Goal: Information Seeking & Learning: Learn about a topic

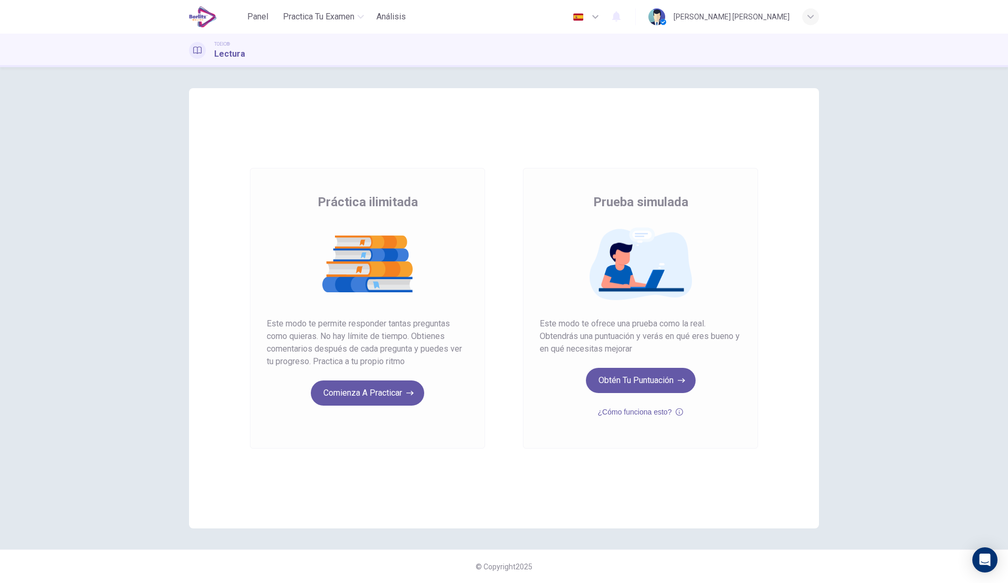
click at [374, 398] on button "Comienza a practicar" at bounding box center [367, 393] width 113 height 25
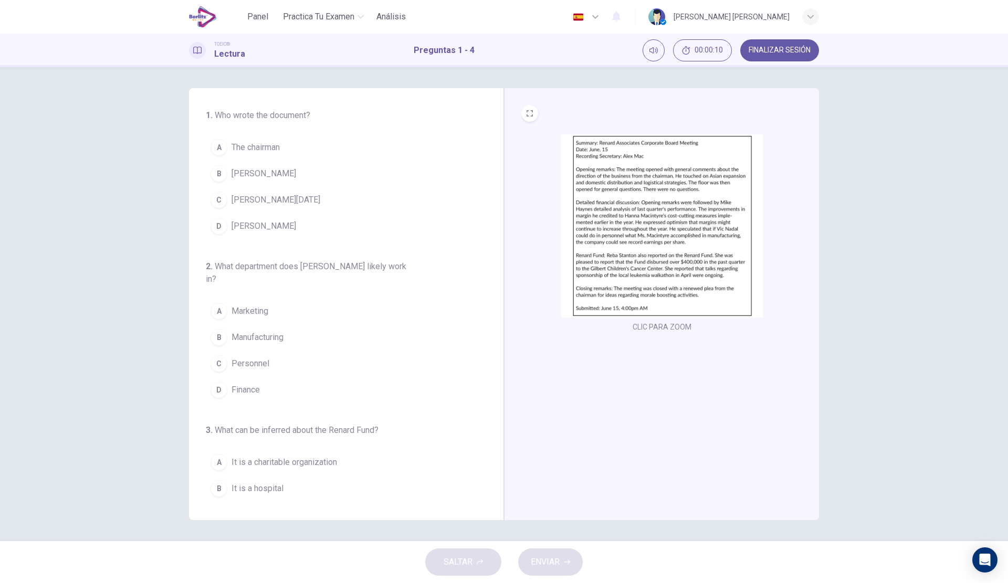
click at [586, 202] on img at bounding box center [662, 225] width 202 height 183
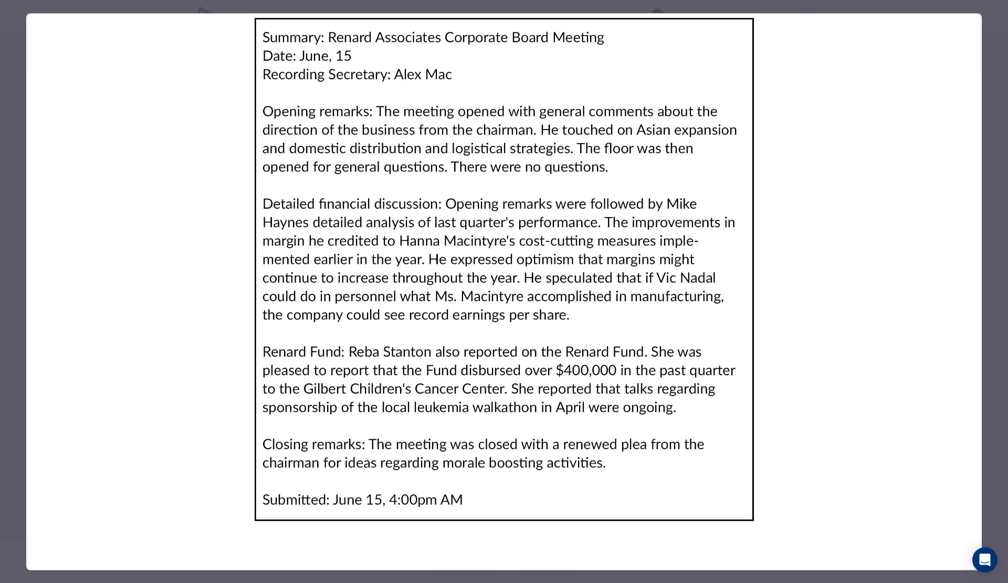
click at [791, 162] on img at bounding box center [504, 269] width 956 height 512
click at [11, 141] on div at bounding box center [504, 291] width 1008 height 583
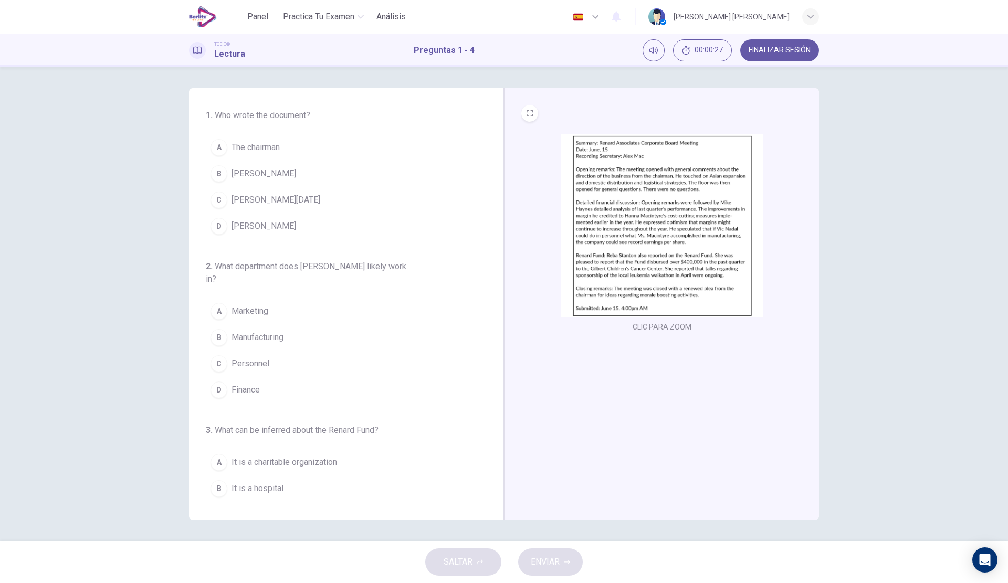
click at [295, 179] on button "B Alex Mac" at bounding box center [340, 174] width 268 height 26
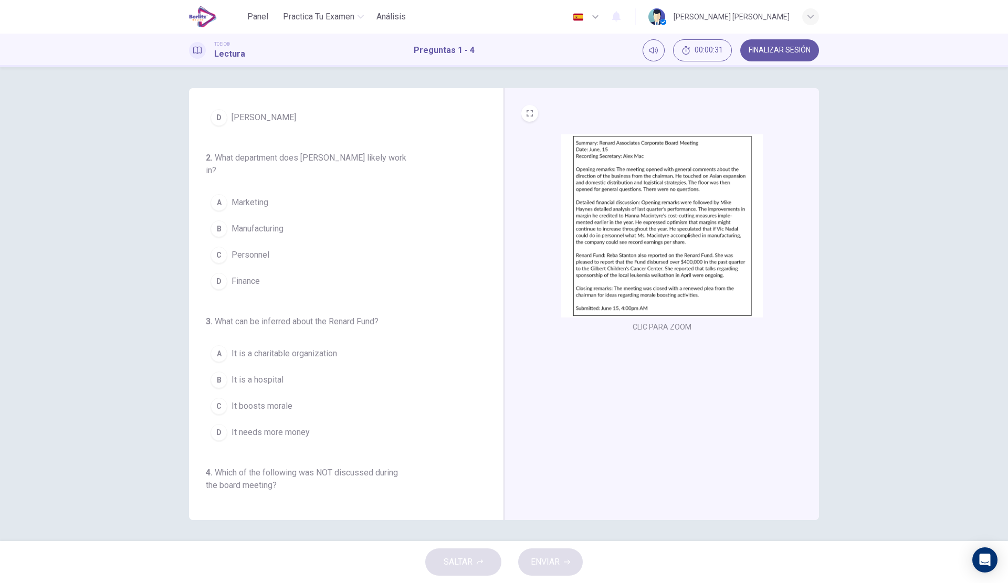
scroll to position [105, 0]
click at [264, 286] on button "D Finance" at bounding box center [340, 285] width 268 height 26
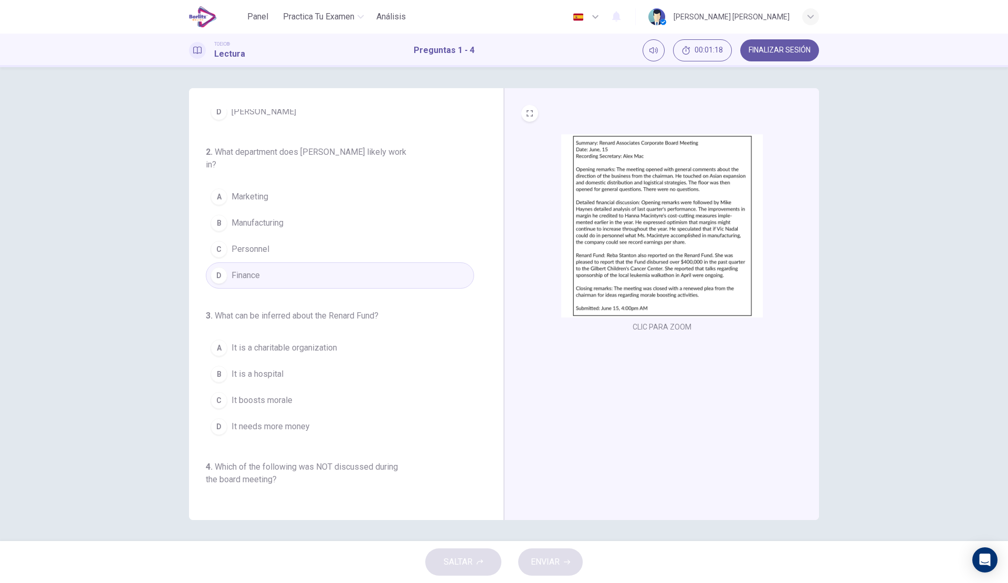
scroll to position [114, 0]
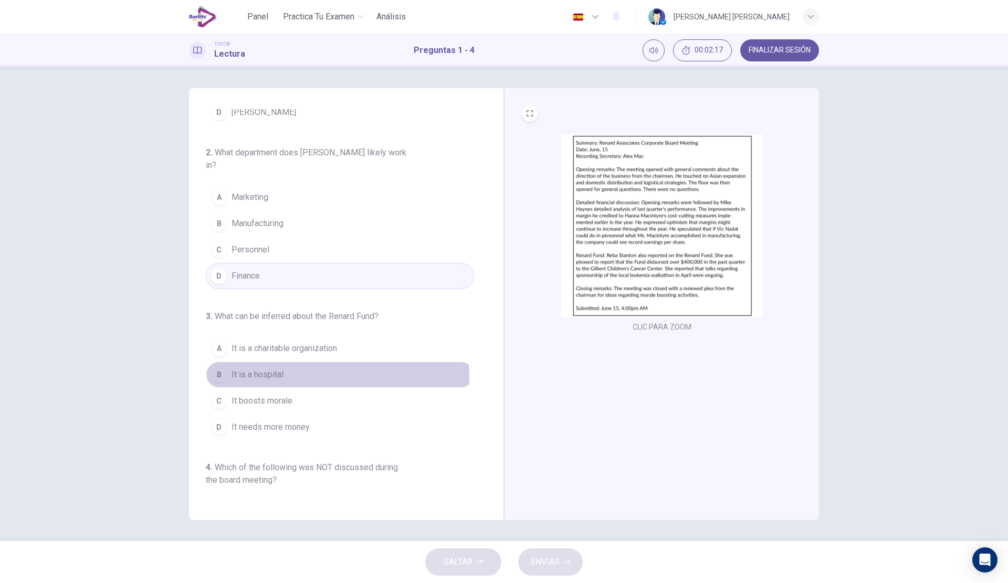
click at [273, 378] on span "It is a hospital" at bounding box center [258, 375] width 52 height 13
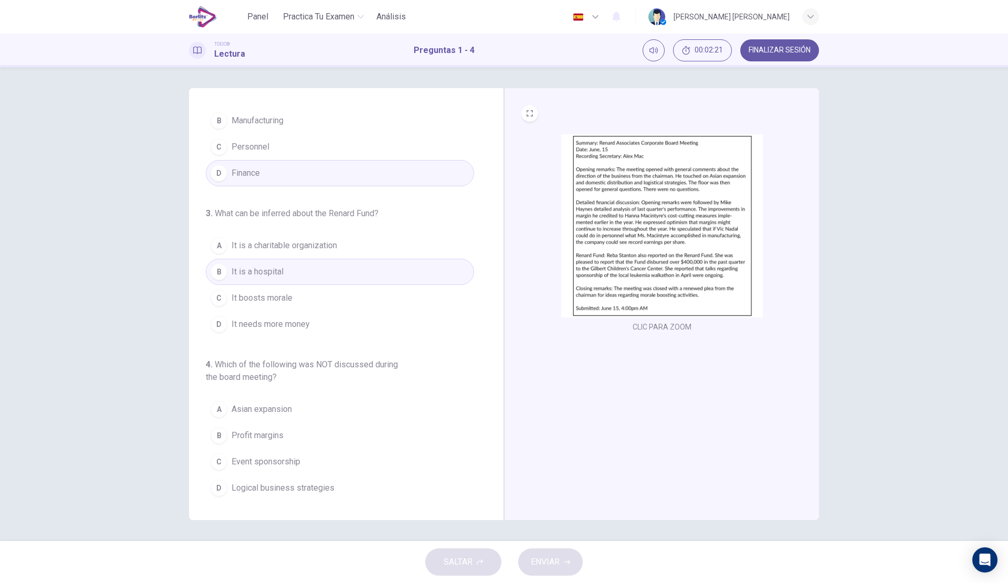
scroll to position [219, 0]
click at [313, 460] on button "C Event sponsorship" at bounding box center [340, 460] width 268 height 26
click at [548, 560] on span "ENVIAR" at bounding box center [545, 562] width 29 height 15
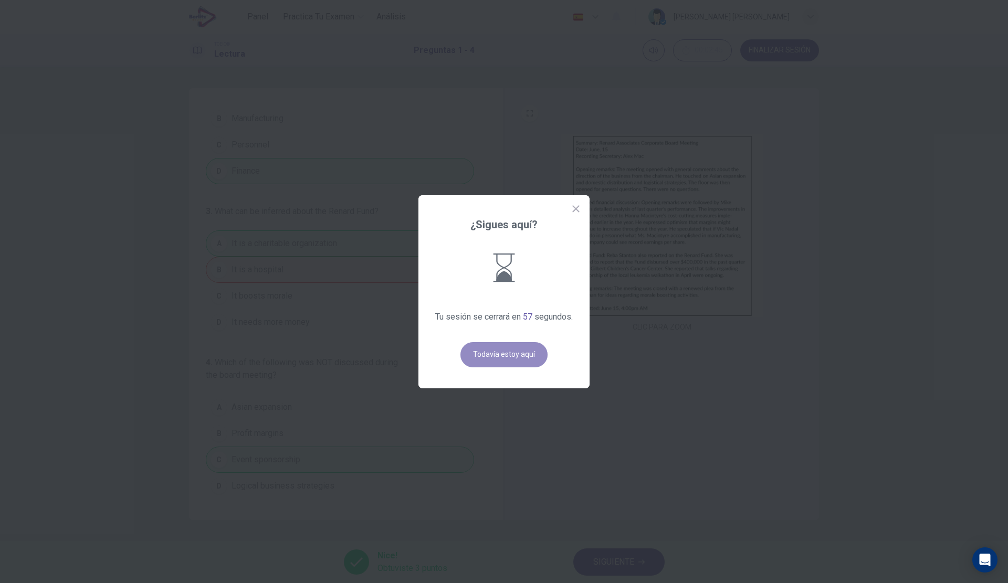
click at [517, 362] on button "Todavía estoy aquí" at bounding box center [503, 354] width 87 height 25
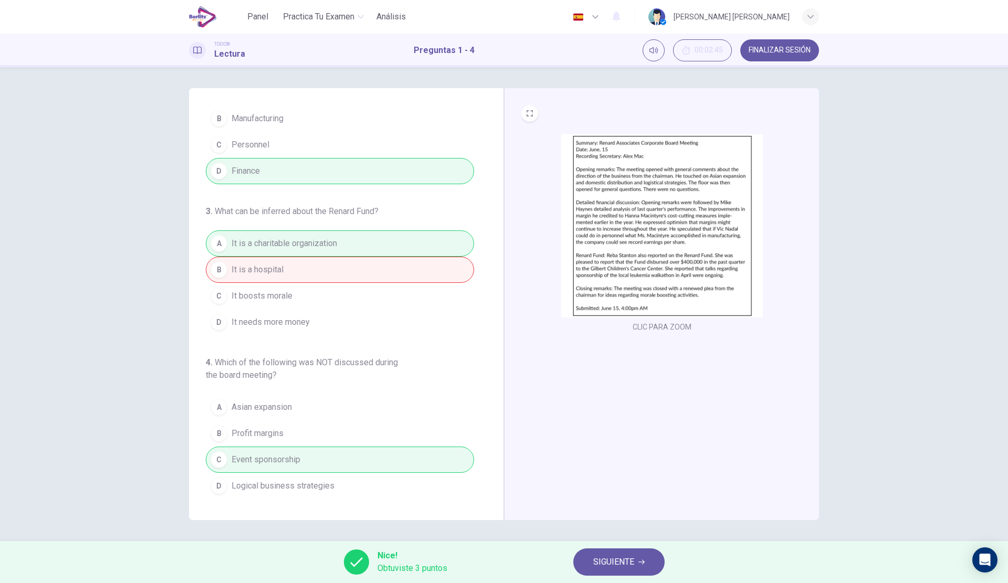
click at [617, 557] on span "SIGUIENTE" at bounding box center [613, 562] width 41 height 15
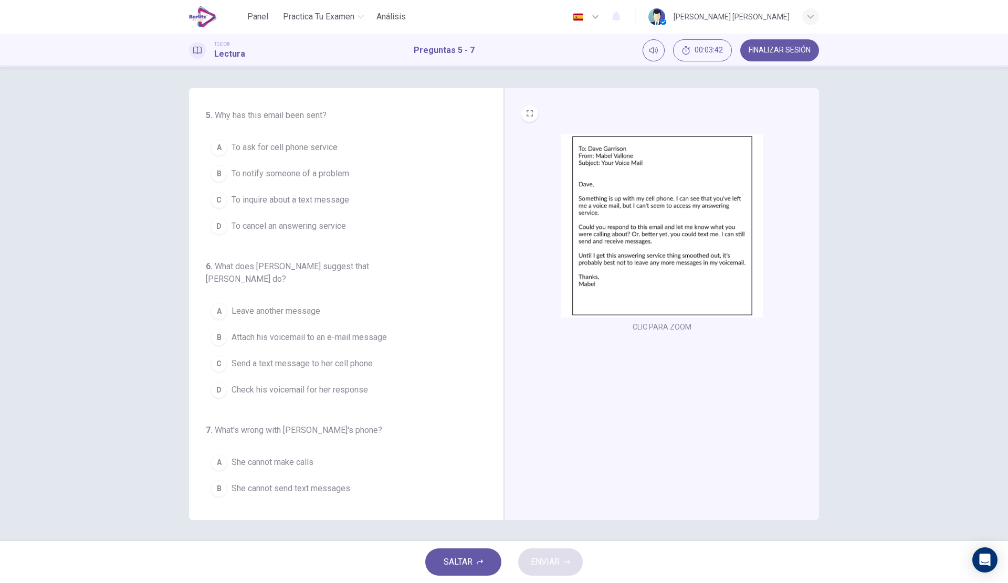
click at [334, 175] on span "To notify someone of a problem" at bounding box center [291, 173] width 118 height 13
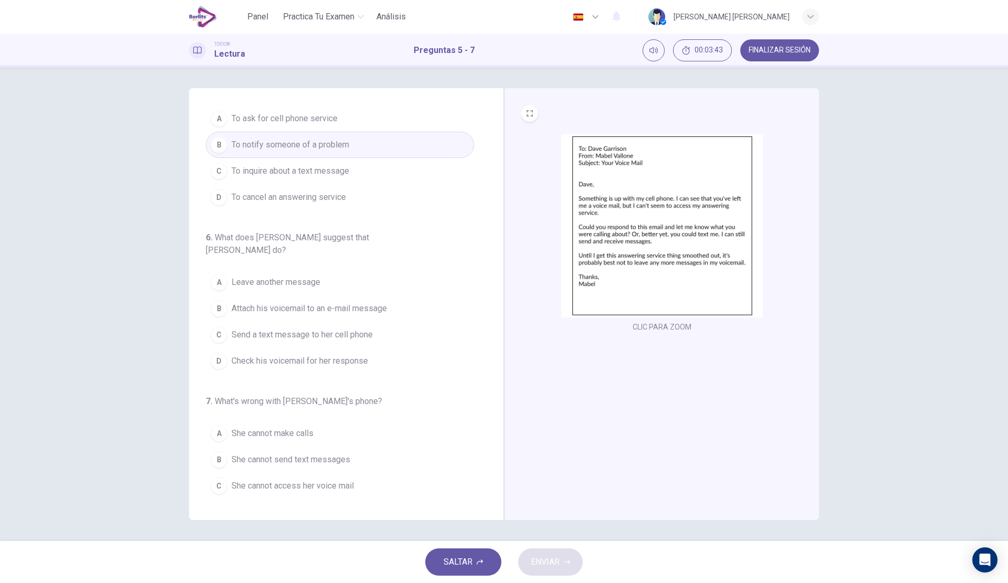
scroll to position [43, 0]
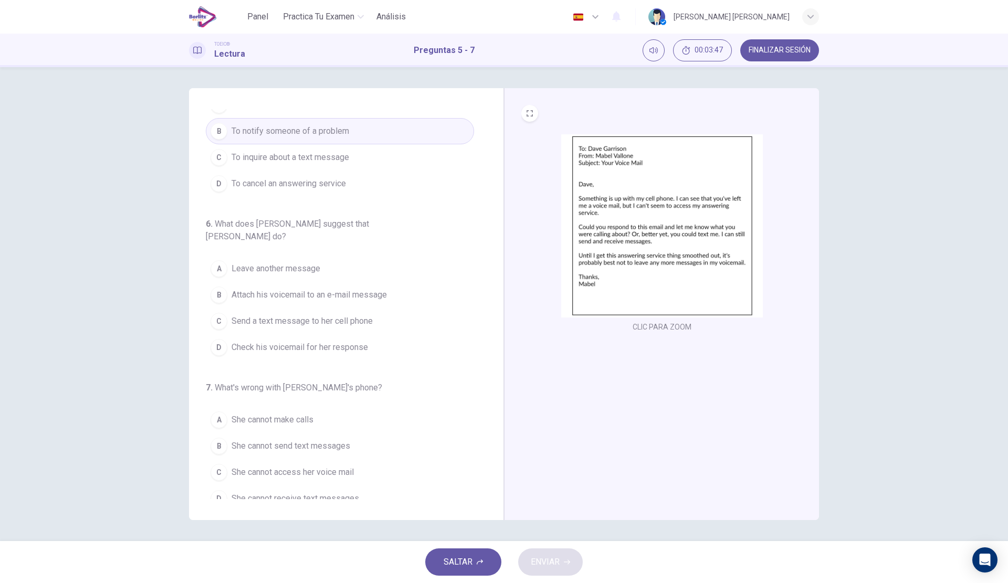
click at [350, 315] on span "Send a text message to her cell phone" at bounding box center [302, 321] width 141 height 13
click at [375, 257] on button "A Leave another message" at bounding box center [340, 269] width 268 height 26
click at [378, 308] on button "C Send a text message to her cell phone" at bounding box center [340, 321] width 268 height 26
click at [348, 466] on span "She cannot access her voice mail" at bounding box center [293, 472] width 122 height 13
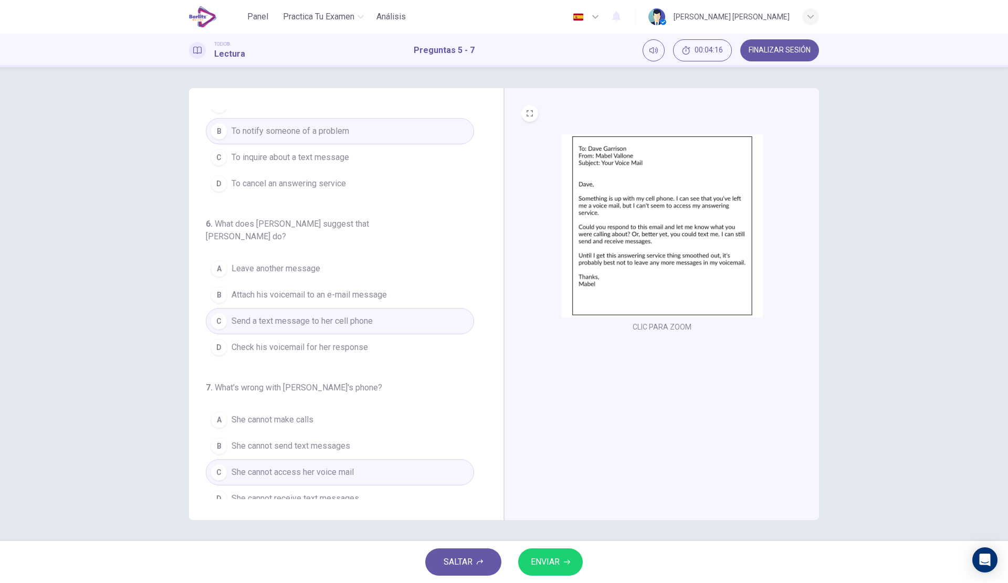
click at [588, 556] on div "SALTAR ENVIAR" at bounding box center [504, 562] width 1008 height 42
click at [571, 556] on button "ENVIAR" at bounding box center [550, 562] width 65 height 27
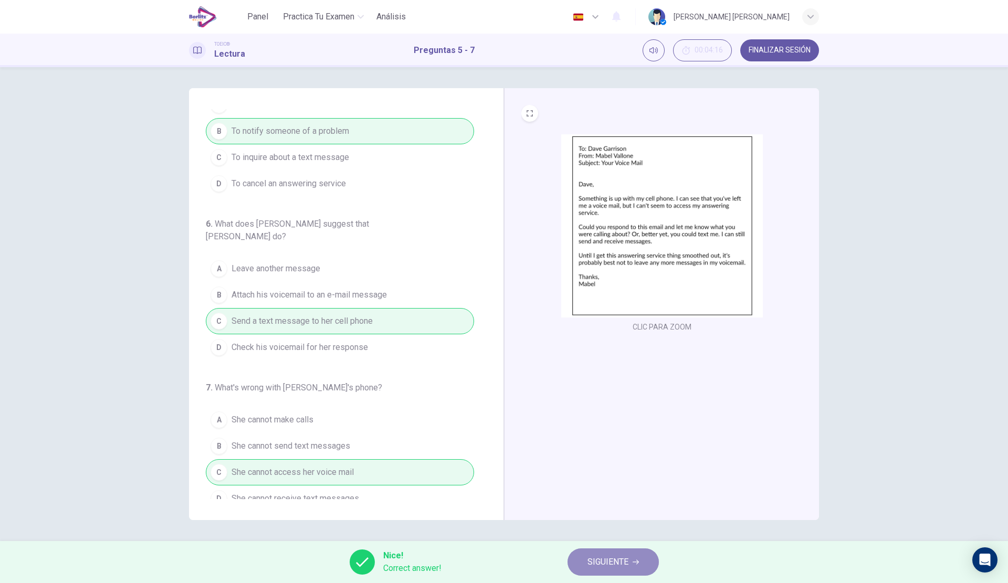
click at [611, 559] on span "SIGUIENTE" at bounding box center [608, 562] width 41 height 15
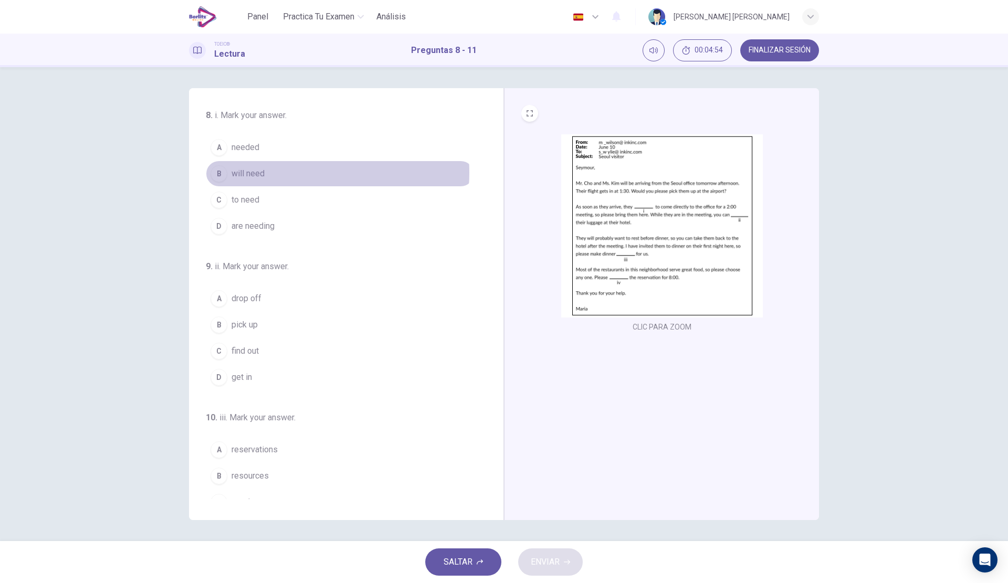
click at [293, 173] on button "B will need" at bounding box center [340, 174] width 268 height 26
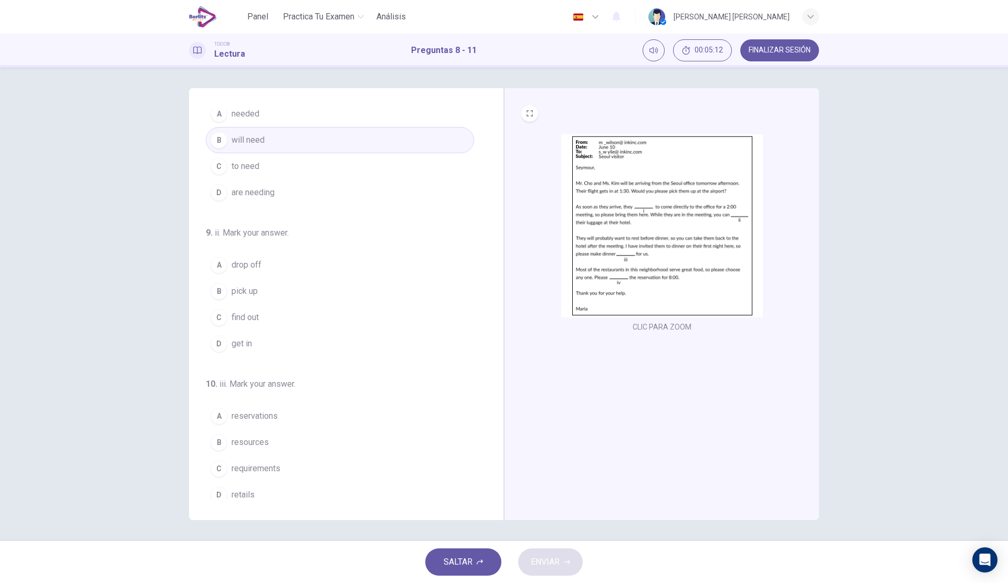
scroll to position [53, 0]
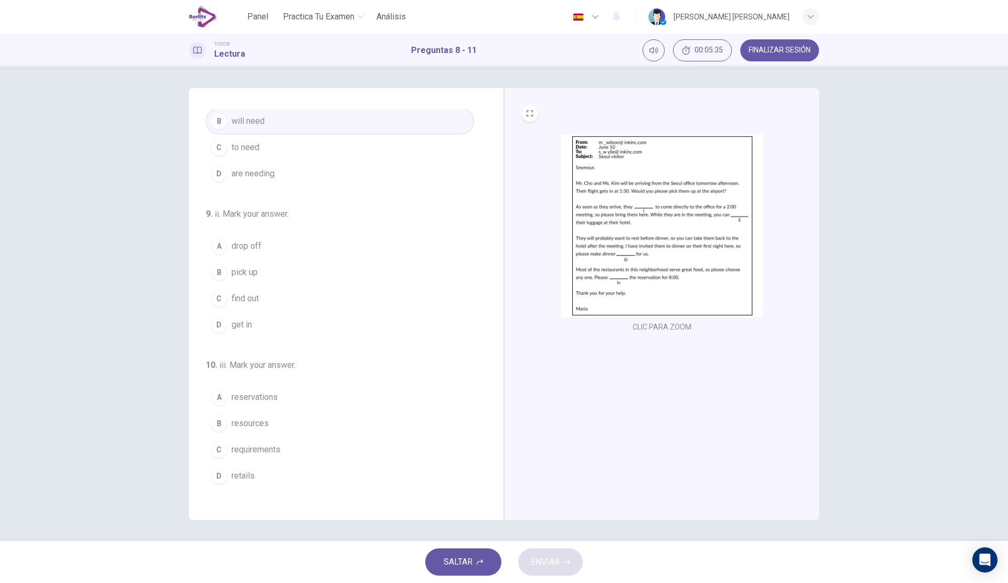
drag, startPoint x: 272, startPoint y: 245, endPoint x: 283, endPoint y: 239, distance: 12.2
click at [274, 245] on button "A drop off" at bounding box center [340, 246] width 268 height 26
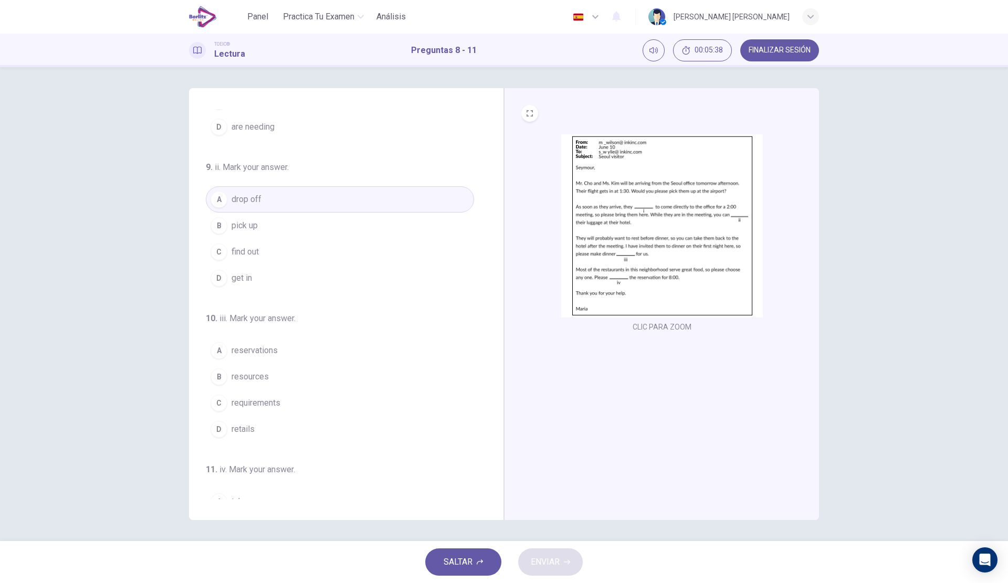
scroll to position [194, 0]
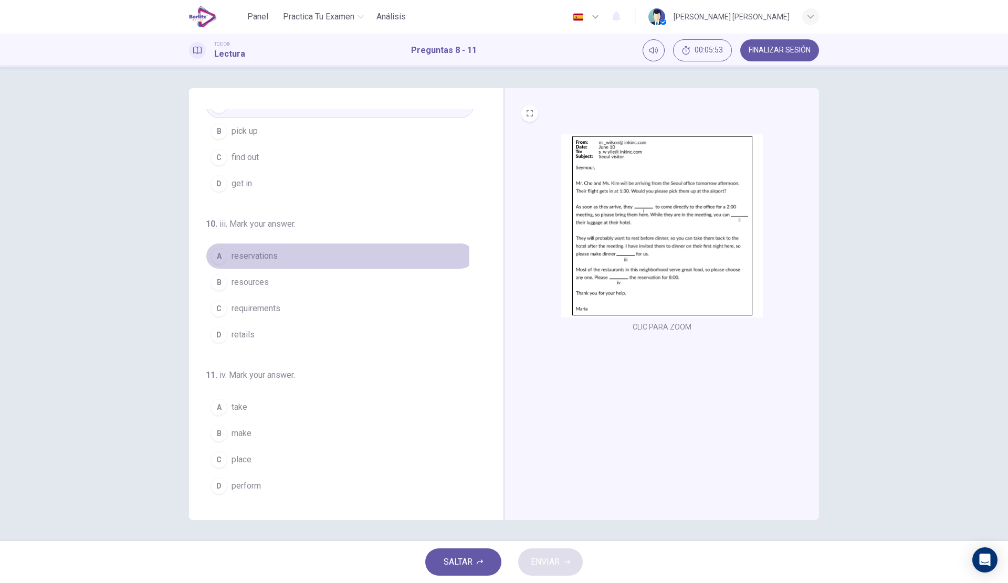
click at [279, 257] on button "A reservations" at bounding box center [340, 256] width 268 height 26
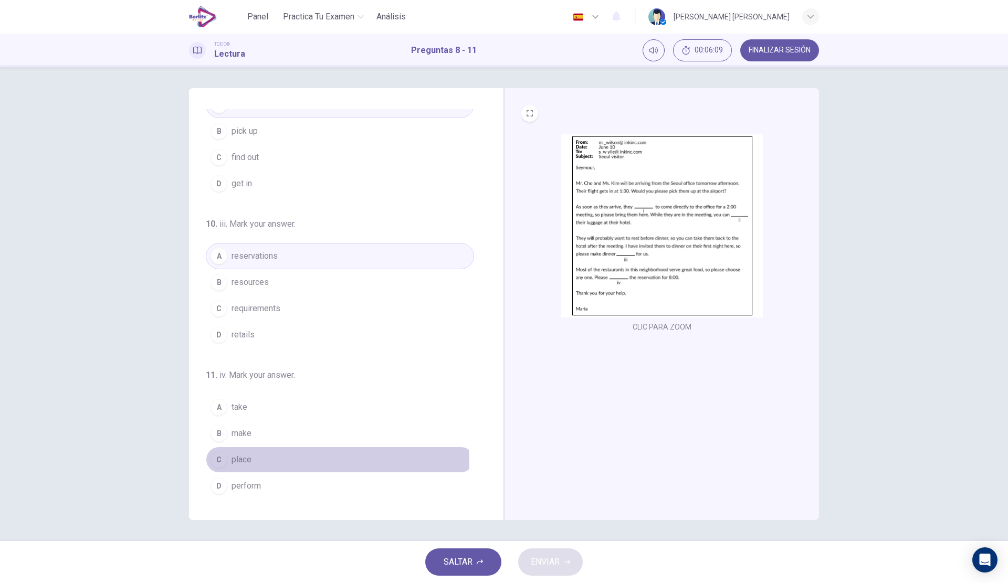
drag, startPoint x: 258, startPoint y: 462, endPoint x: 256, endPoint y: 451, distance: 10.7
click at [257, 461] on button "C place" at bounding box center [340, 460] width 268 height 26
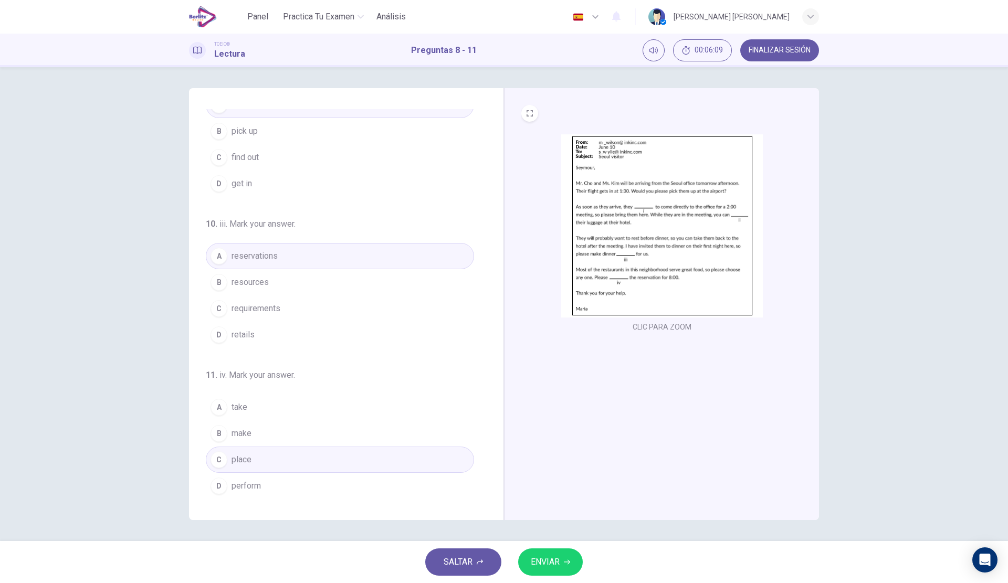
click at [256, 451] on button "C place" at bounding box center [340, 460] width 268 height 26
click at [250, 428] on span "make" at bounding box center [242, 433] width 20 height 13
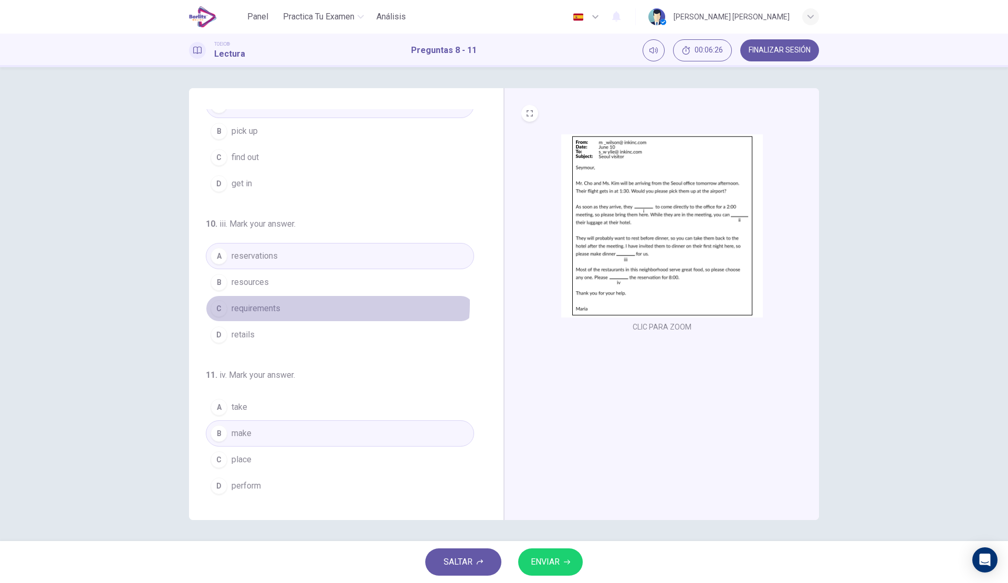
click at [317, 304] on button "C requirements" at bounding box center [340, 309] width 268 height 26
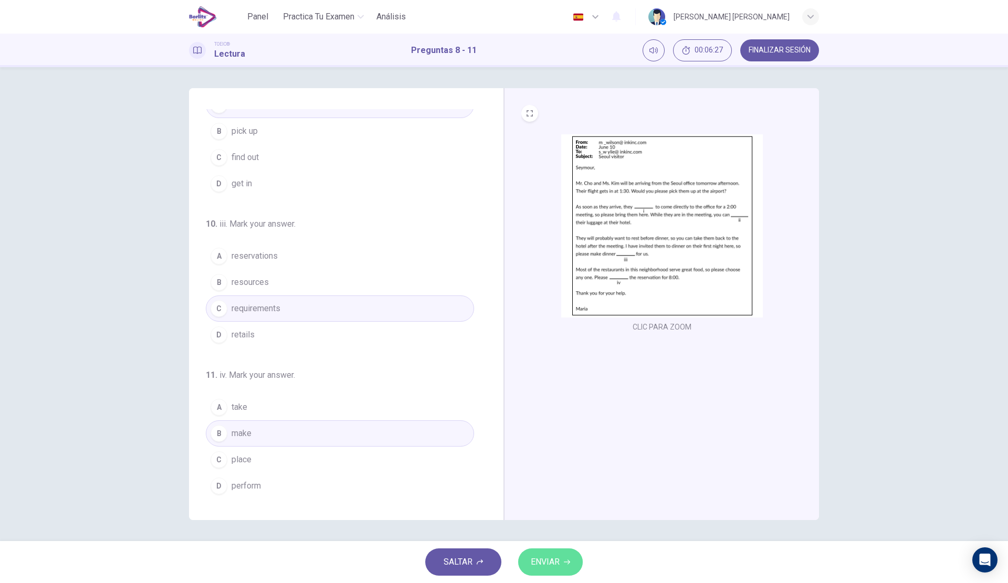
click at [549, 564] on span "ENVIAR" at bounding box center [545, 562] width 29 height 15
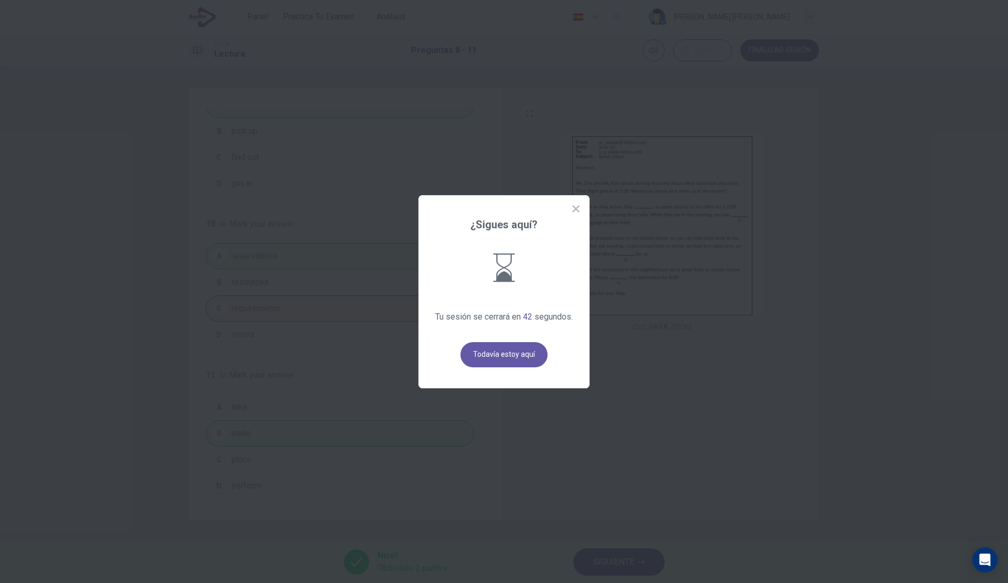
click at [522, 357] on button "Todavía estoy aquí" at bounding box center [503, 354] width 87 height 25
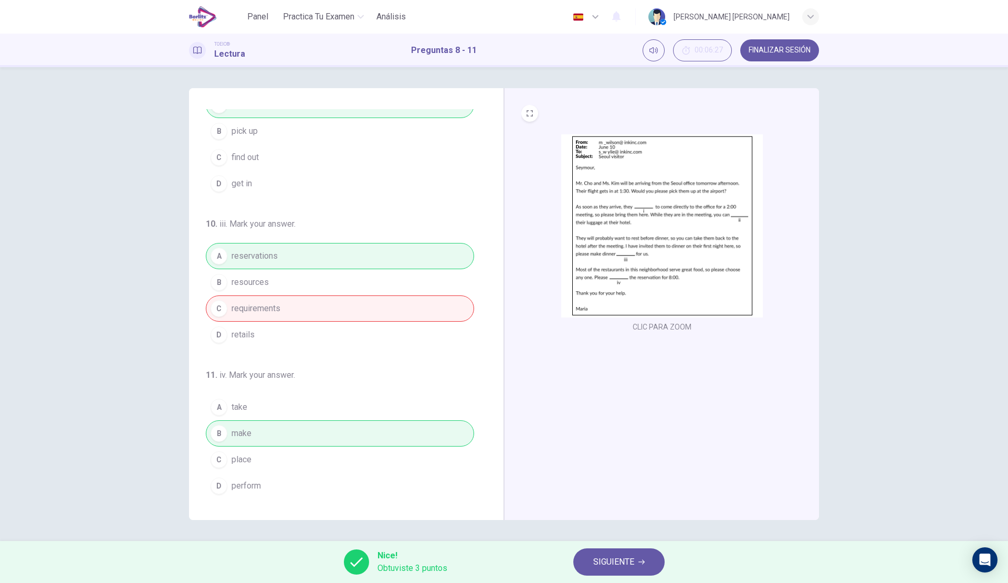
click at [617, 562] on span "SIGUIENTE" at bounding box center [613, 562] width 41 height 15
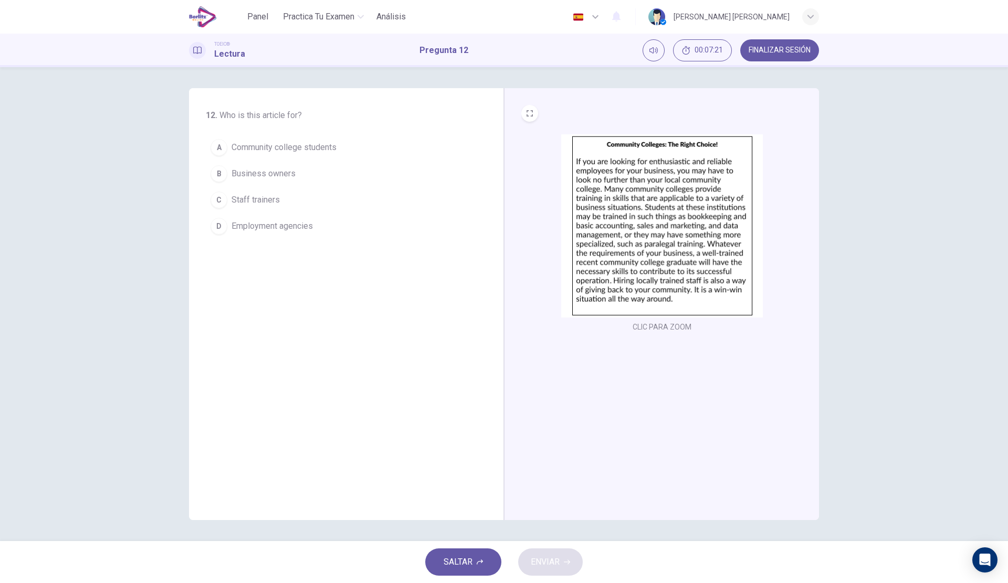
click at [332, 172] on button "B Business owners" at bounding box center [340, 174] width 268 height 26
click at [541, 557] on span "ENVIAR" at bounding box center [545, 562] width 29 height 15
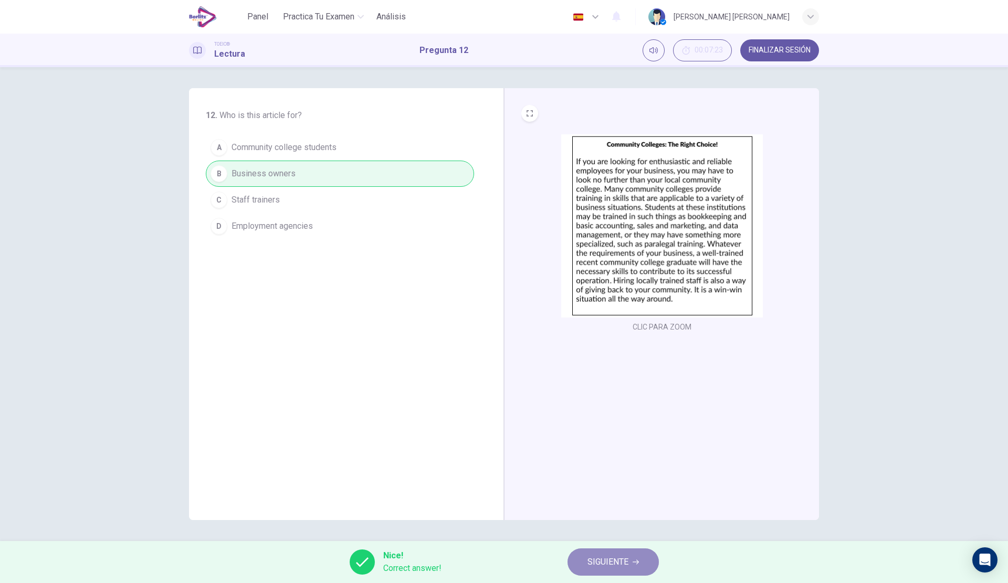
click at [607, 554] on button "SIGUIENTE" at bounding box center [613, 562] width 91 height 27
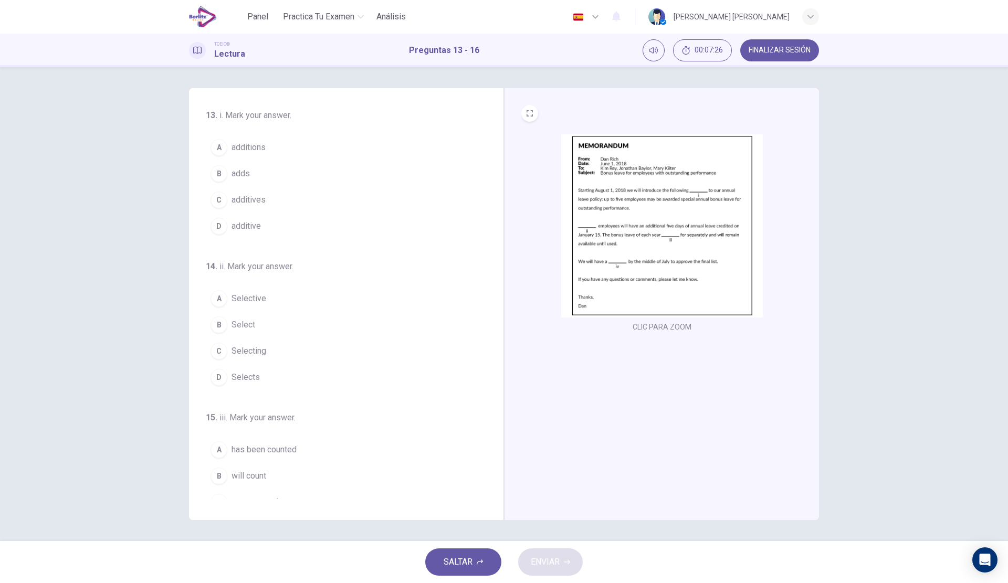
click at [634, 195] on img at bounding box center [662, 225] width 202 height 183
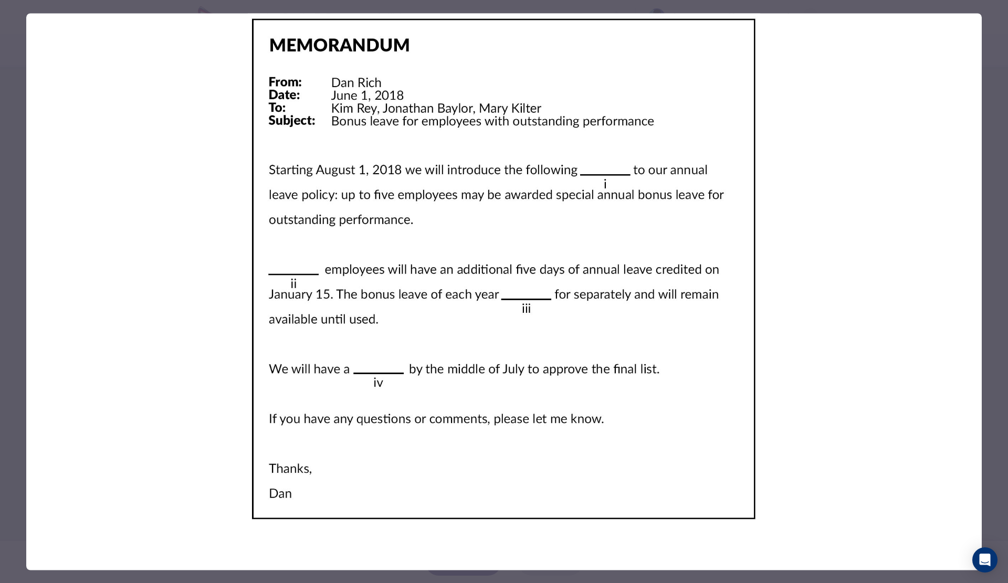
click at [0, 176] on div at bounding box center [504, 291] width 1008 height 583
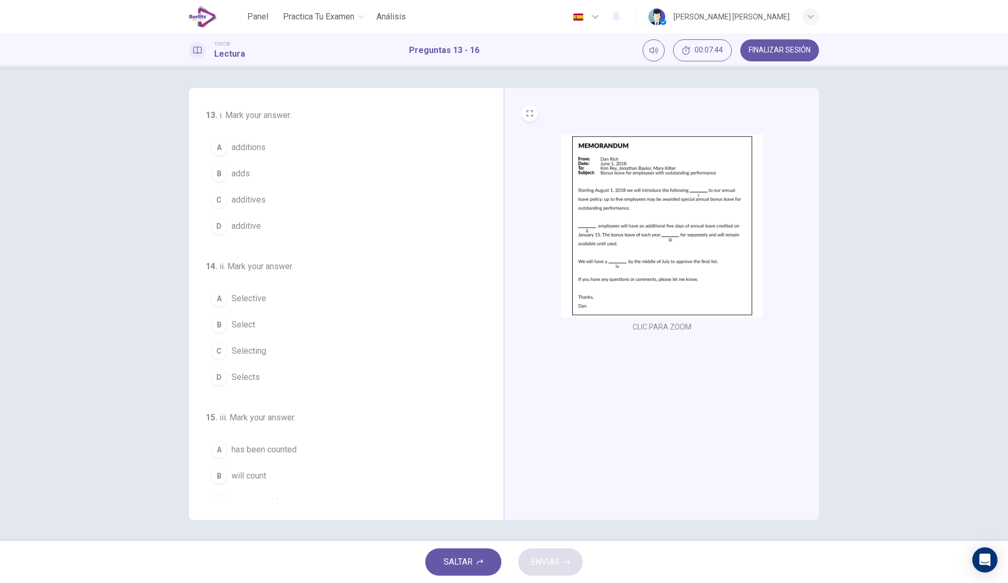
click at [250, 169] on span "adds" at bounding box center [241, 173] width 18 height 13
click at [295, 320] on button "B Select" at bounding box center [340, 325] width 268 height 26
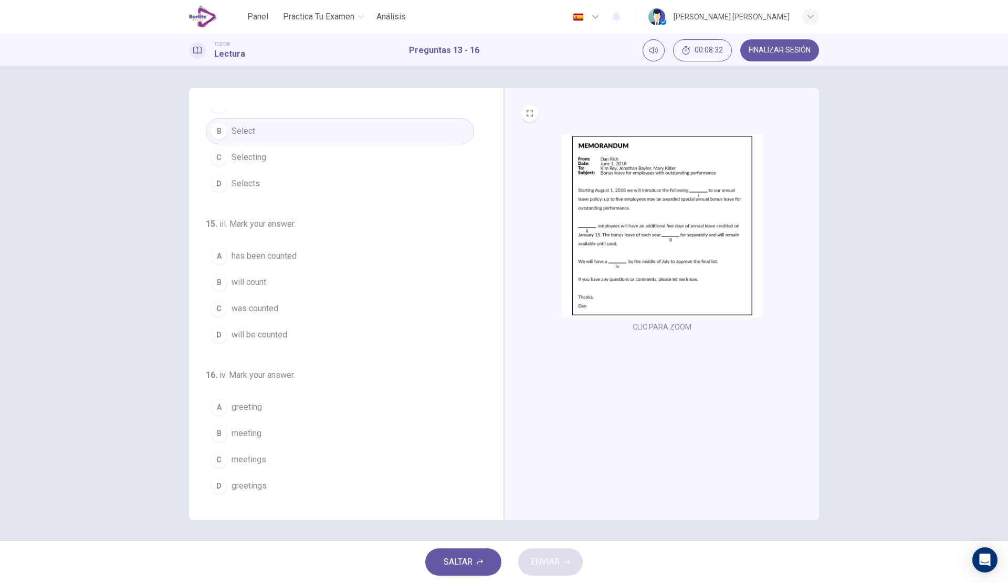
click at [265, 280] on span "will count" at bounding box center [249, 282] width 35 height 13
click at [305, 248] on button "A has been counted" at bounding box center [340, 256] width 268 height 26
click at [271, 432] on button "B meeting" at bounding box center [340, 434] width 268 height 26
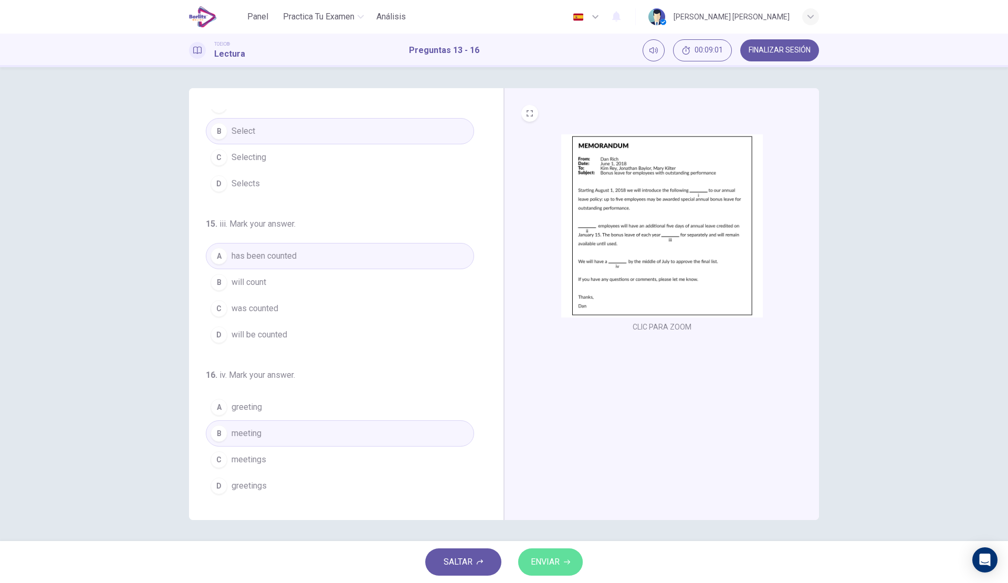
click at [559, 553] on button "ENVIAR" at bounding box center [550, 562] width 65 height 27
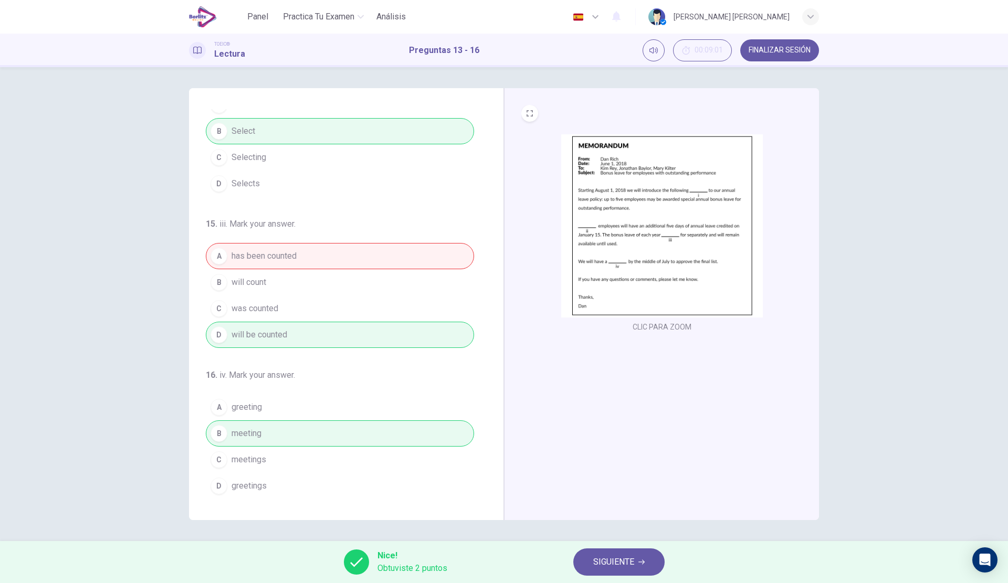
scroll to position [0, 0]
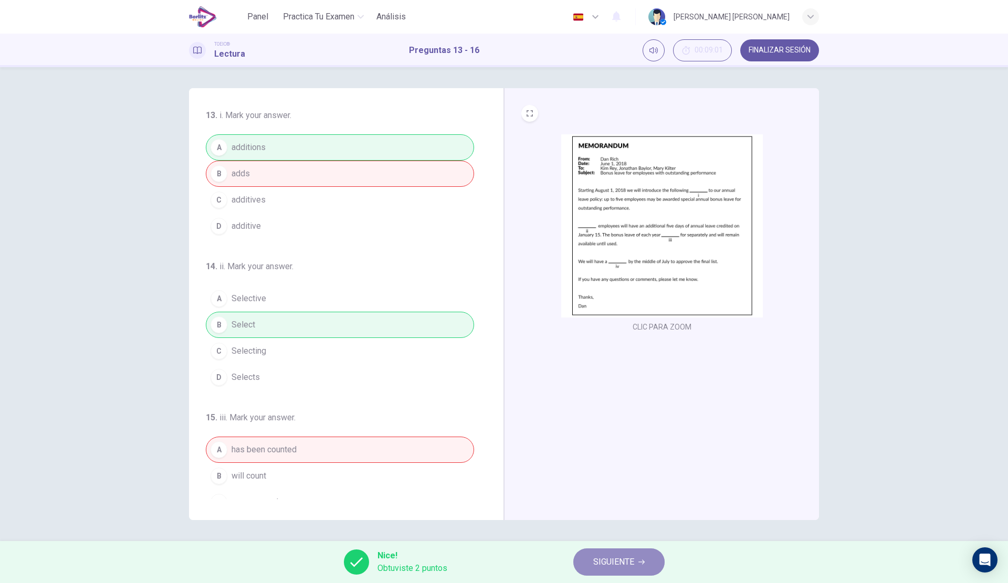
click at [638, 565] on button "SIGUIENTE" at bounding box center [618, 562] width 91 height 27
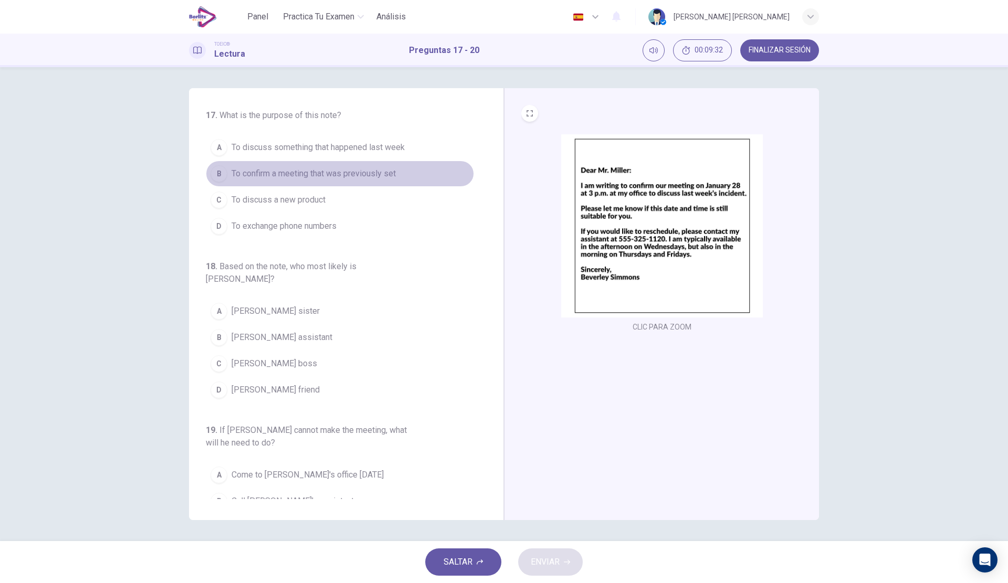
click at [382, 171] on span "To confirm a meeting that was previously set" at bounding box center [314, 173] width 164 height 13
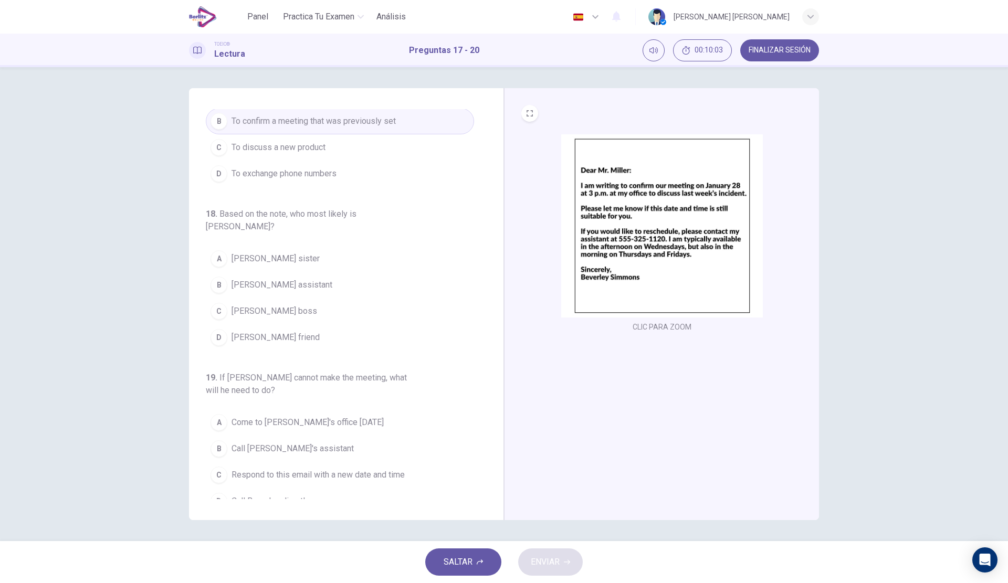
click at [286, 305] on span "Mr. Miller's boss" at bounding box center [275, 311] width 86 height 13
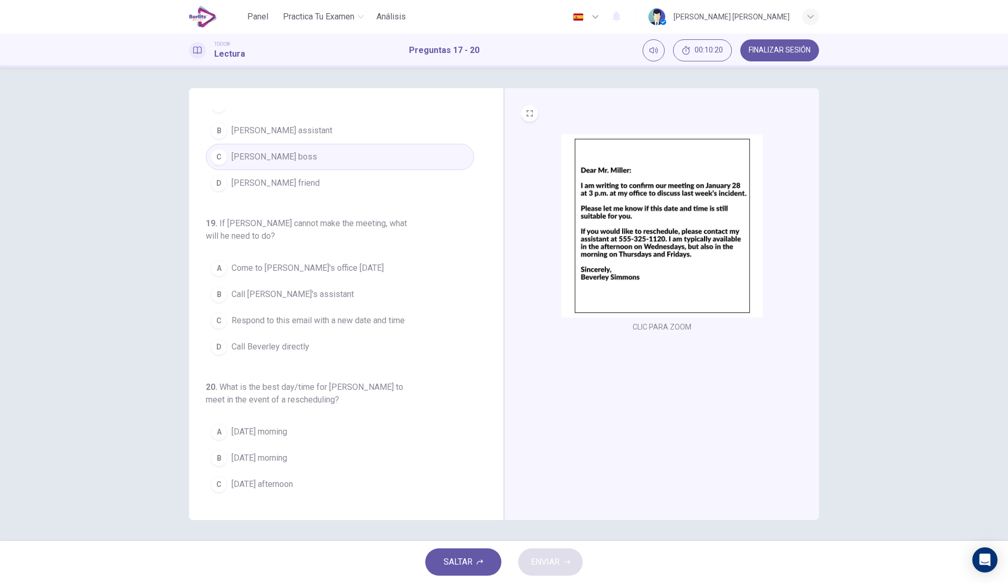
scroll to position [210, 0]
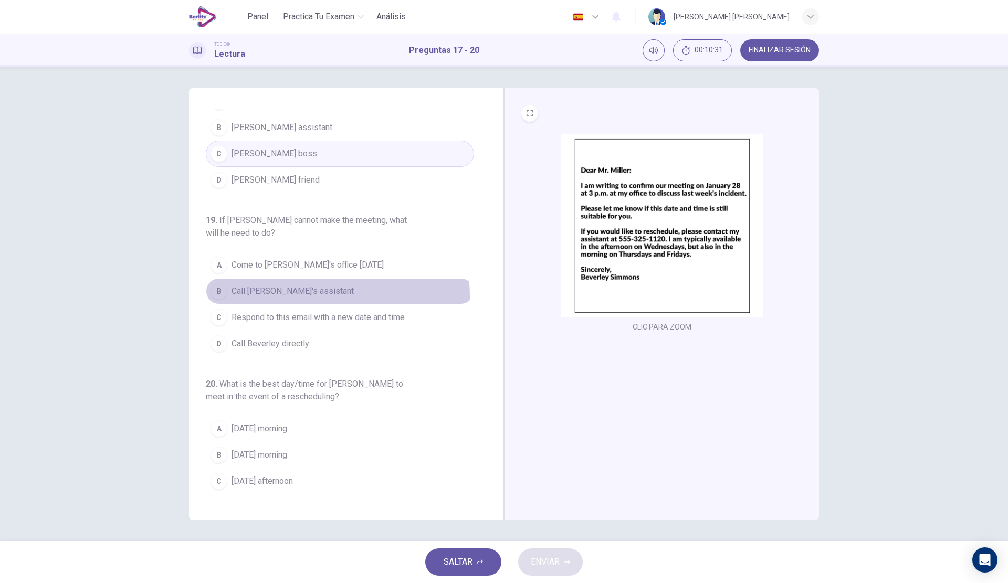
click at [298, 285] on span "Call Beverly's assistant" at bounding box center [293, 291] width 122 height 13
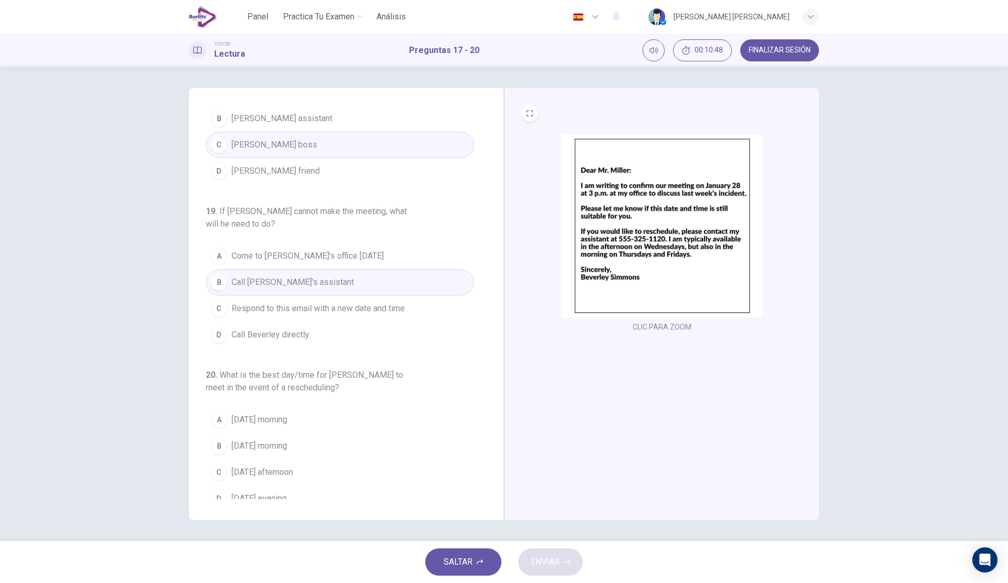
click at [293, 466] on span "Wednesday afternoon" at bounding box center [262, 472] width 61 height 13
click at [561, 554] on button "ENVIAR" at bounding box center [550, 562] width 65 height 27
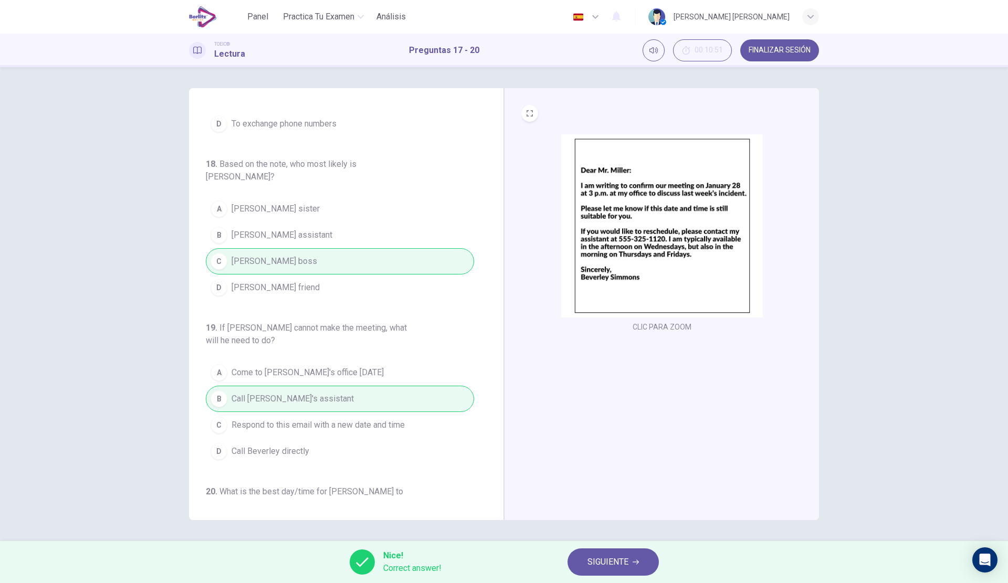
scroll to position [0, 0]
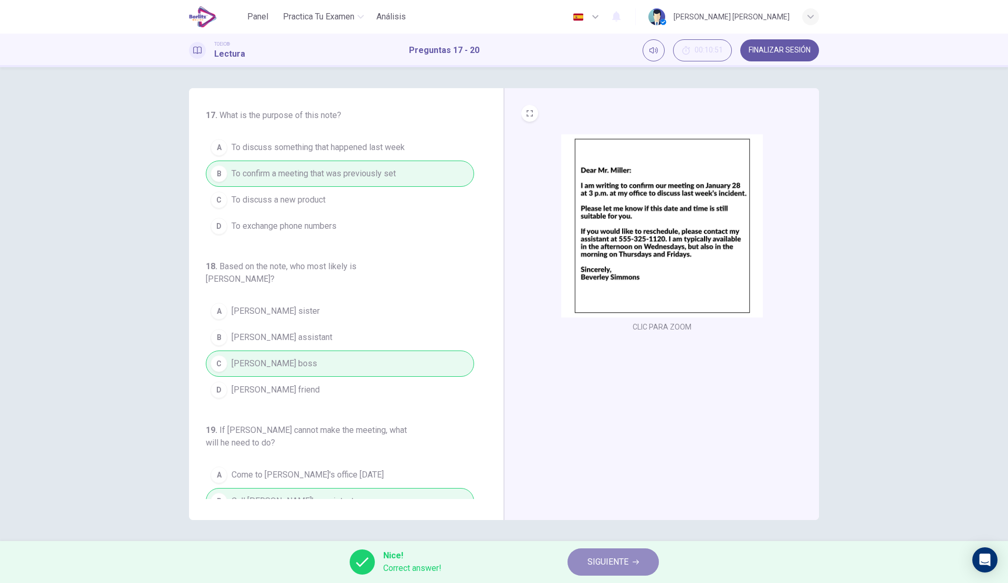
click at [604, 558] on span "SIGUIENTE" at bounding box center [608, 562] width 41 height 15
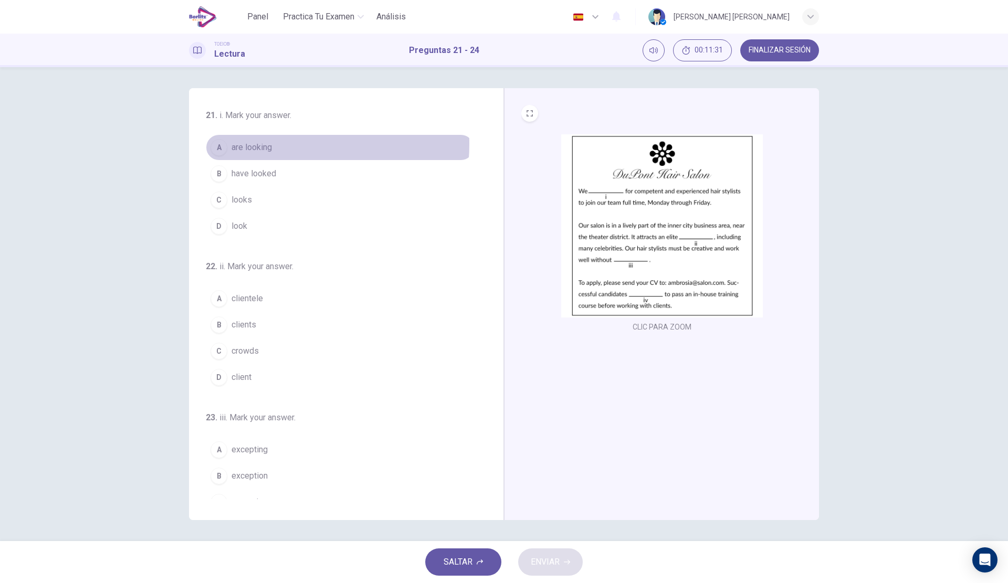
click at [268, 144] on span "are looking" at bounding box center [252, 147] width 40 height 13
click at [250, 199] on span "looks" at bounding box center [242, 200] width 20 height 13
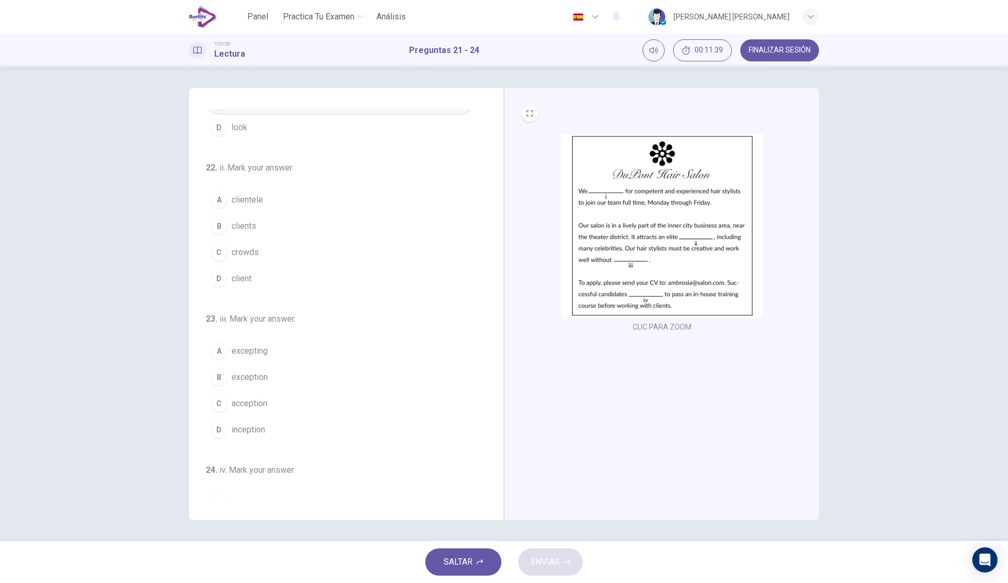
scroll to position [105, 0]
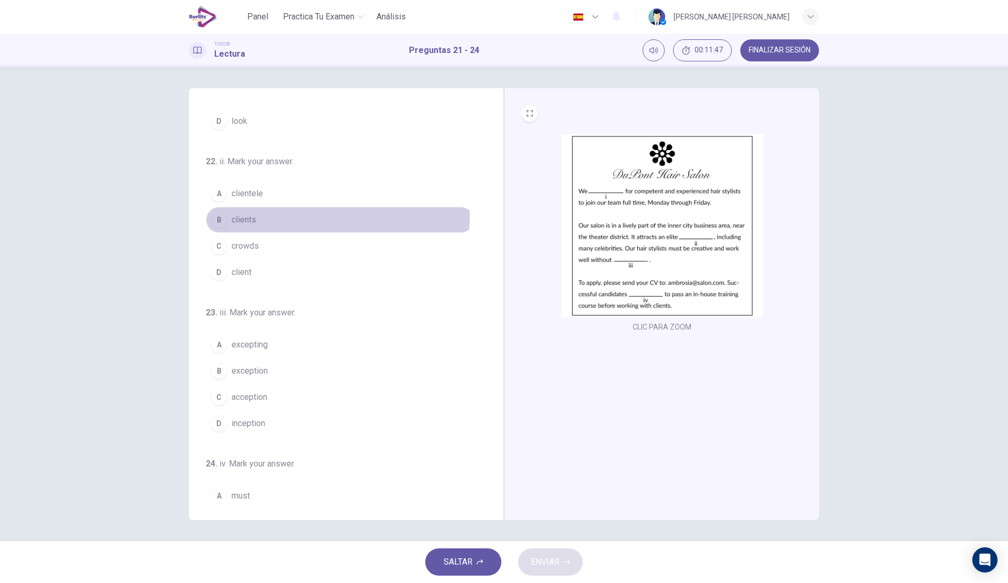
click at [243, 212] on button "B clients" at bounding box center [340, 220] width 268 height 26
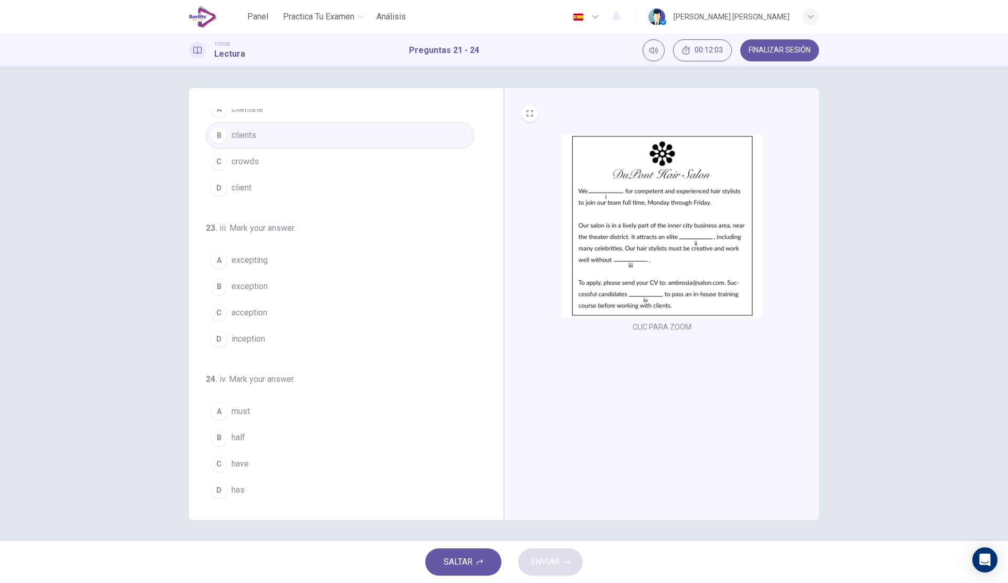
scroll to position [194, 0]
click at [285, 278] on button "B exception" at bounding box center [340, 282] width 268 height 26
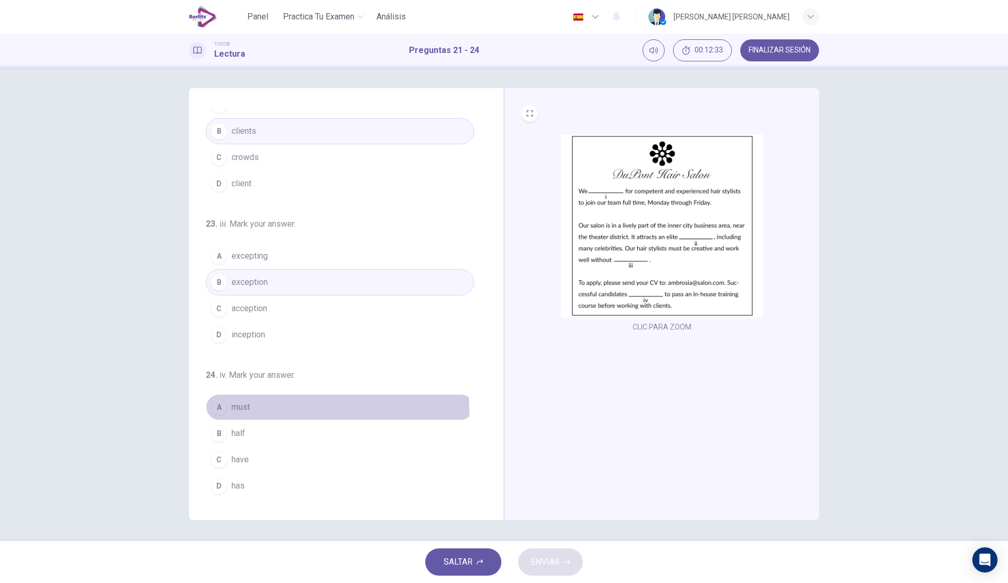
click at [258, 412] on button "A must" at bounding box center [340, 407] width 268 height 26
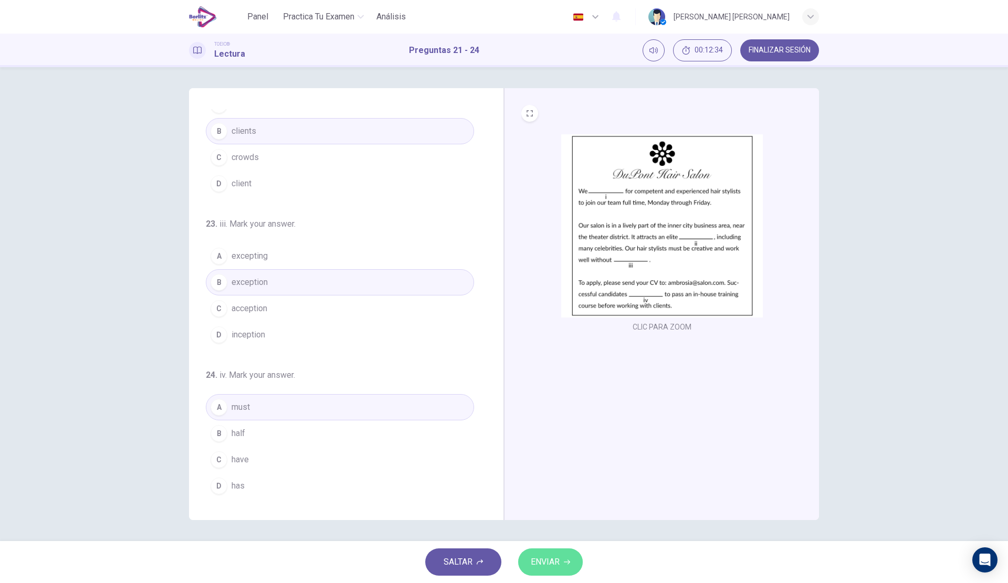
click at [534, 559] on span "ENVIAR" at bounding box center [545, 562] width 29 height 15
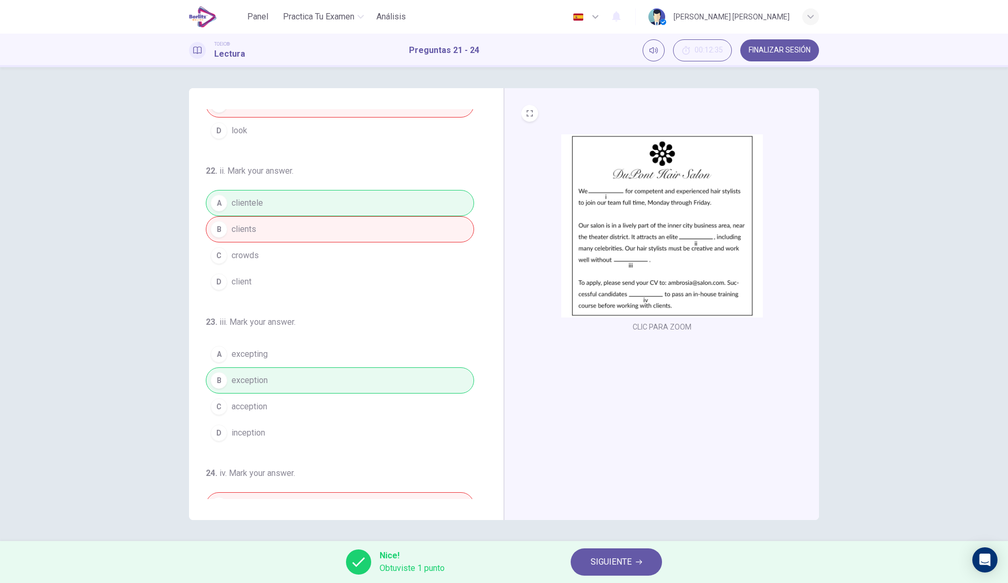
scroll to position [0, 0]
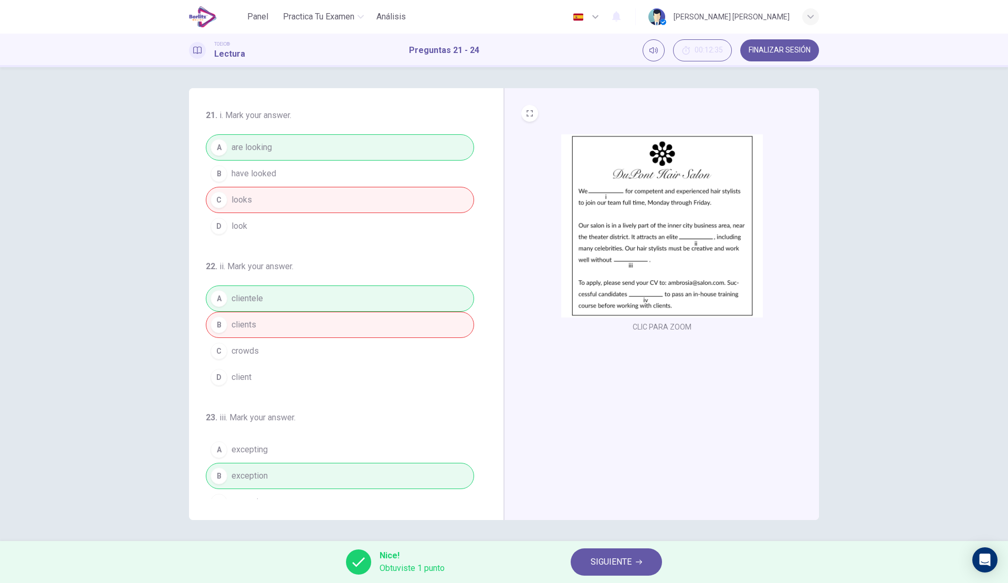
click at [630, 557] on span "SIGUIENTE" at bounding box center [611, 562] width 41 height 15
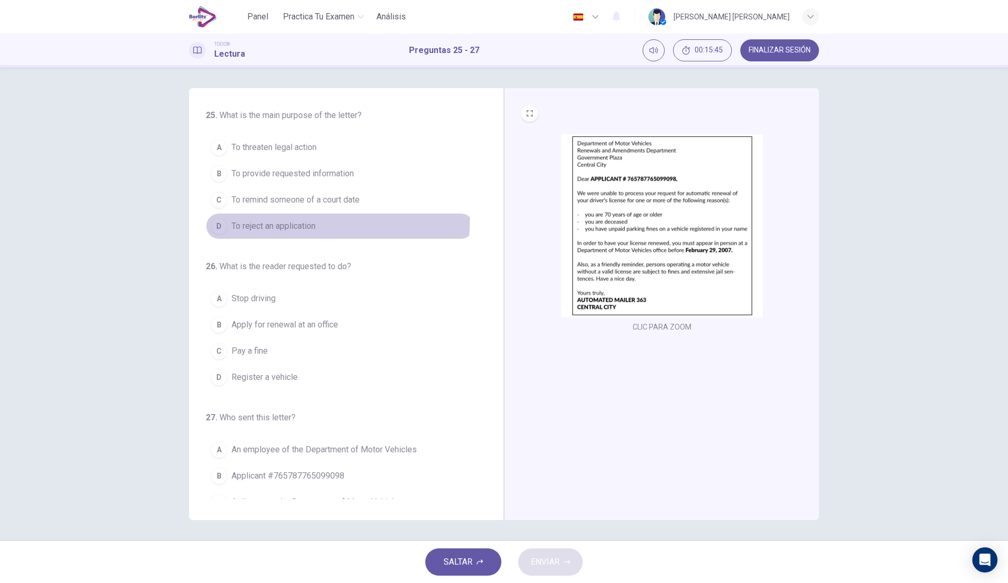
click at [312, 221] on span "To reject an application" at bounding box center [274, 226] width 84 height 13
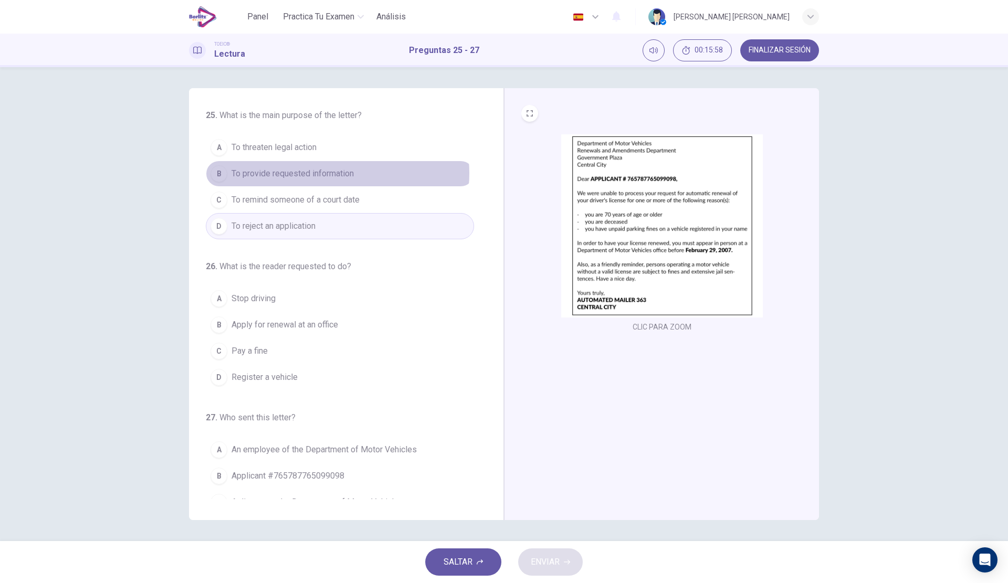
click at [332, 173] on span "To provide requested information" at bounding box center [293, 173] width 122 height 13
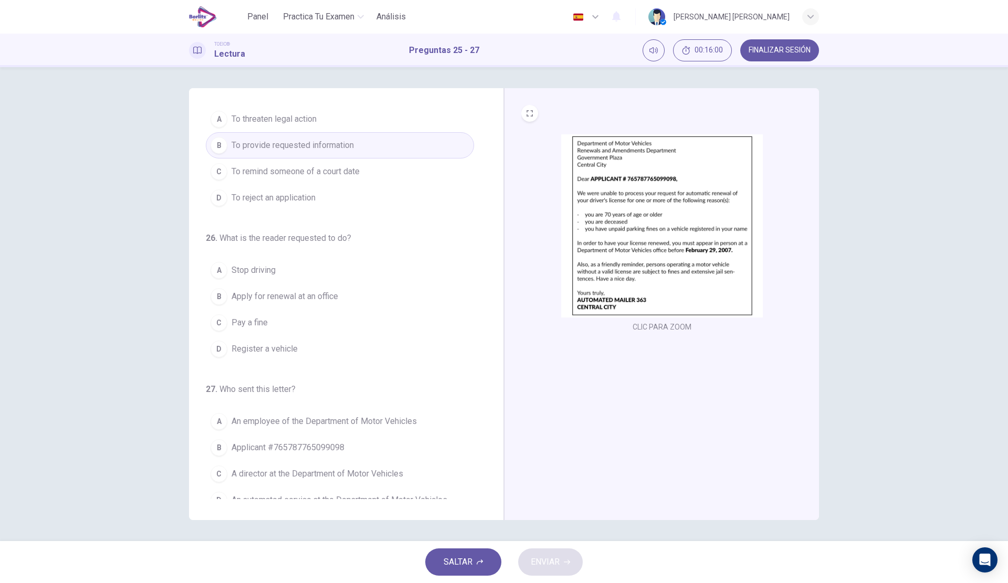
scroll to position [43, 0]
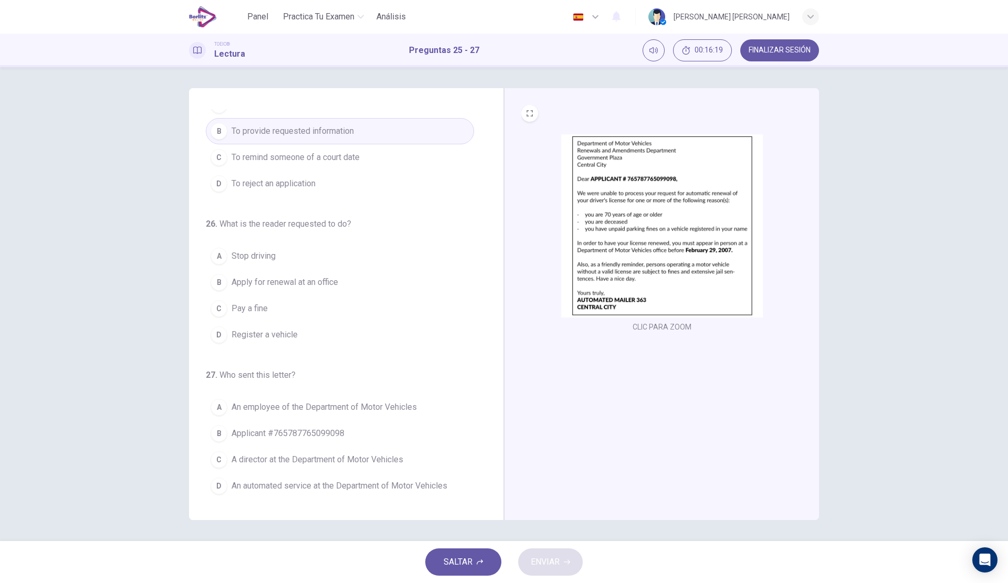
click at [316, 324] on button "D Register a vehicle" at bounding box center [340, 335] width 268 height 26
click at [376, 485] on span "An automated service at the Department of Motor Vehicles" at bounding box center [340, 486] width 216 height 13
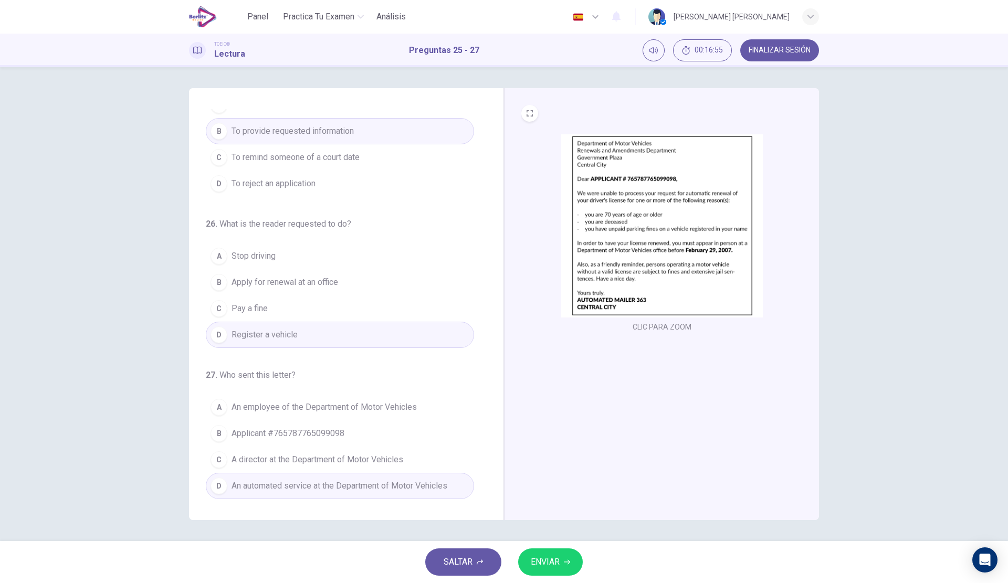
click at [557, 561] on span "ENVIAR" at bounding box center [545, 562] width 29 height 15
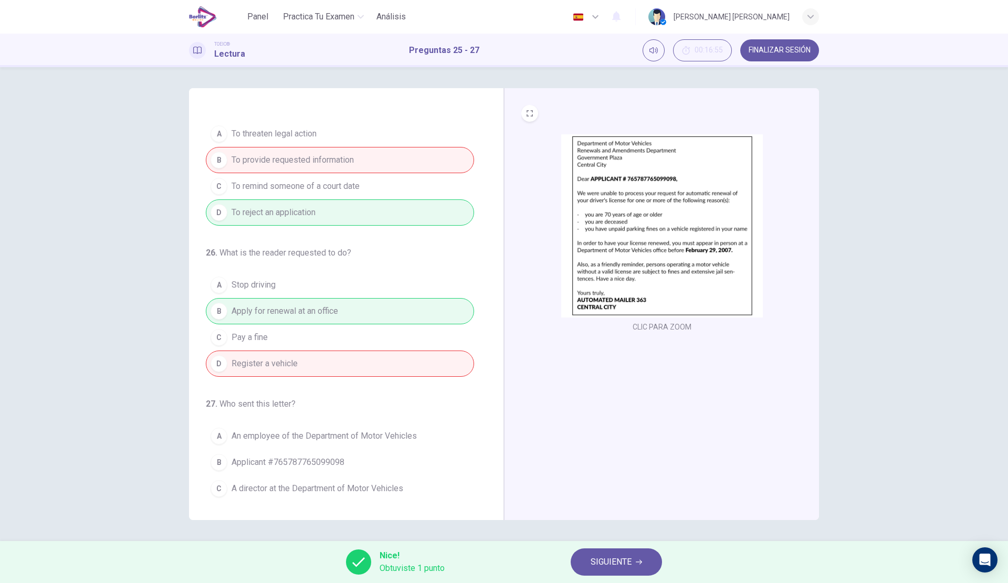
scroll to position [0, 0]
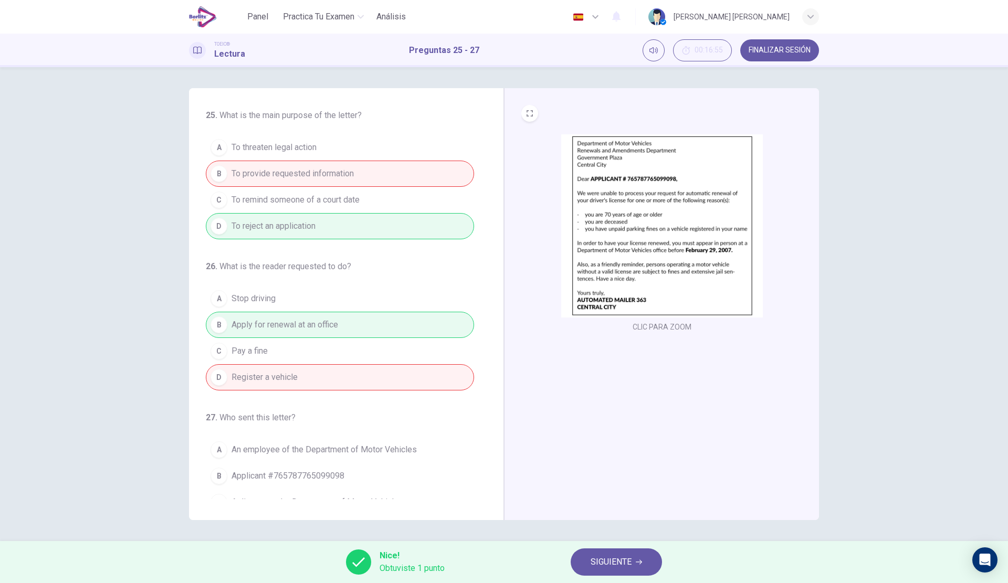
click at [617, 541] on div "25 . What is the main purpose of the letter? A To threaten legal action B To pr…" at bounding box center [504, 304] width 1008 height 474
click at [601, 560] on span "SIGUIENTE" at bounding box center [611, 562] width 41 height 15
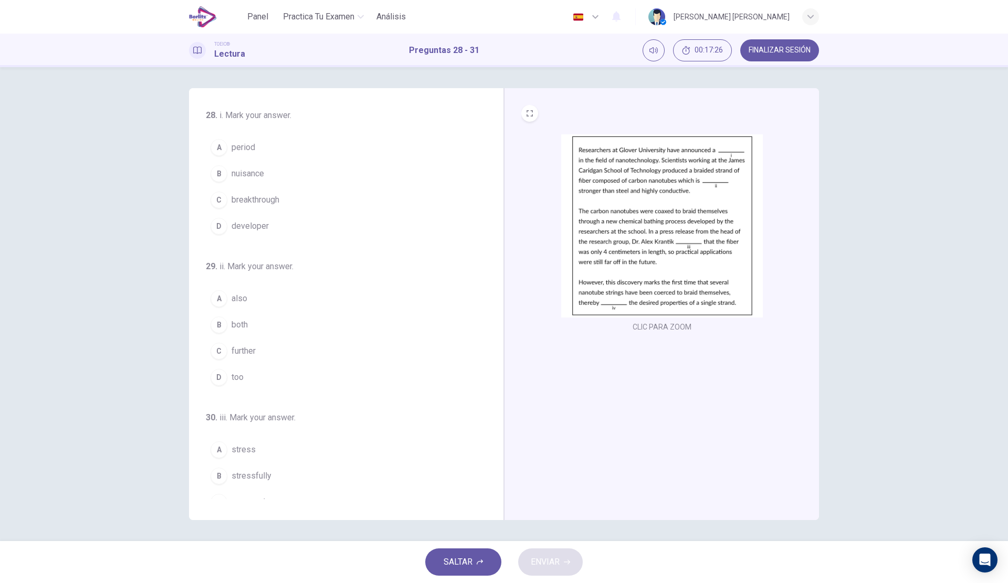
click at [275, 223] on button "D developer" at bounding box center [340, 226] width 268 height 26
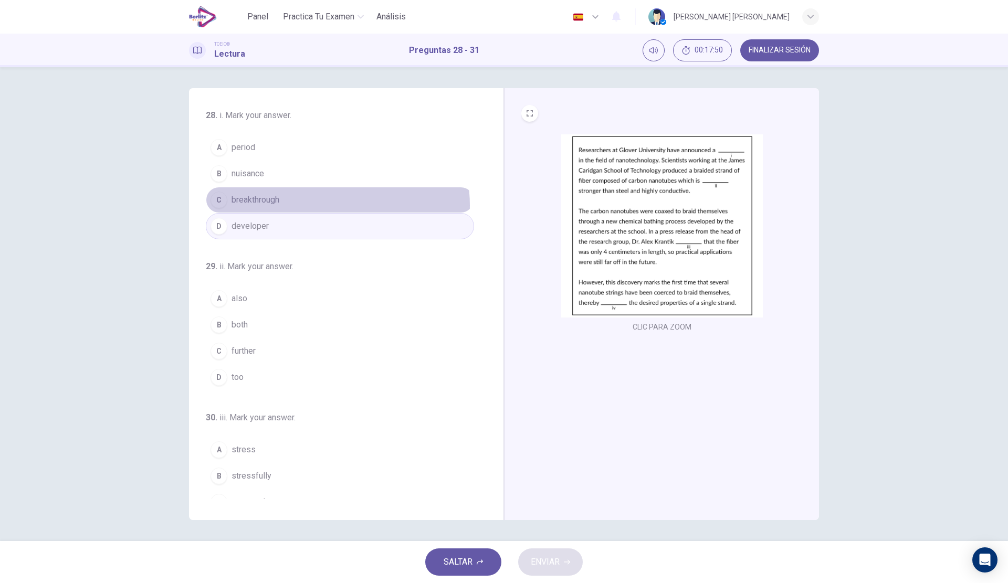
click at [330, 205] on button "C breakthrough" at bounding box center [340, 200] width 268 height 26
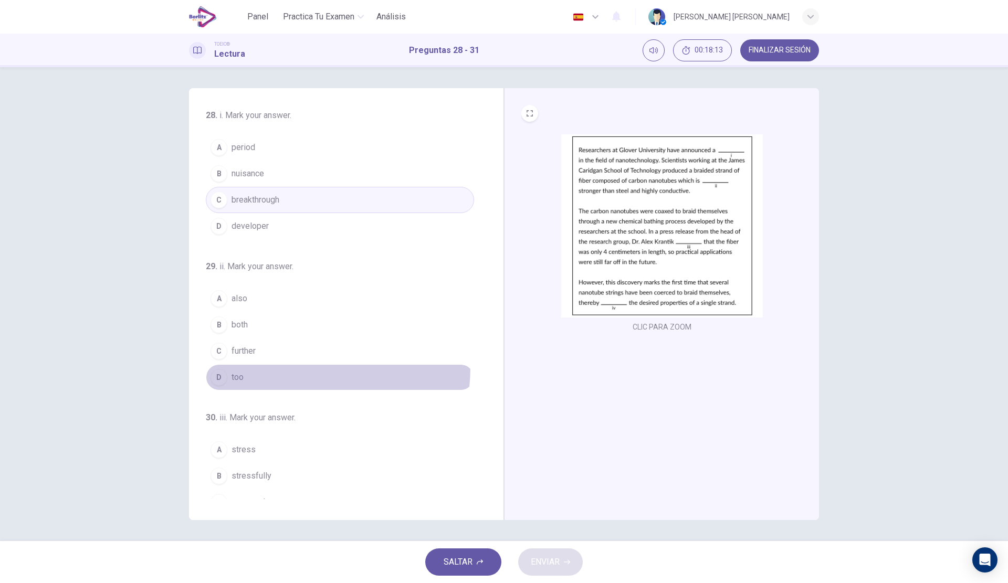
click at [284, 367] on button "D too" at bounding box center [340, 377] width 268 height 26
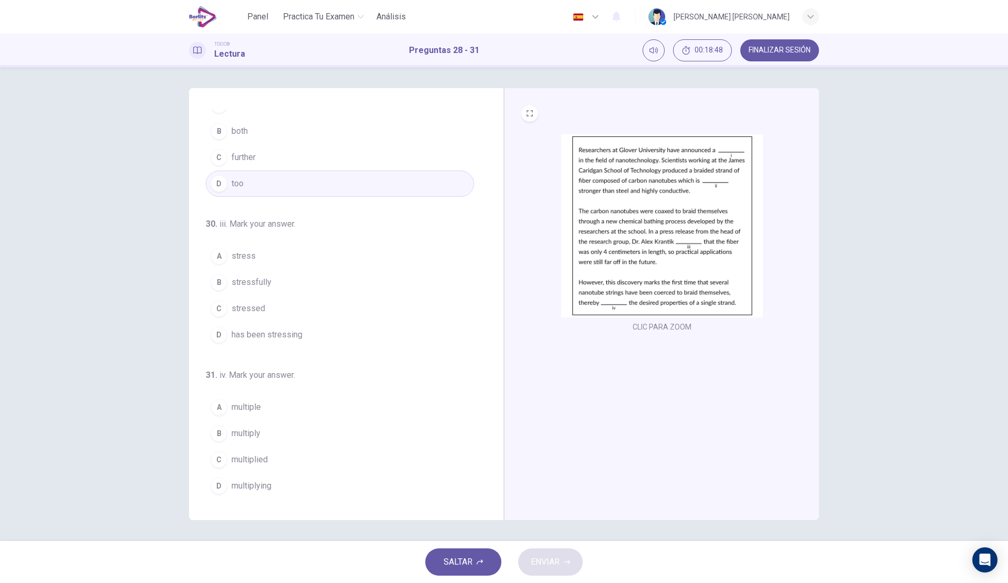
click at [271, 337] on span "has been stressing" at bounding box center [267, 335] width 71 height 13
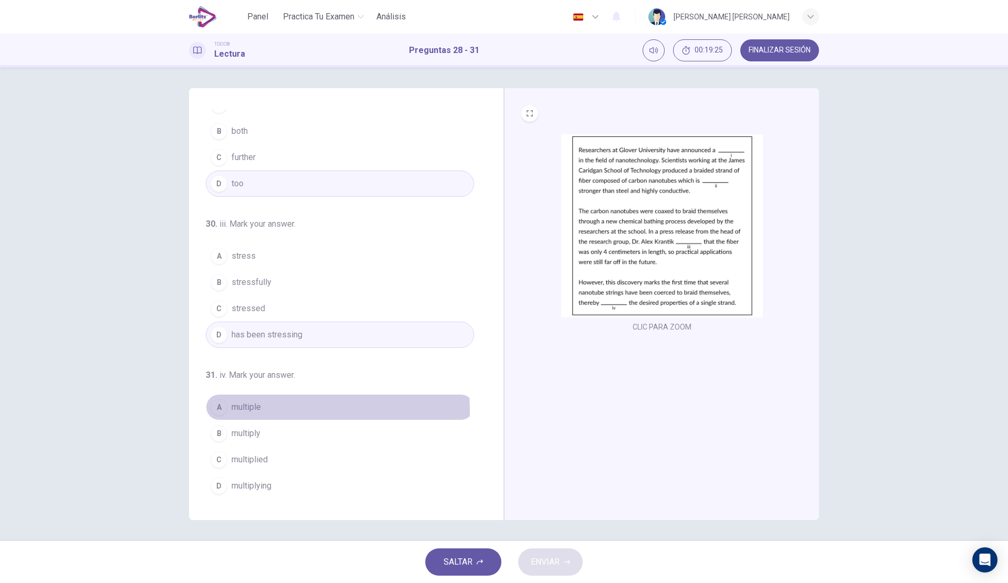
click at [277, 412] on button "A multiple" at bounding box center [340, 407] width 268 height 26
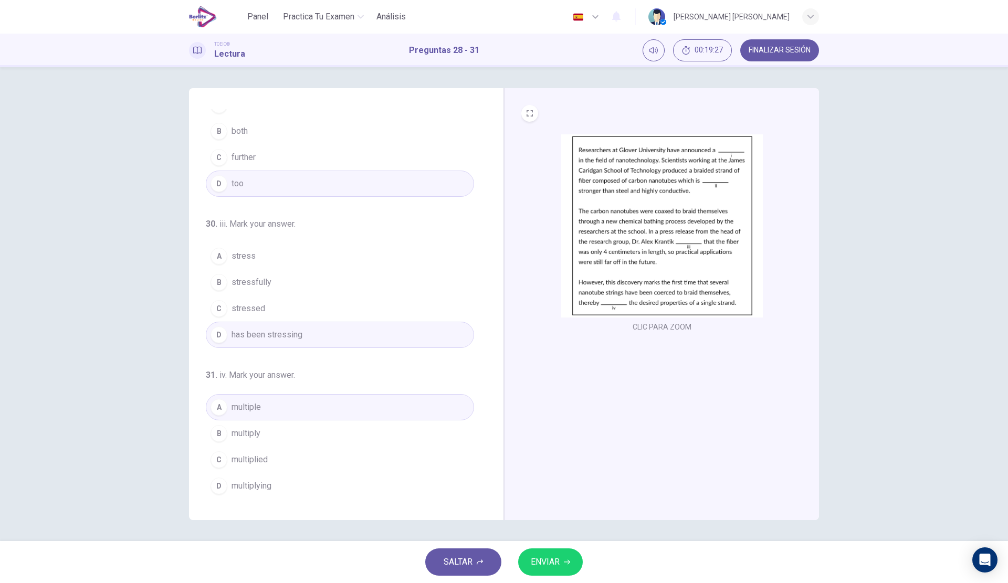
click at [555, 548] on div "SALTAR ENVIAR" at bounding box center [504, 562] width 1008 height 42
click at [559, 564] on span "ENVIAR" at bounding box center [545, 562] width 29 height 15
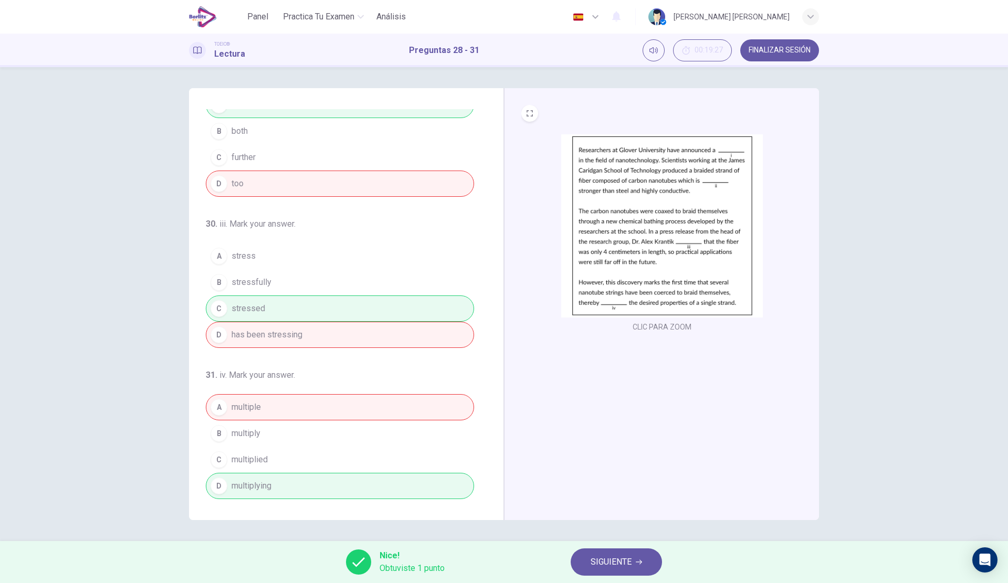
click at [616, 555] on span "SIGUIENTE" at bounding box center [611, 562] width 41 height 15
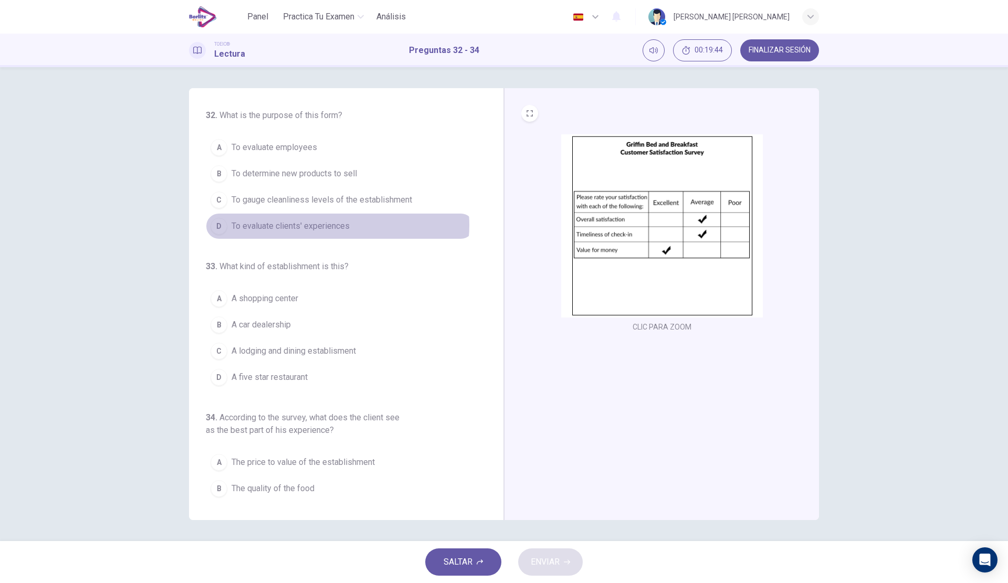
click at [337, 225] on span "To evaluate clients' experiences" at bounding box center [291, 226] width 118 height 13
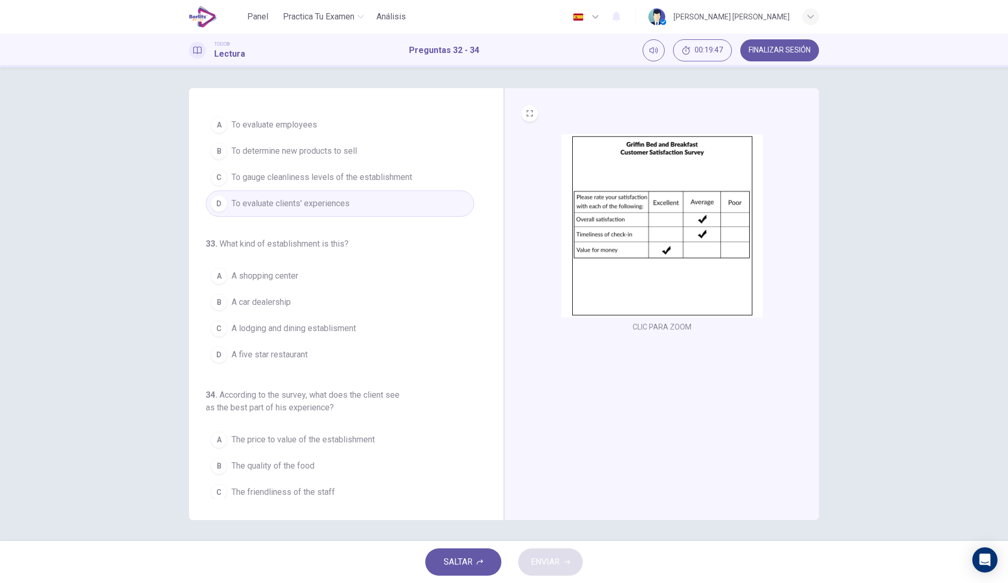
scroll to position [55, 0]
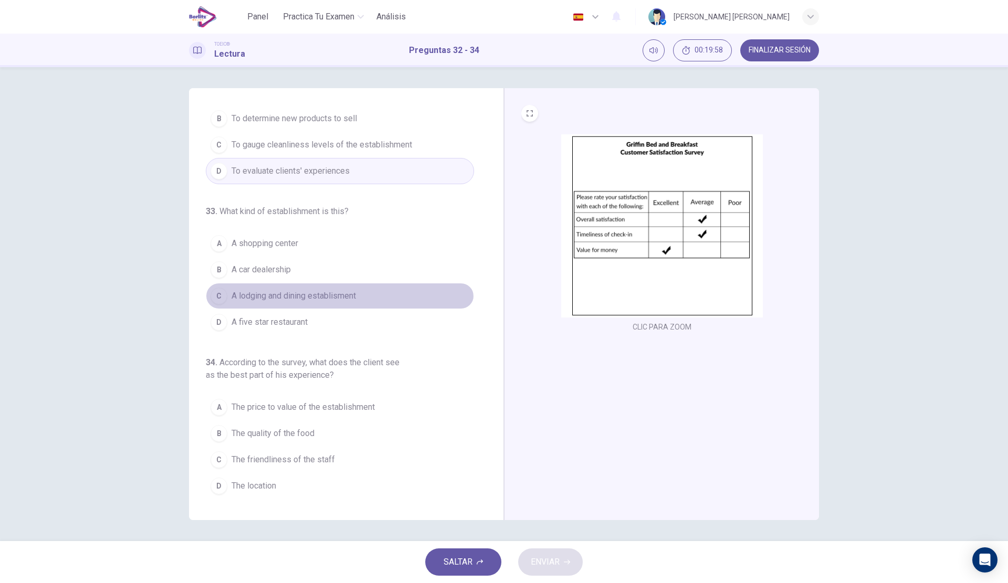
click at [339, 298] on span "A lodging and dining establisment" at bounding box center [294, 296] width 124 height 13
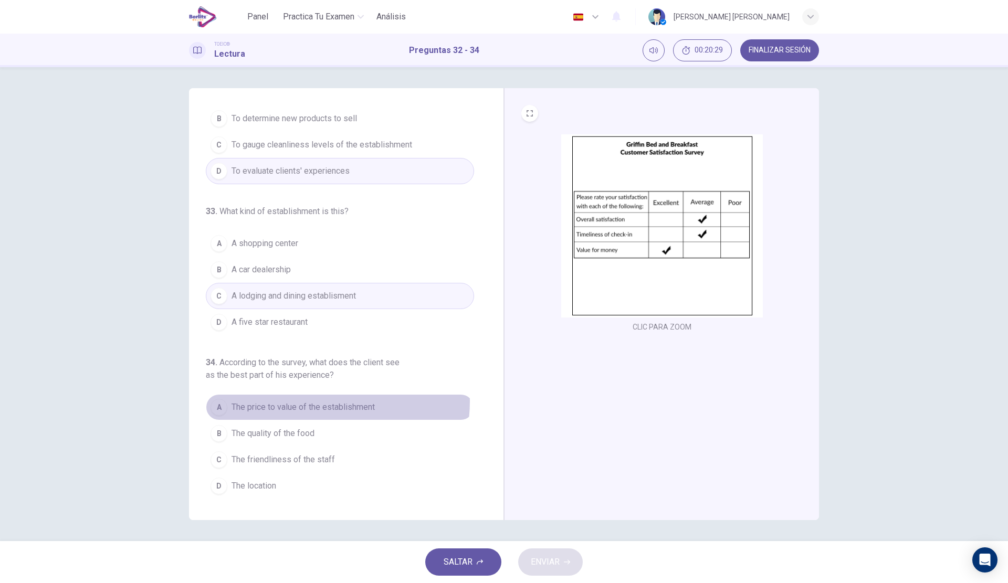
click at [320, 402] on span "The price to value of the establishment" at bounding box center [303, 407] width 143 height 13
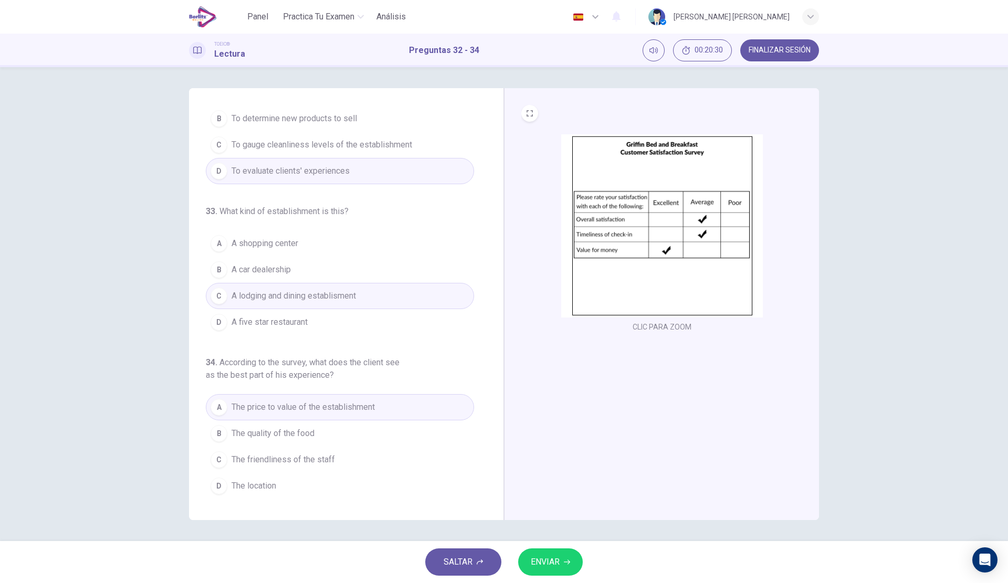
click at [555, 562] on span "ENVIAR" at bounding box center [545, 562] width 29 height 15
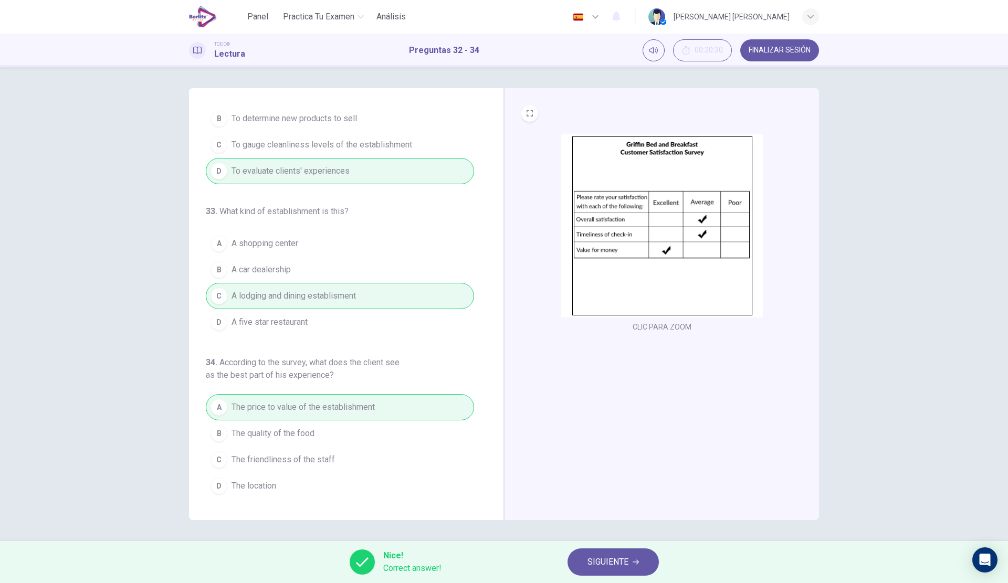
click at [608, 554] on button "SIGUIENTE" at bounding box center [613, 562] width 91 height 27
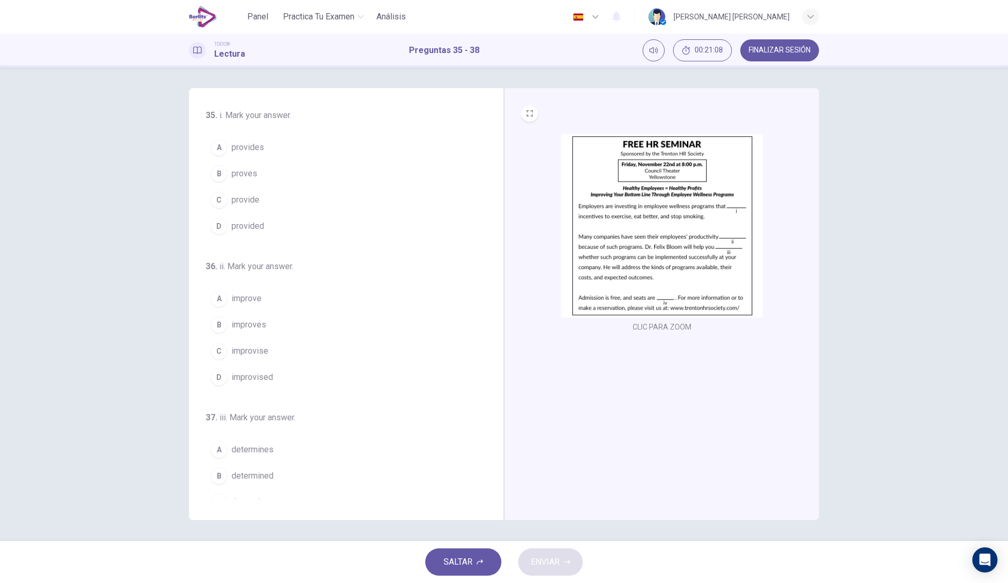
click at [246, 199] on span "provide" at bounding box center [246, 200] width 28 height 13
click at [248, 149] on span "provides" at bounding box center [248, 147] width 33 height 13
click at [295, 373] on button "D improvised" at bounding box center [340, 377] width 268 height 26
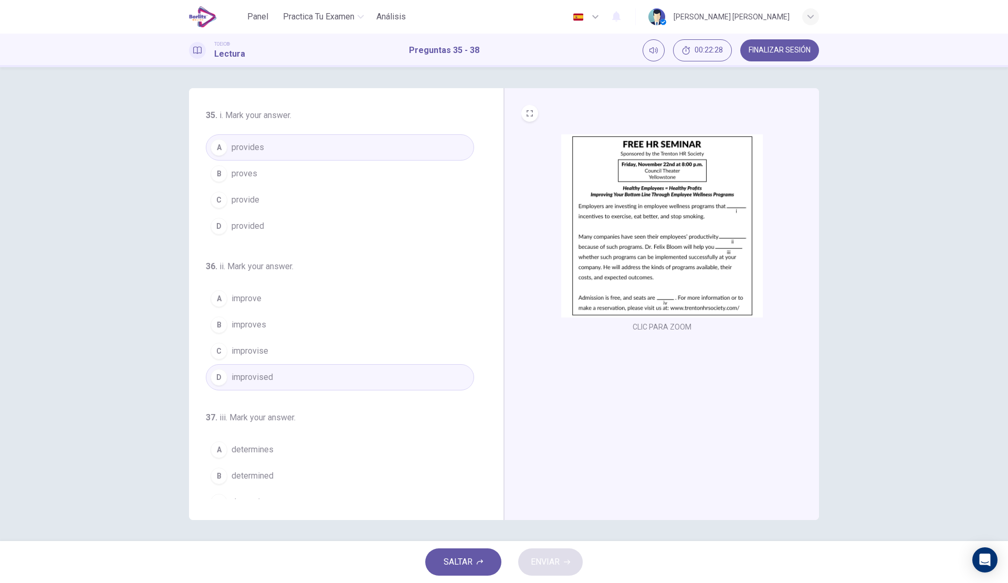
scroll to position [194, 0]
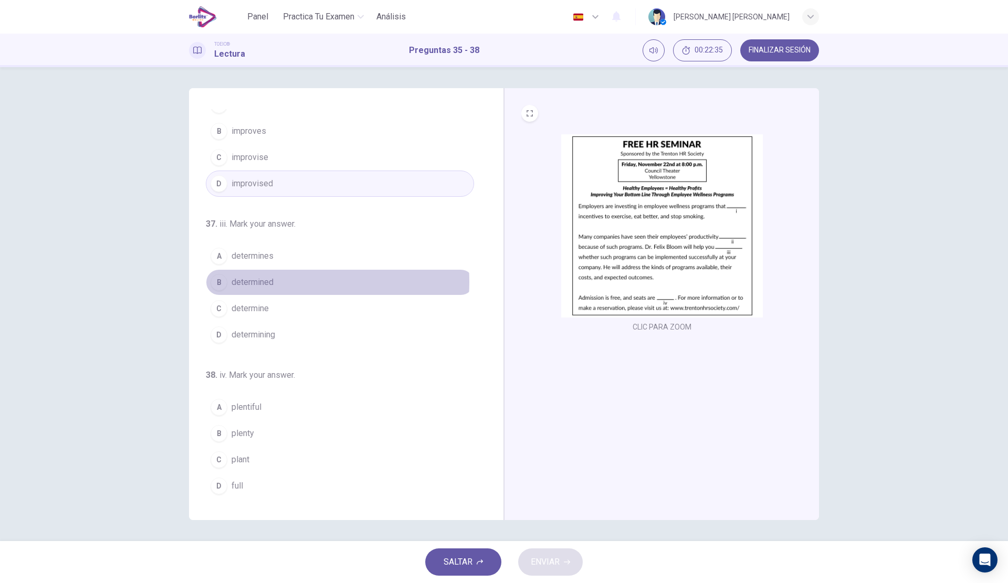
click at [276, 282] on button "B determined" at bounding box center [340, 282] width 268 height 26
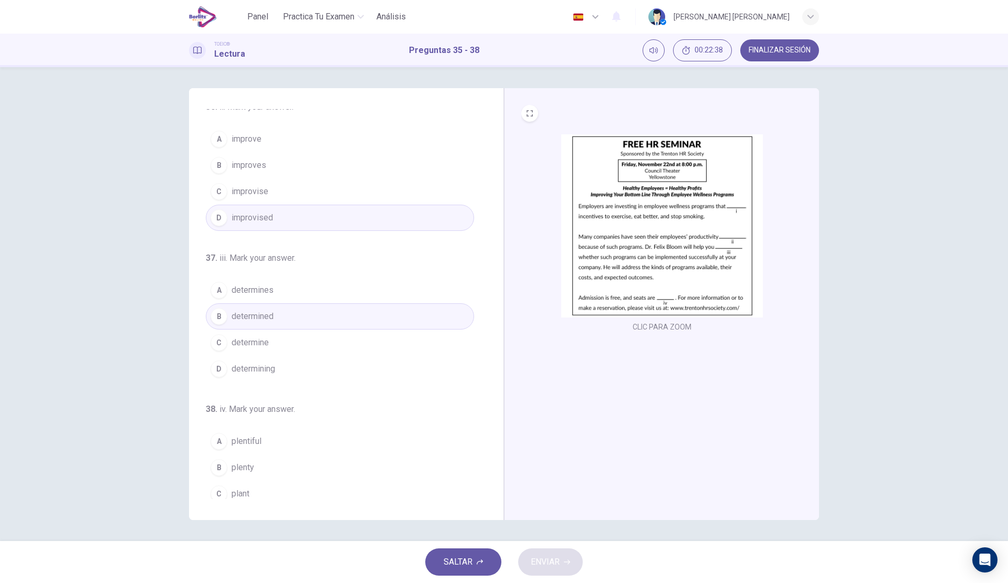
scroll to position [141, 0]
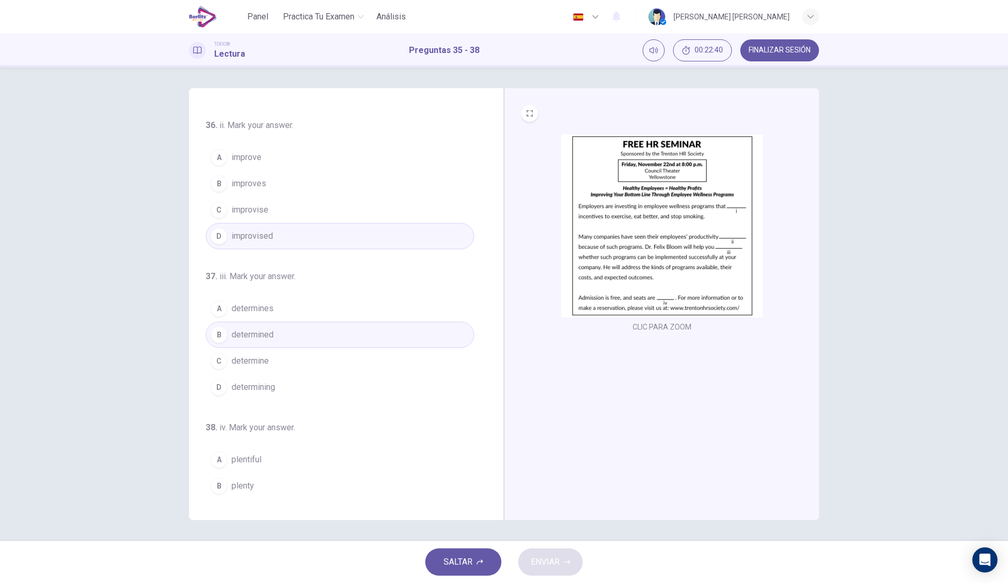
click at [299, 160] on button "A improve" at bounding box center [340, 157] width 268 height 26
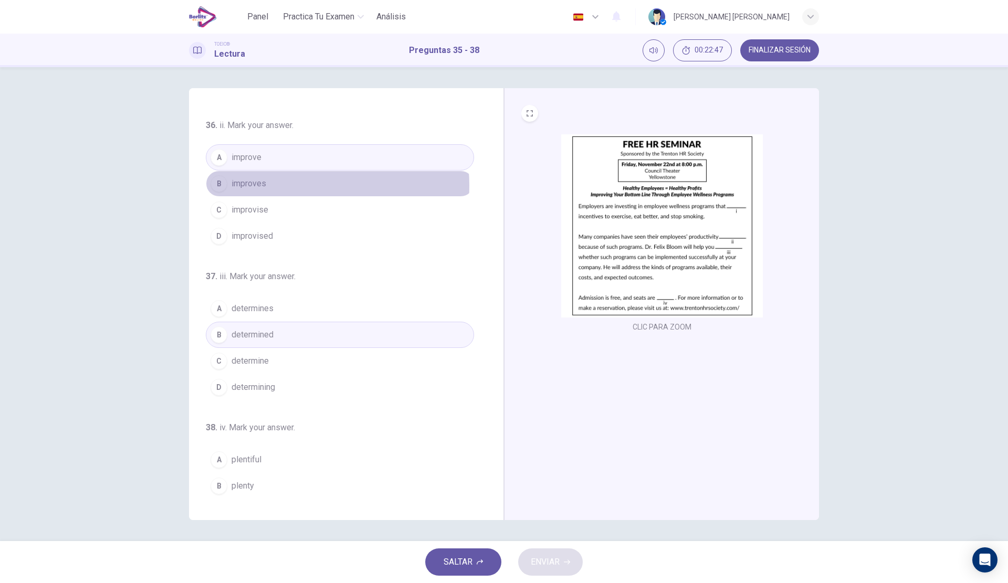
click at [297, 185] on button "B improves" at bounding box center [340, 184] width 268 height 26
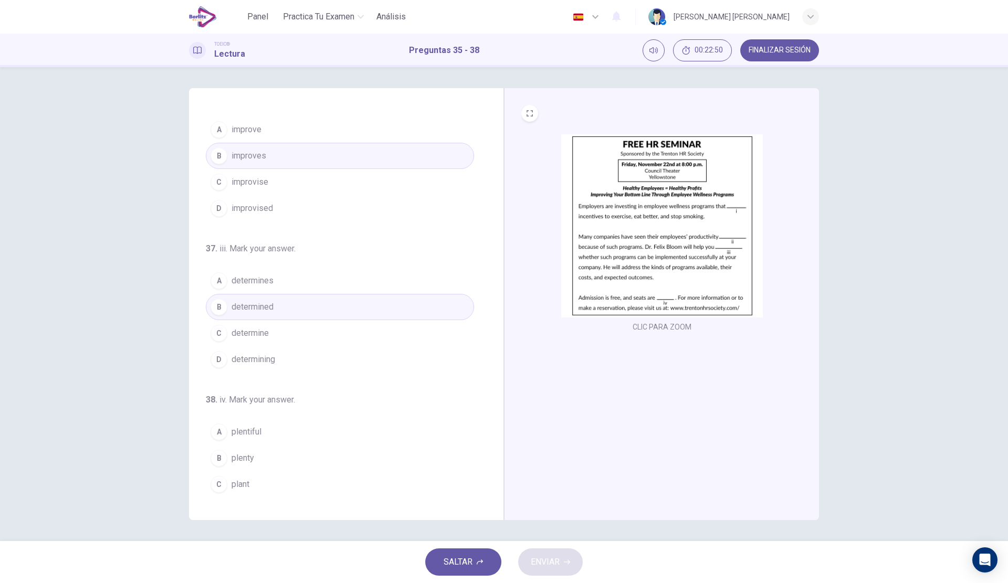
scroll to position [194, 0]
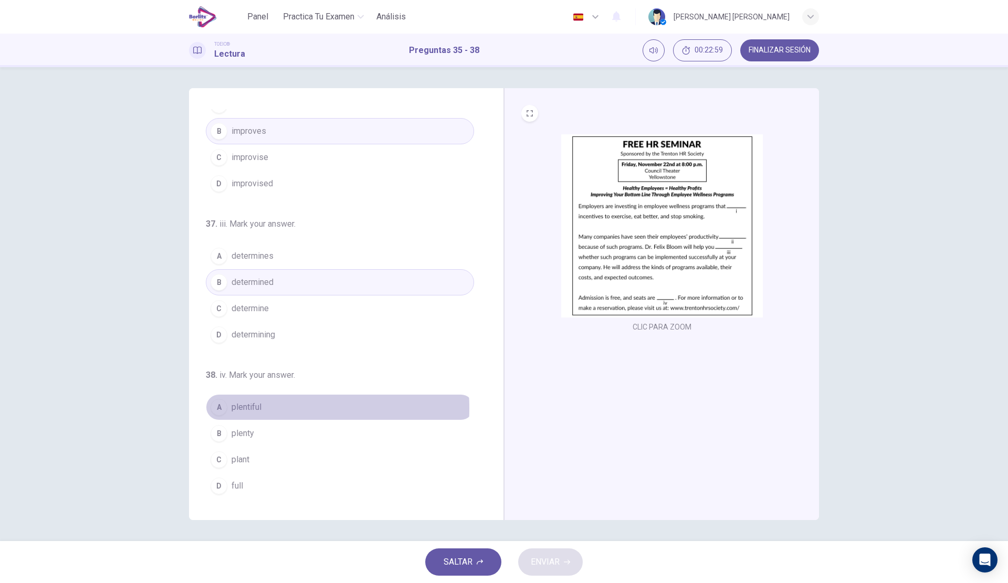
drag, startPoint x: 258, startPoint y: 408, endPoint x: 334, endPoint y: 450, distance: 86.9
click at [258, 408] on span "plentiful" at bounding box center [247, 407] width 30 height 13
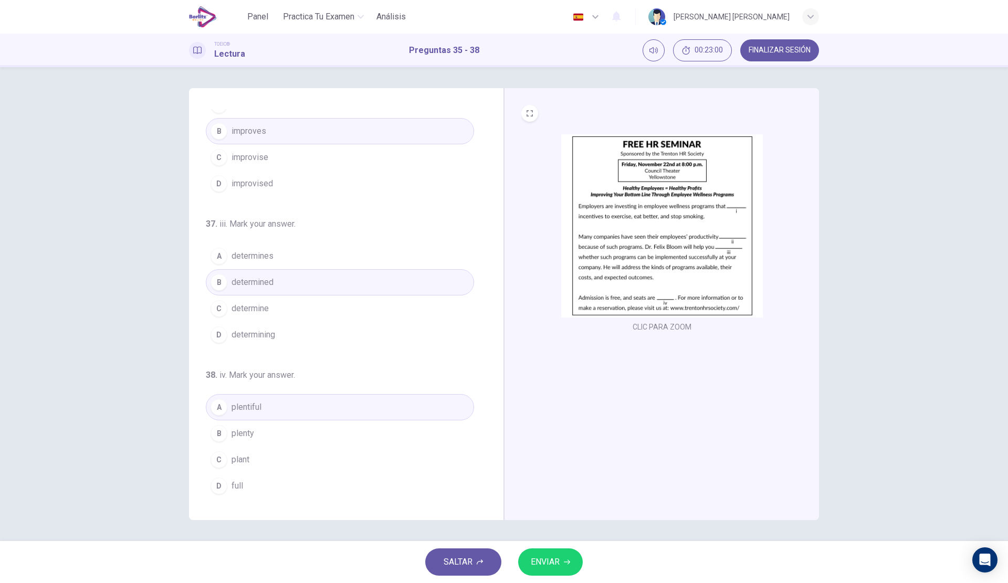
click at [558, 556] on span "ENVIAR" at bounding box center [545, 562] width 29 height 15
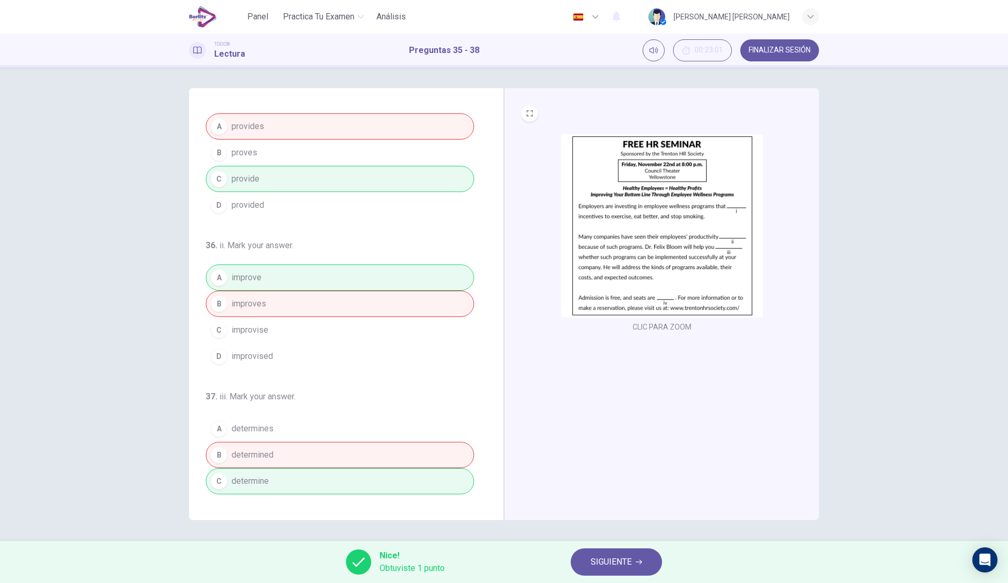
scroll to position [0, 0]
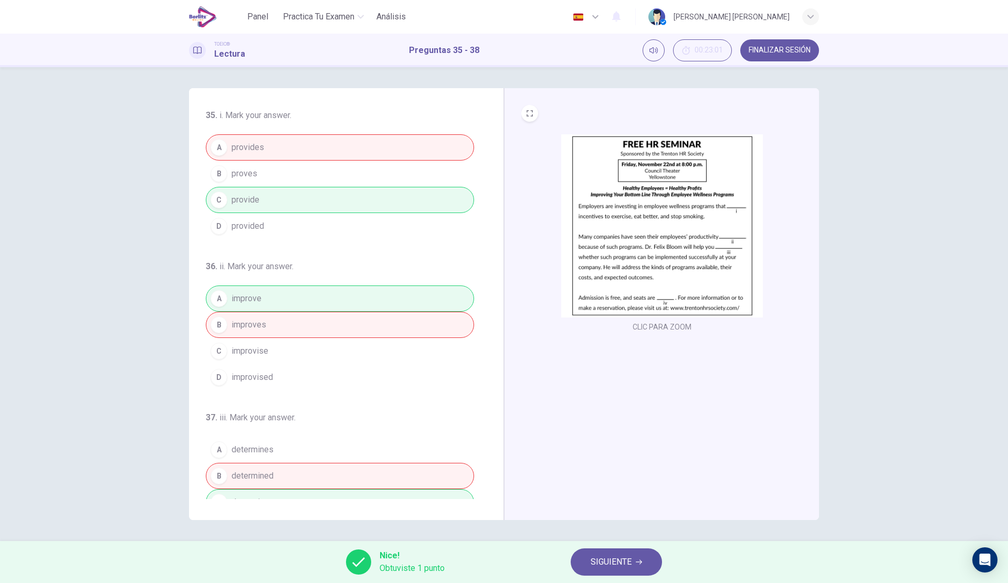
click at [613, 559] on span "SIGUIENTE" at bounding box center [611, 562] width 41 height 15
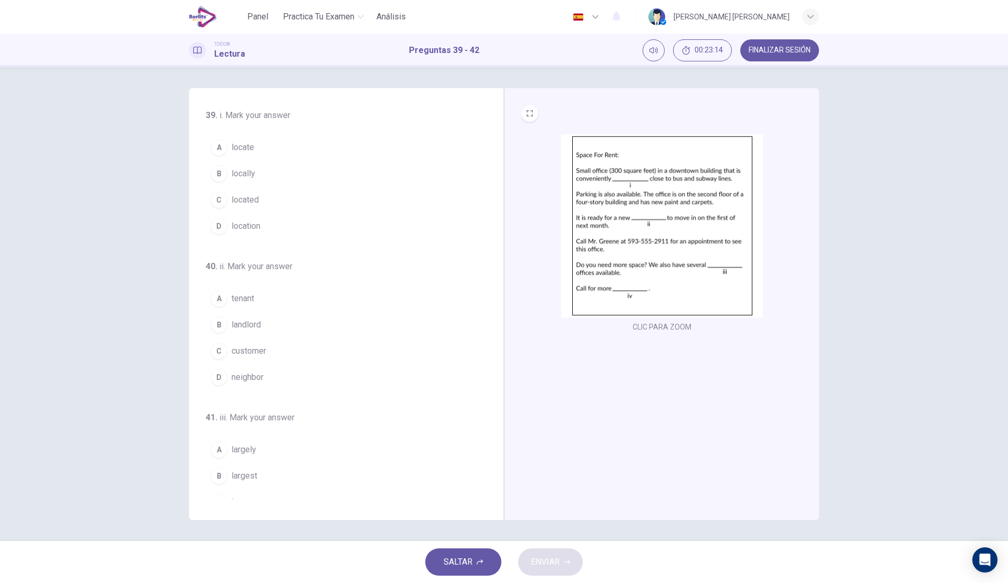
click at [249, 148] on span "locate" at bounding box center [243, 147] width 23 height 13
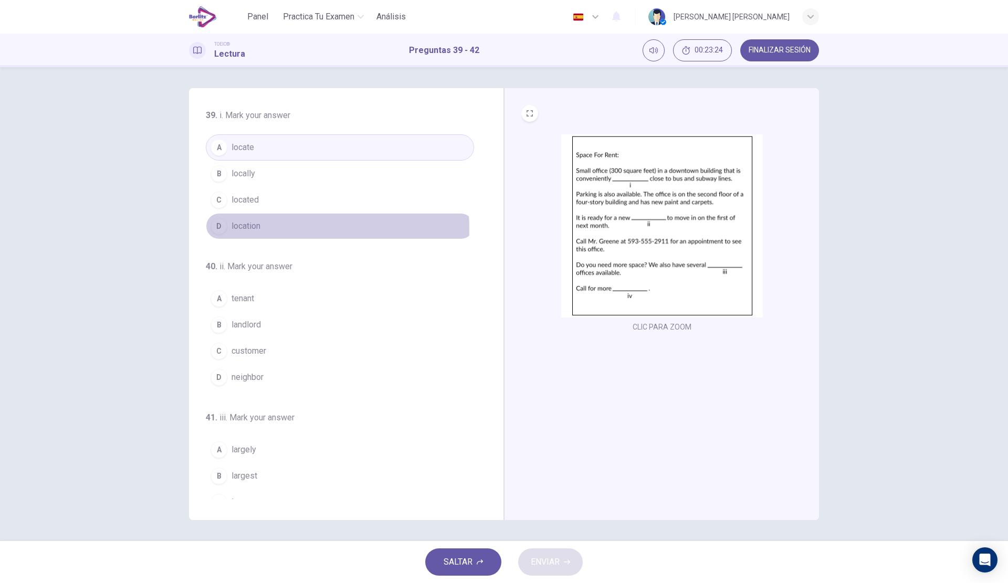
click at [284, 228] on button "D location" at bounding box center [340, 226] width 268 height 26
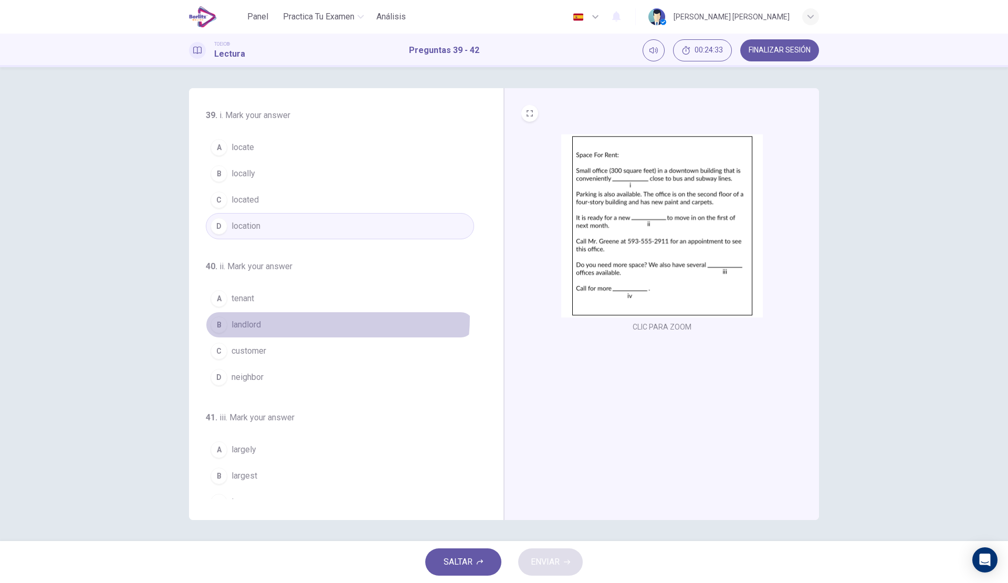
click at [267, 316] on button "B landlord" at bounding box center [340, 325] width 268 height 26
click at [275, 297] on button "A tenant" at bounding box center [340, 299] width 268 height 26
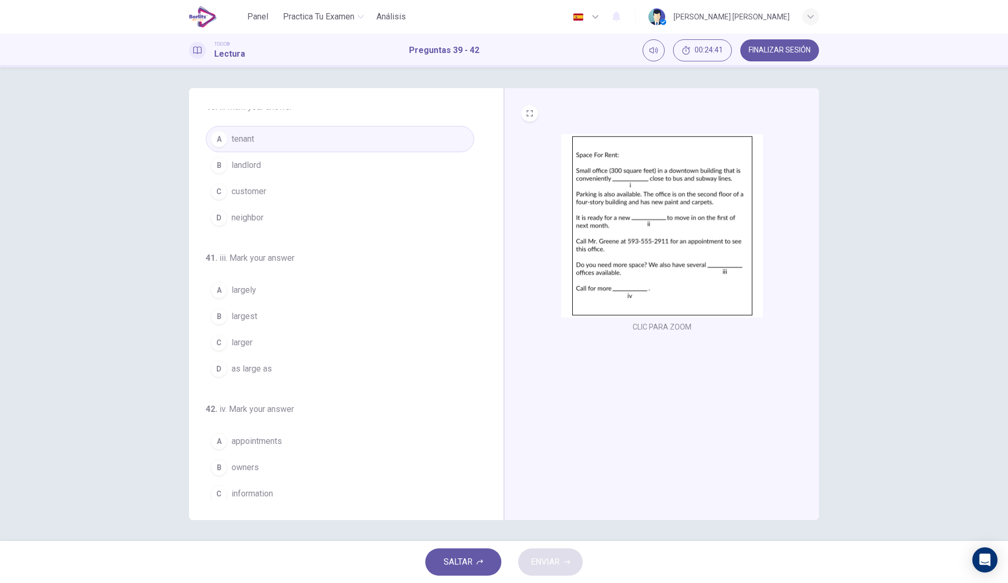
scroll to position [141, 0]
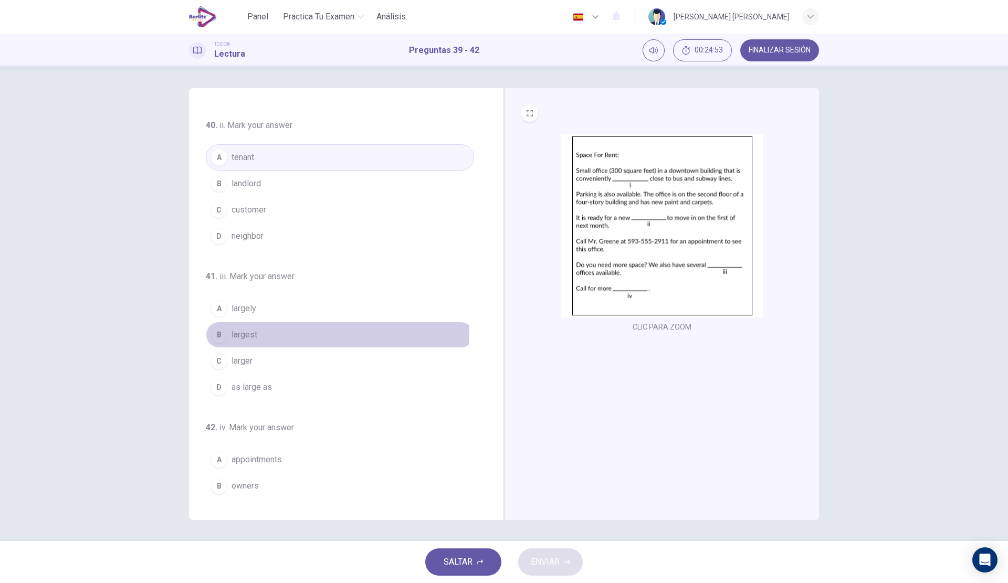
click at [298, 332] on button "B largest" at bounding box center [340, 335] width 268 height 26
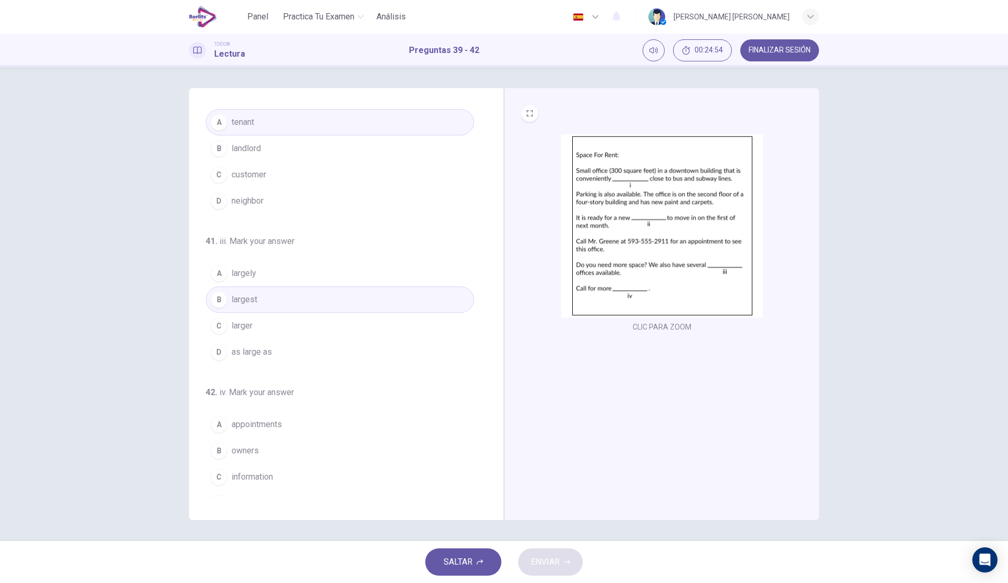
scroll to position [194, 0]
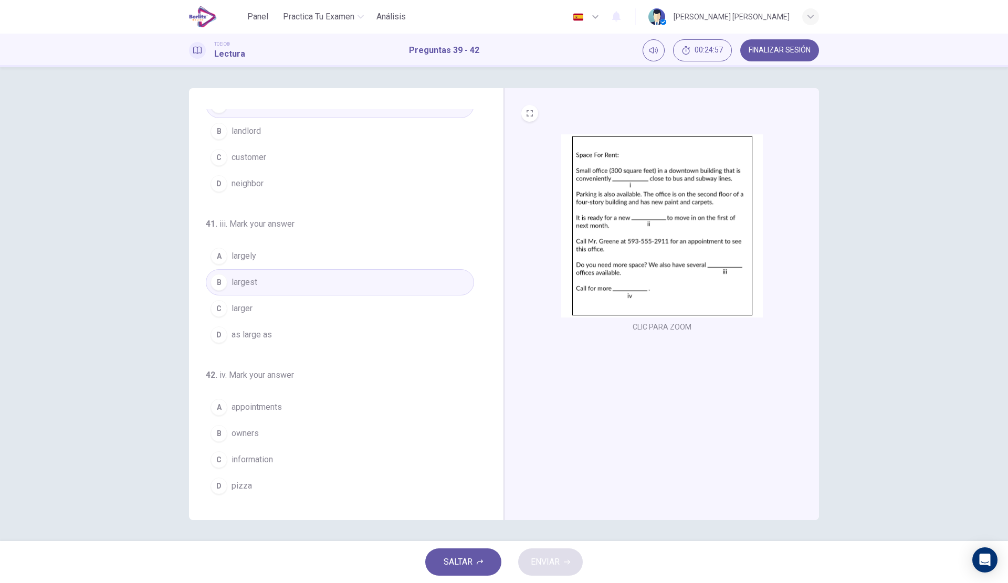
click at [263, 453] on button "C information" at bounding box center [340, 460] width 268 height 26
click at [562, 564] on button "ENVIAR" at bounding box center [550, 562] width 65 height 27
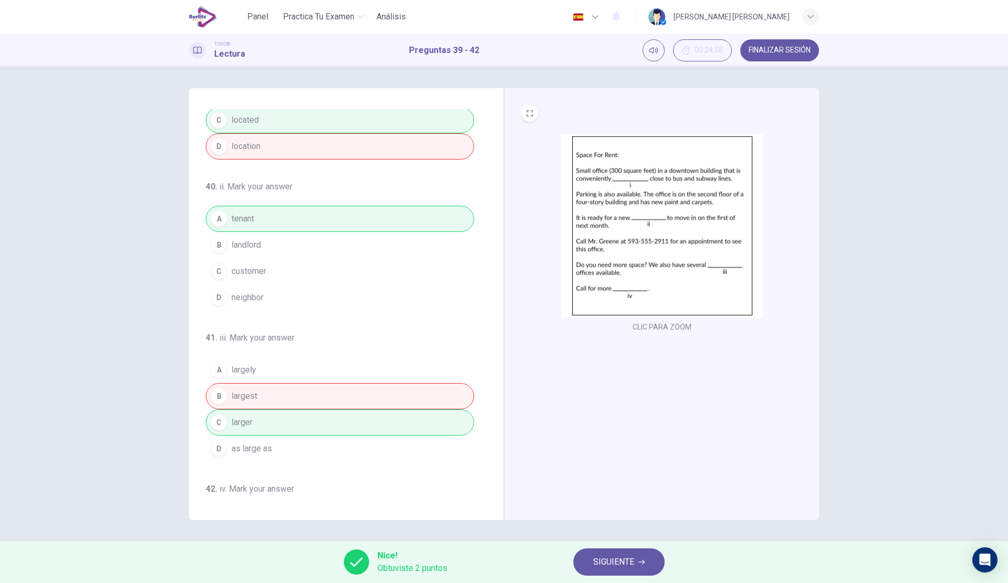
scroll to position [0, 0]
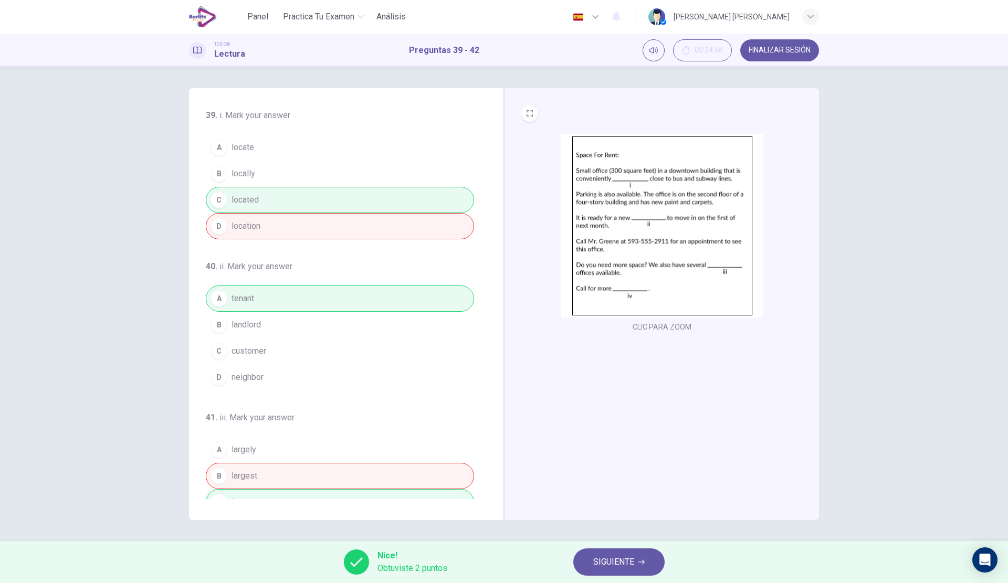
click at [603, 566] on span "SIGUIENTE" at bounding box center [613, 562] width 41 height 15
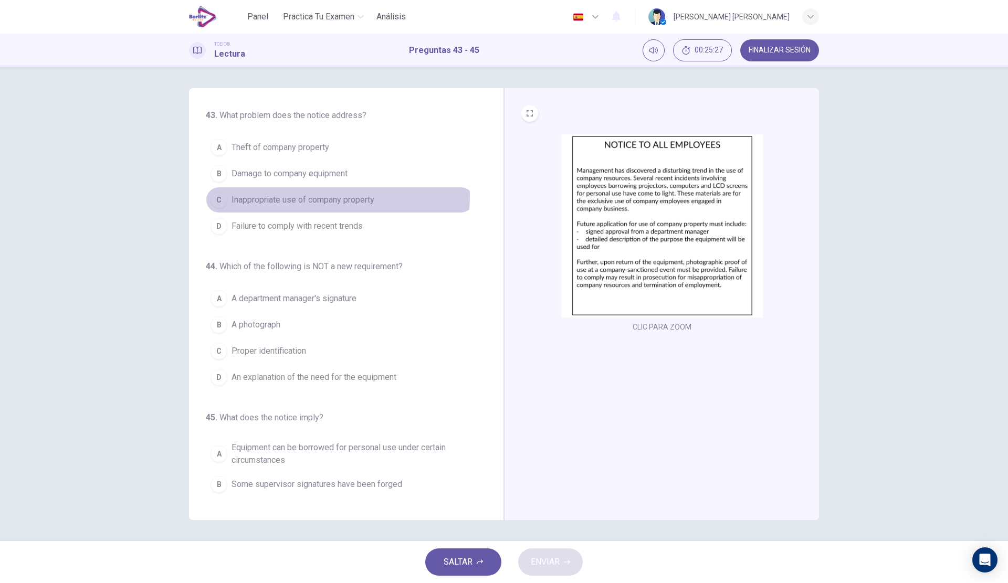
click at [320, 196] on span "Inappropriate use of company property" at bounding box center [303, 200] width 143 height 13
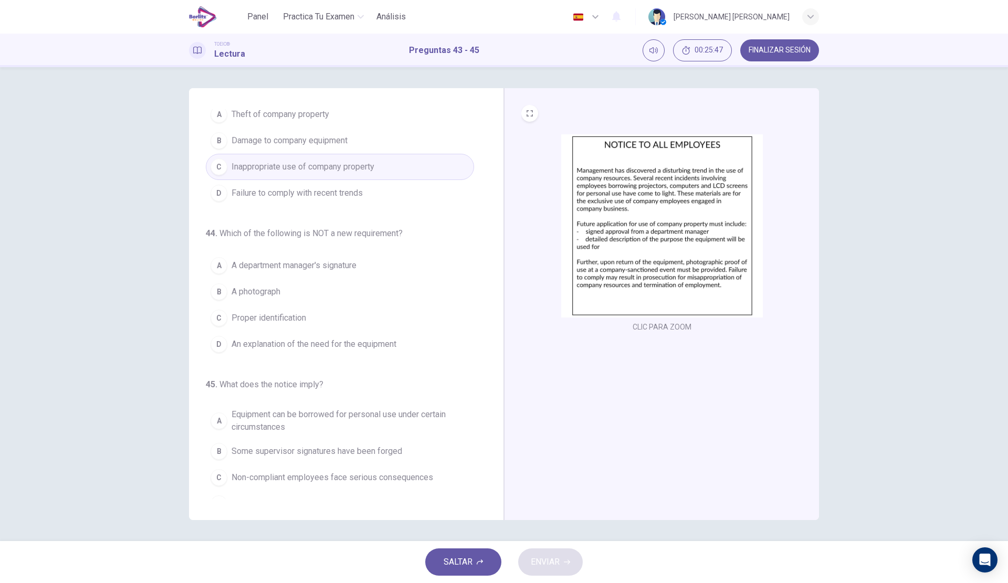
scroll to position [51, 0]
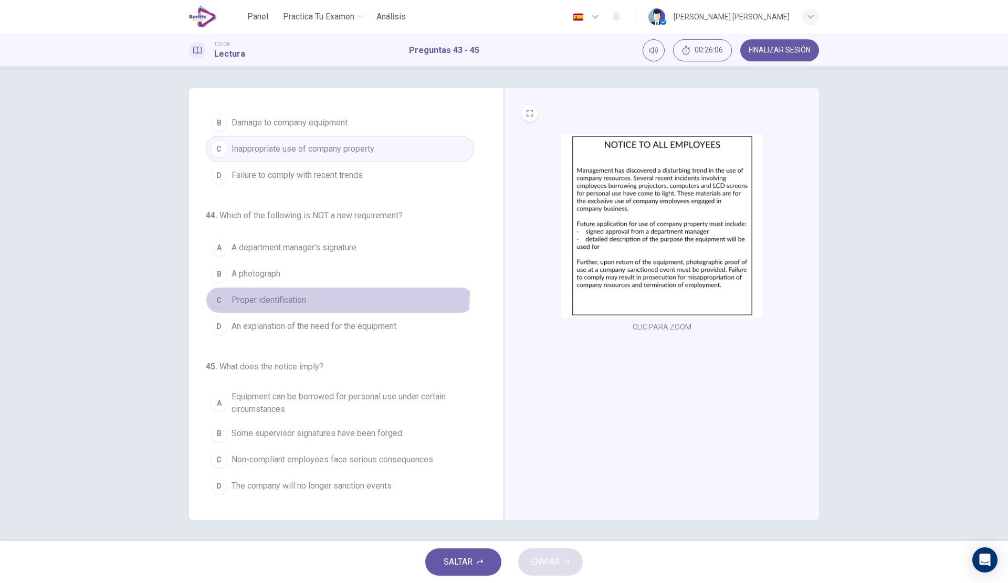
click at [282, 292] on button "C Proper identification" at bounding box center [340, 300] width 268 height 26
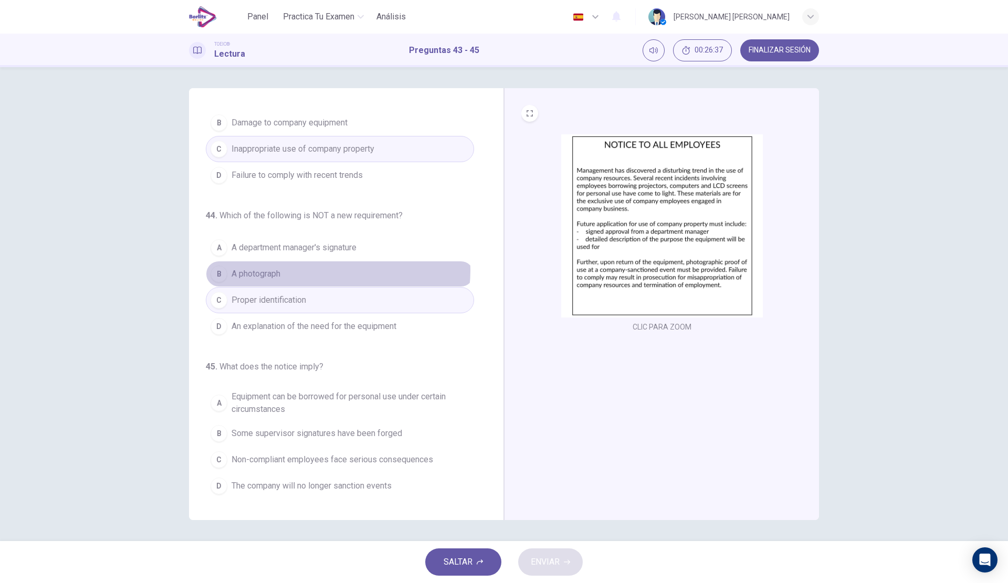
click at [338, 271] on button "B A photograph" at bounding box center [340, 274] width 268 height 26
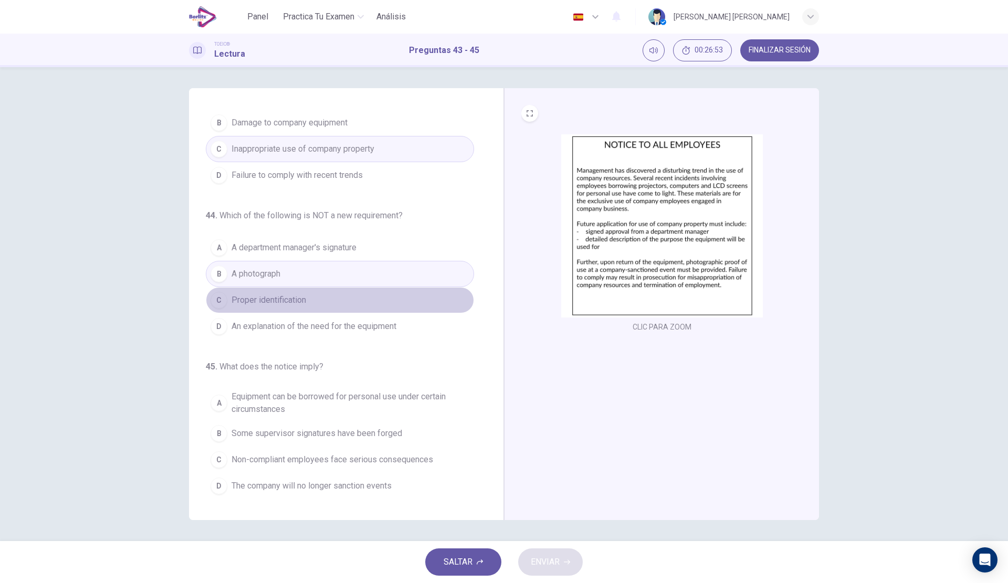
click at [348, 304] on button "C Proper identification" at bounding box center [340, 300] width 268 height 26
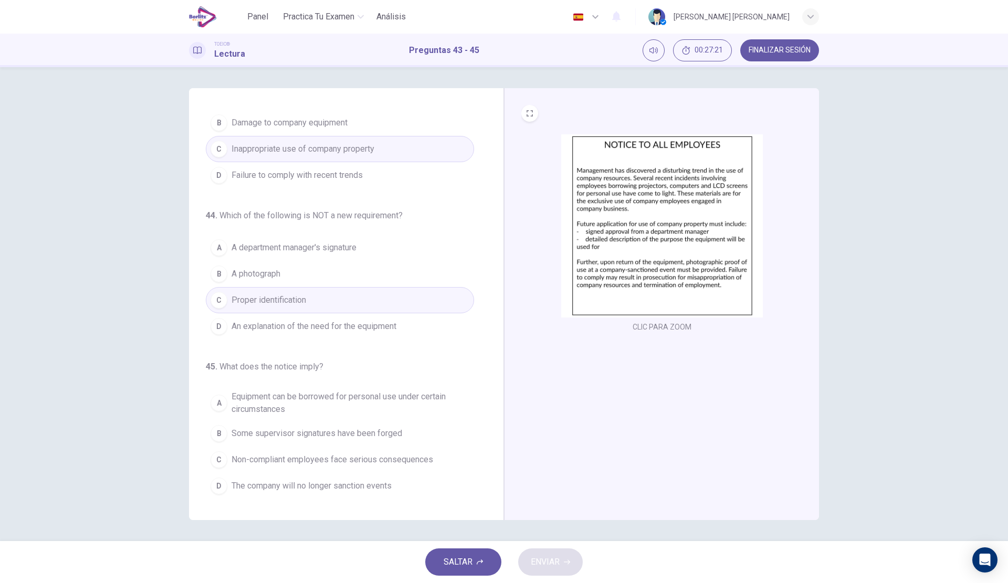
click at [312, 462] on span "Non-compliant employees face serious consequences" at bounding box center [333, 460] width 202 height 13
click at [557, 560] on span "ENVIAR" at bounding box center [545, 562] width 29 height 15
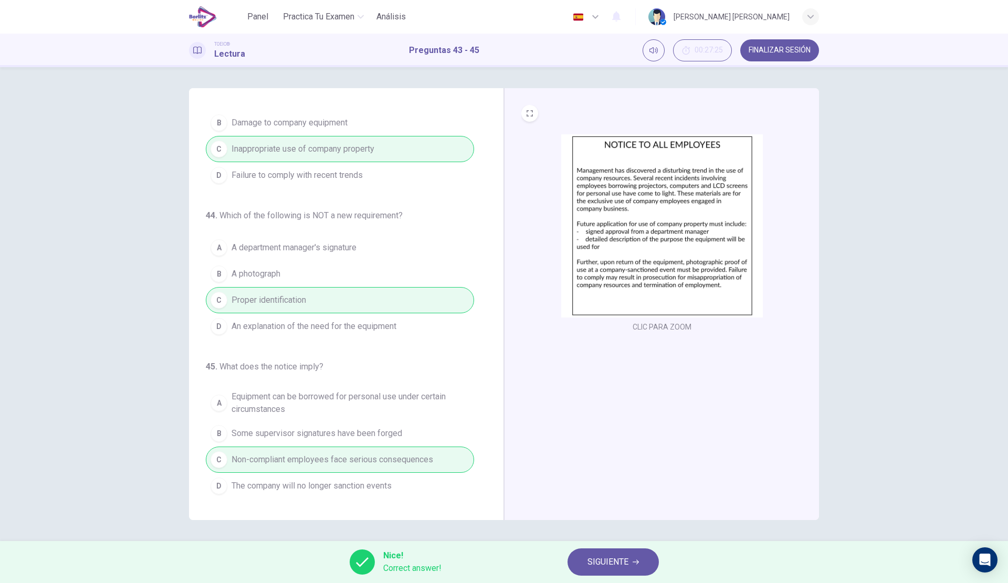
click at [604, 565] on span "SIGUIENTE" at bounding box center [608, 562] width 41 height 15
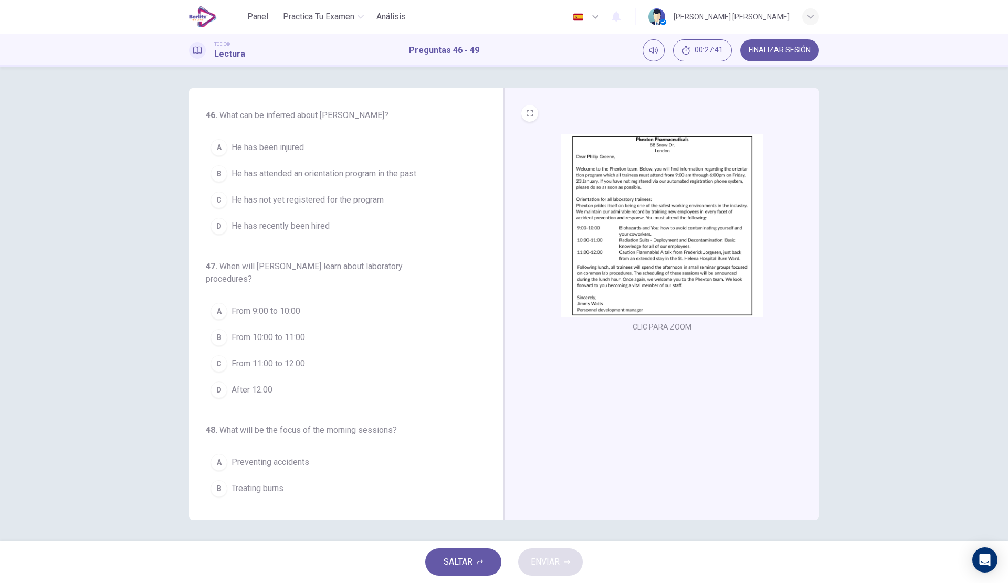
click at [611, 198] on img at bounding box center [662, 225] width 202 height 183
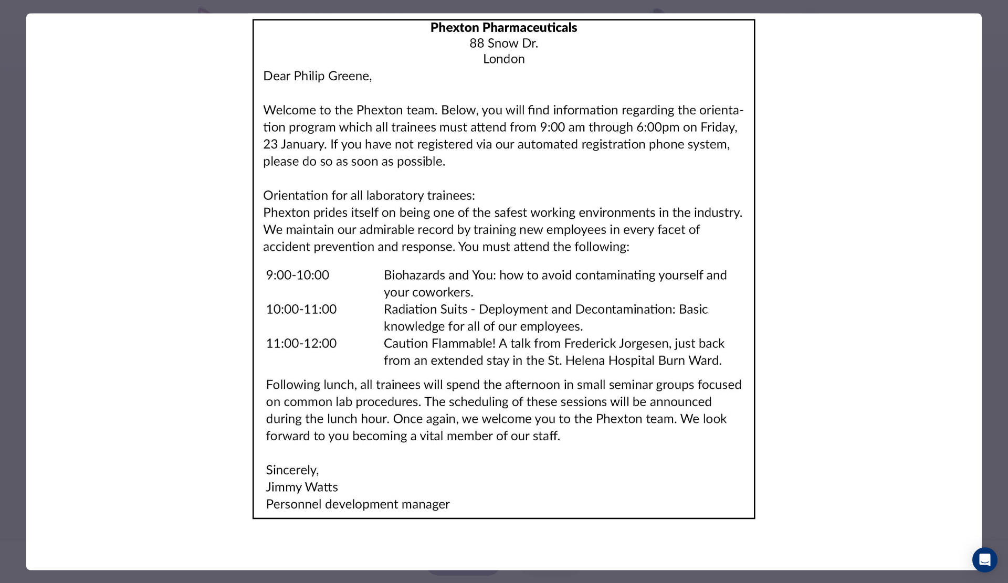
click at [0, 197] on div at bounding box center [504, 291] width 1008 height 583
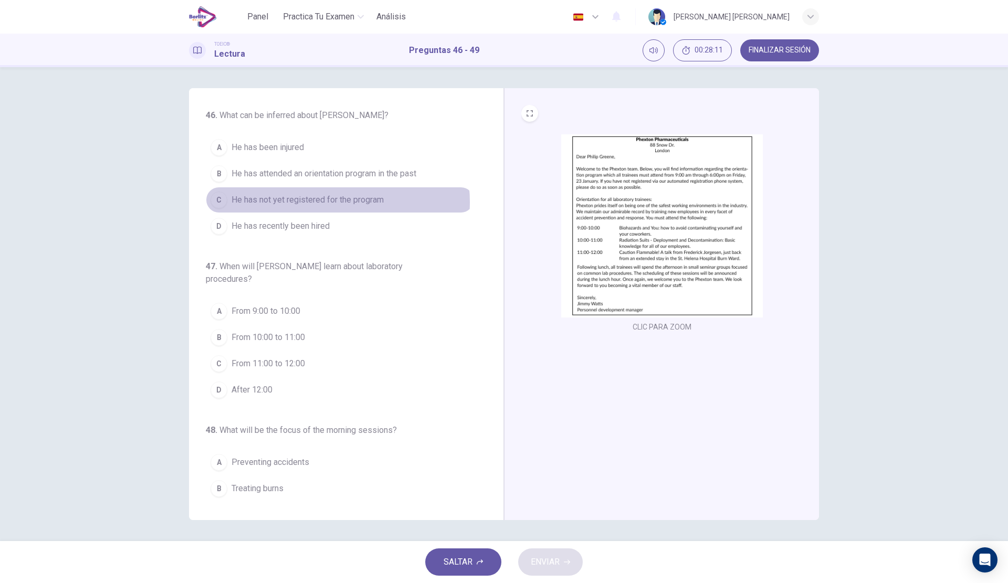
click at [329, 202] on span "He has not yet registered for the program" at bounding box center [308, 200] width 152 height 13
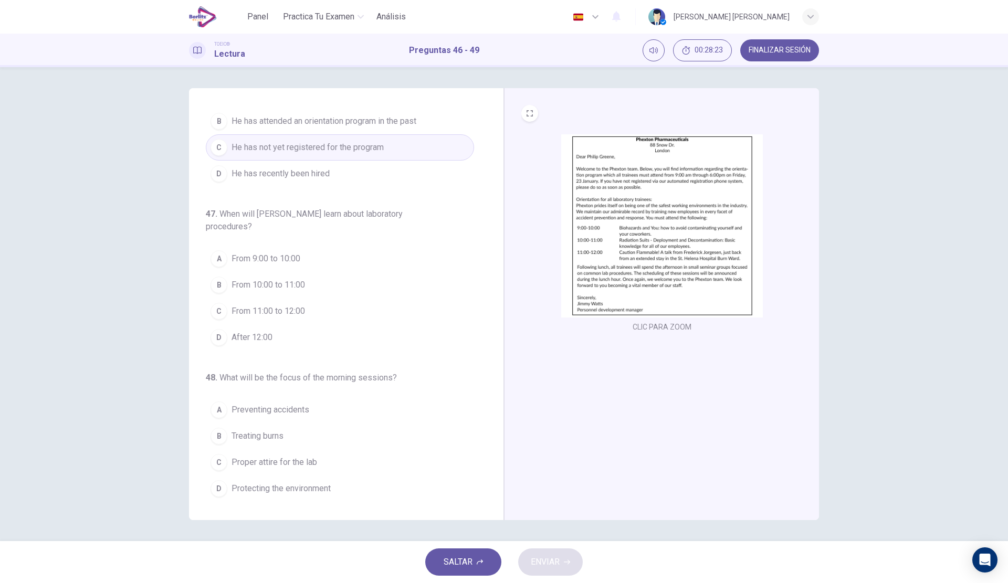
scroll to position [105, 0]
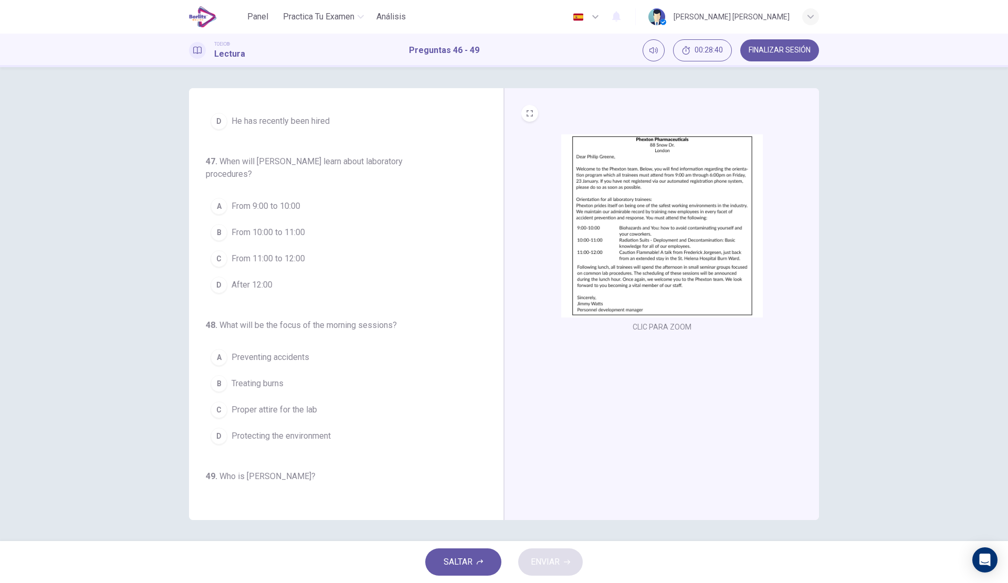
click at [219, 288] on div "D" at bounding box center [219, 285] width 17 height 17
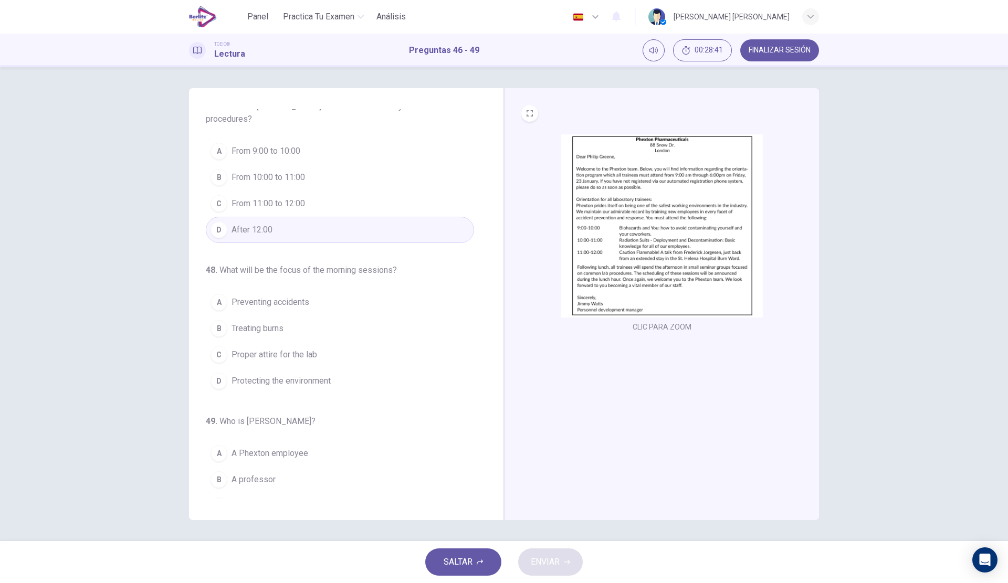
scroll to position [206, 0]
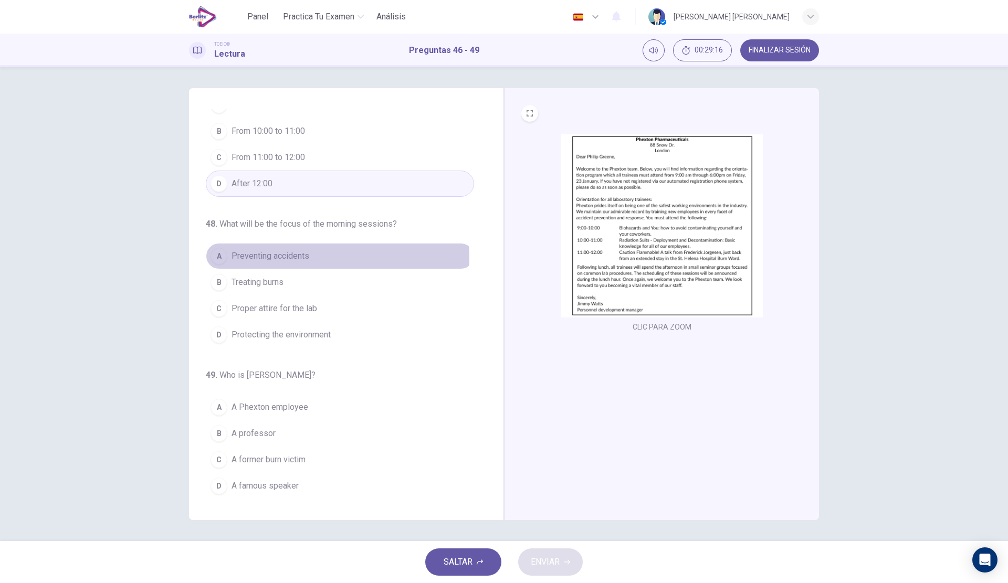
click at [307, 258] on span "Preventing accidents" at bounding box center [271, 256] width 78 height 13
click at [299, 459] on span "A former burn victim" at bounding box center [269, 460] width 74 height 13
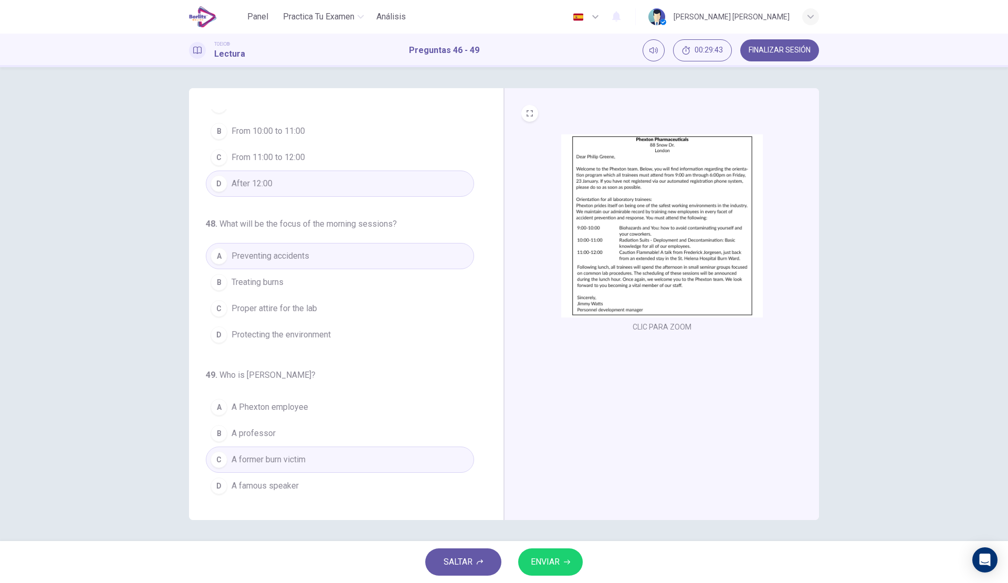
click at [532, 548] on div "SALTAR ENVIAR" at bounding box center [504, 562] width 1008 height 42
click at [542, 554] on button "ENVIAR" at bounding box center [550, 562] width 65 height 27
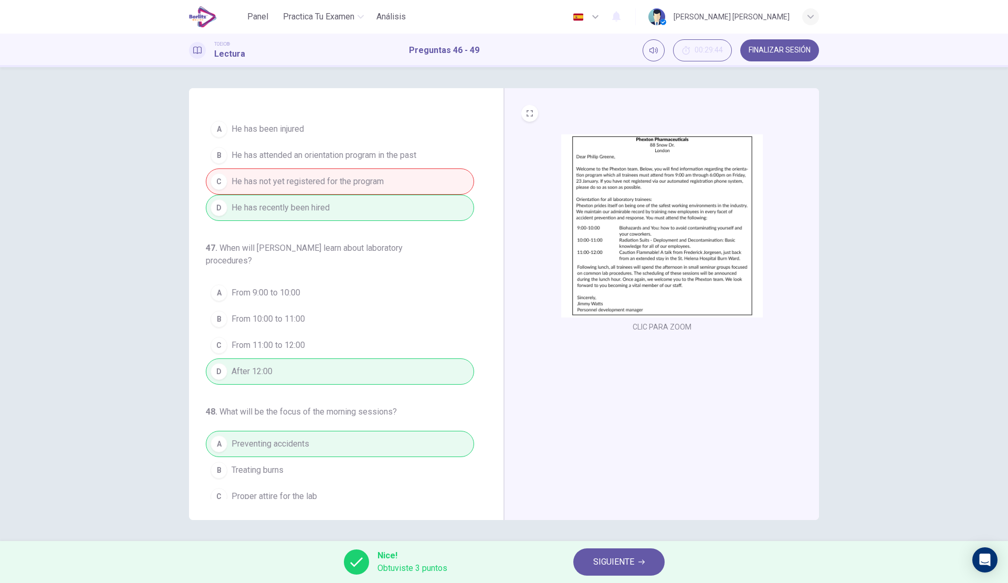
scroll to position [0, 0]
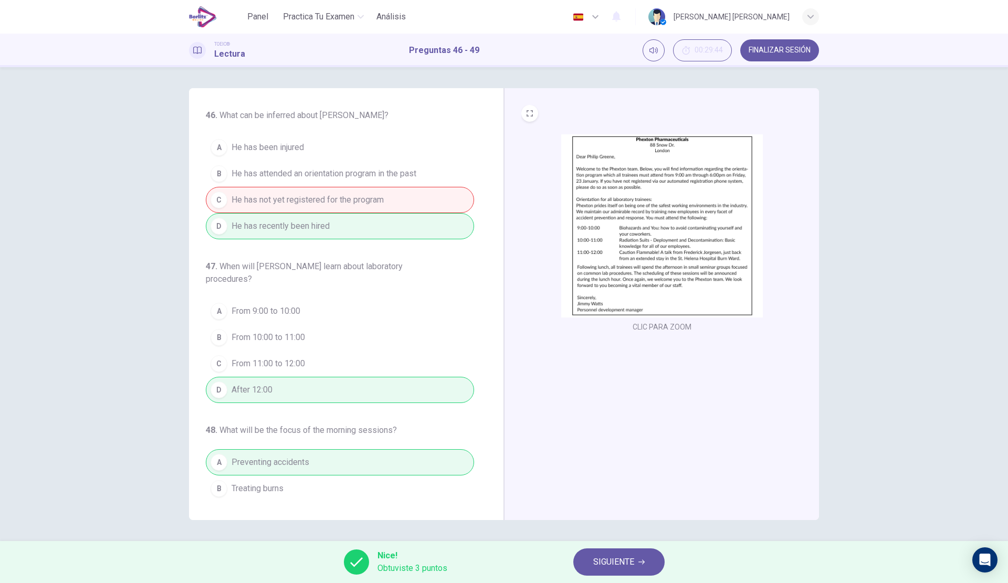
click at [622, 555] on span "SIGUIENTE" at bounding box center [613, 562] width 41 height 15
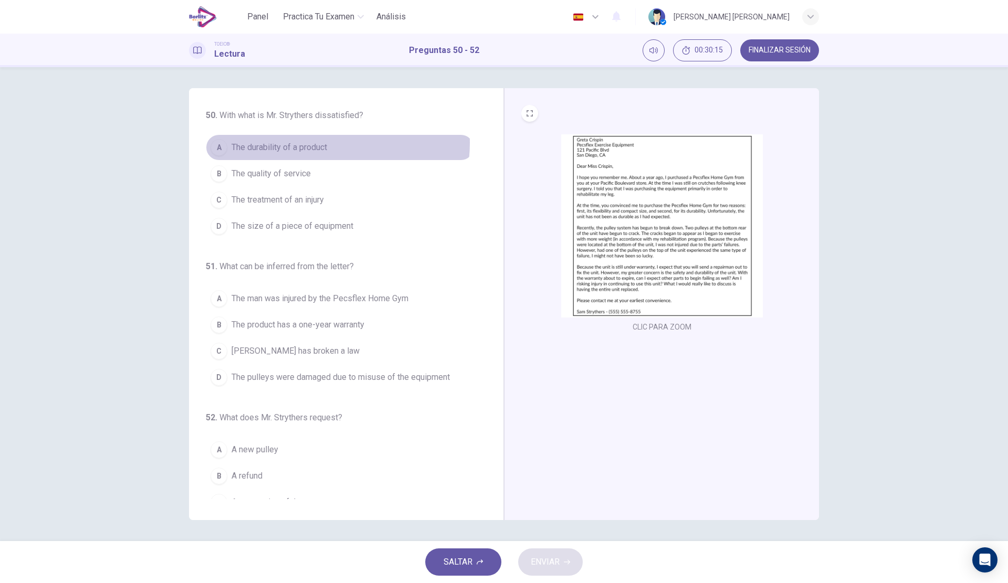
click at [319, 143] on span "The durability of a product" at bounding box center [280, 147] width 96 height 13
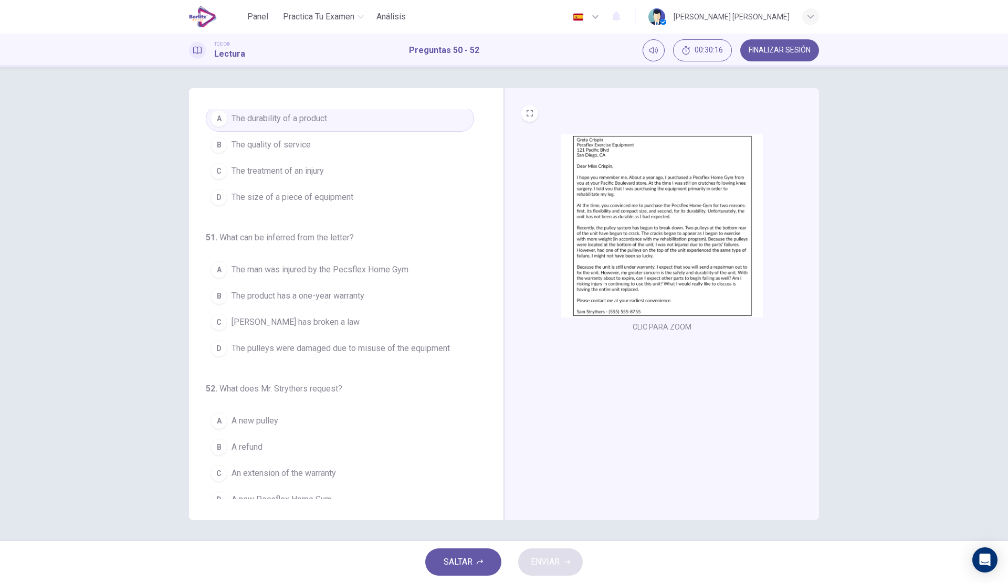
scroll to position [43, 0]
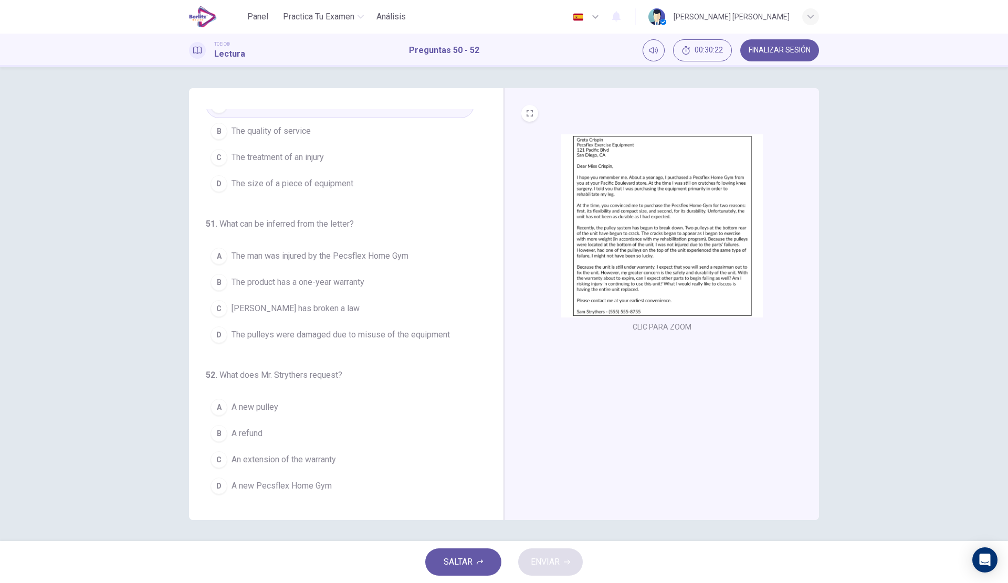
click at [323, 283] on span "The product has a one-year warranty" at bounding box center [298, 282] width 133 height 13
click at [292, 434] on button "B A refund" at bounding box center [340, 434] width 268 height 26
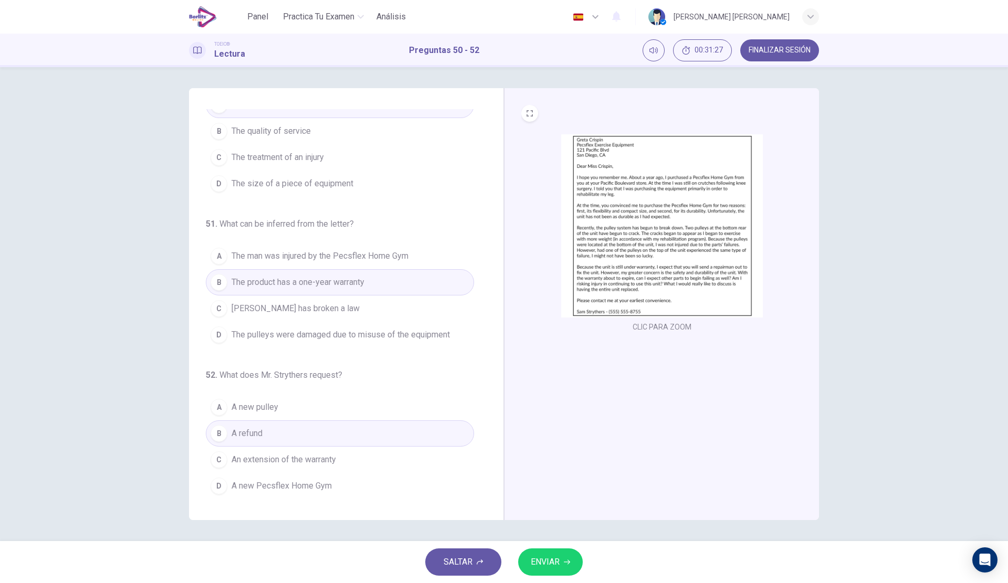
click at [323, 462] on span "An extension of the warranty" at bounding box center [284, 460] width 104 height 13
click at [568, 562] on icon "button" at bounding box center [567, 562] width 6 height 6
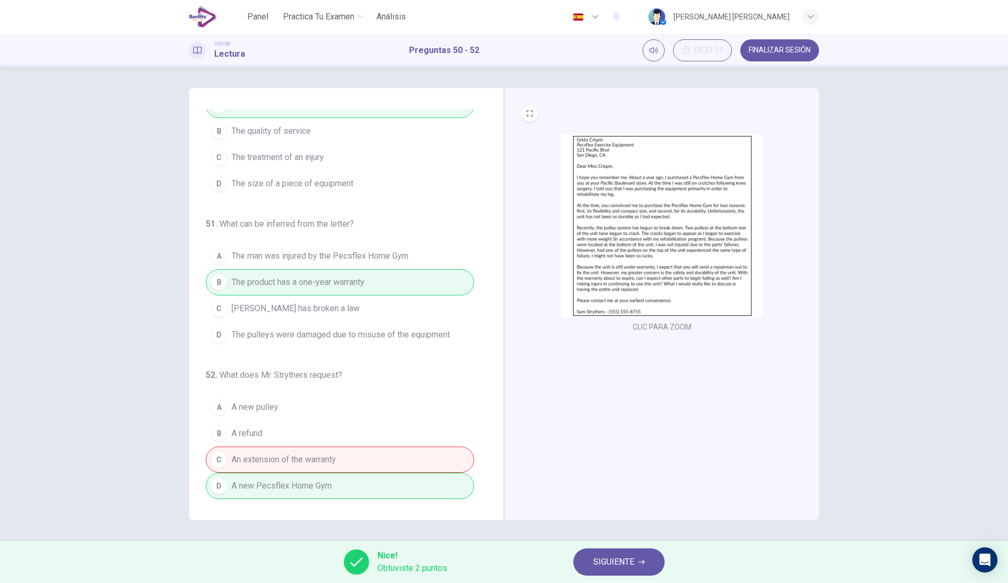
click at [711, 284] on img at bounding box center [662, 225] width 202 height 183
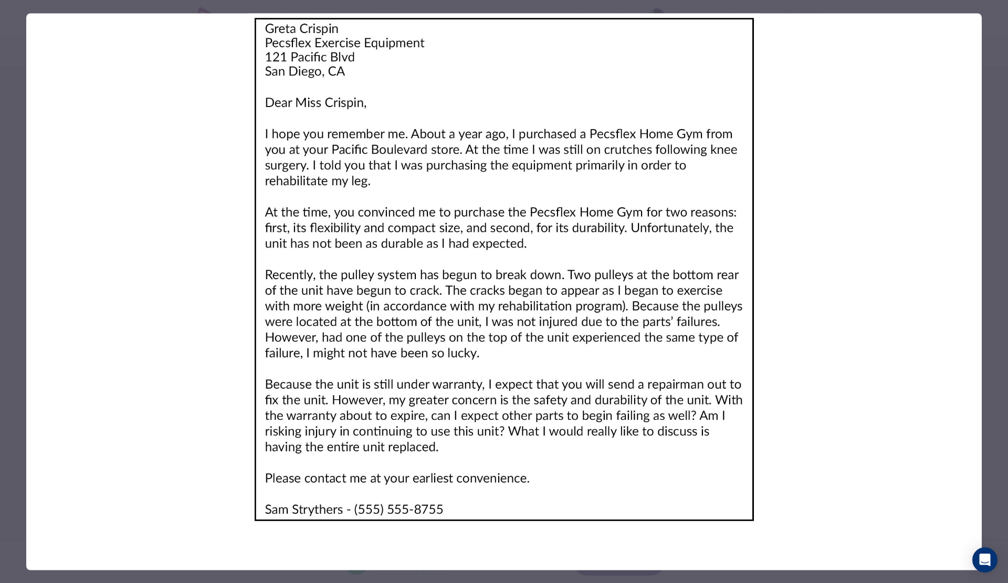
click at [18, 398] on div at bounding box center [504, 291] width 1008 height 583
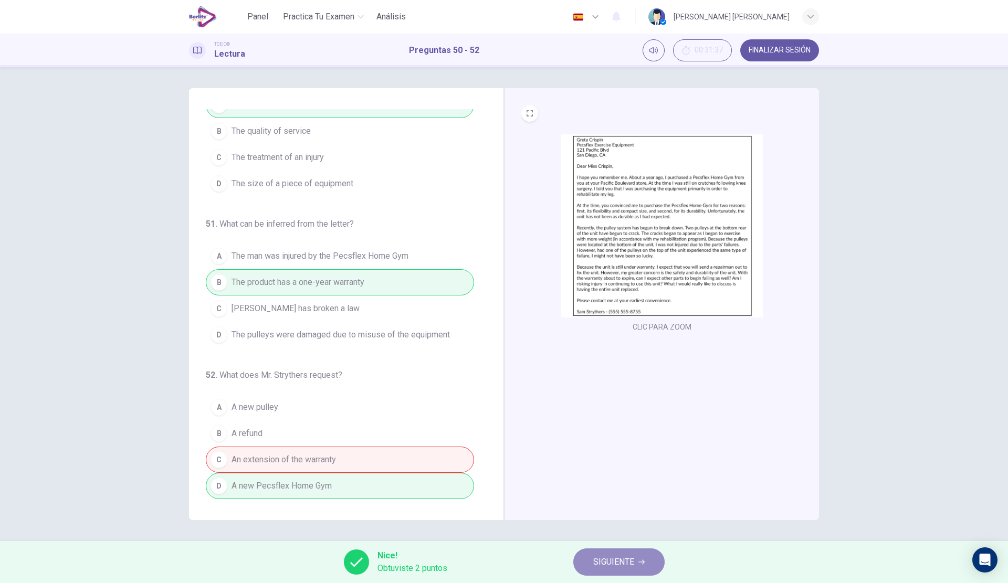
click at [647, 553] on button "SIGUIENTE" at bounding box center [618, 562] width 91 height 27
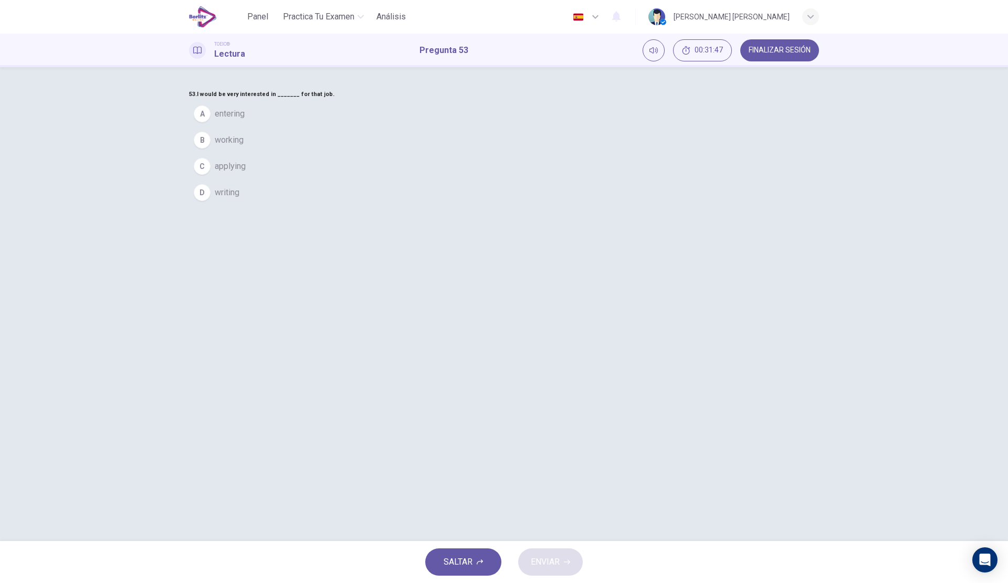
click at [246, 173] on span "applying" at bounding box center [230, 166] width 31 height 13
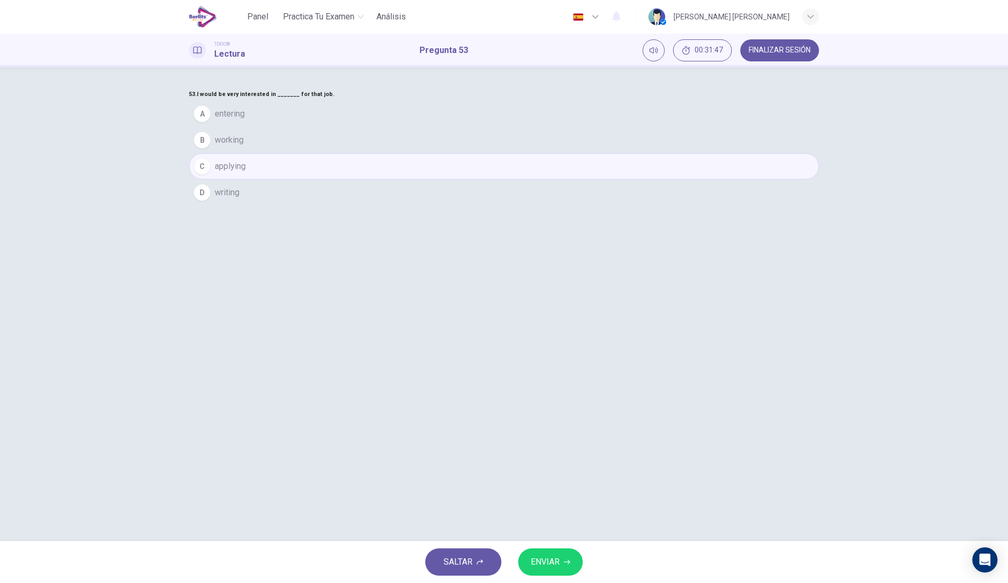
click at [564, 562] on icon "button" at bounding box center [567, 562] width 6 height 5
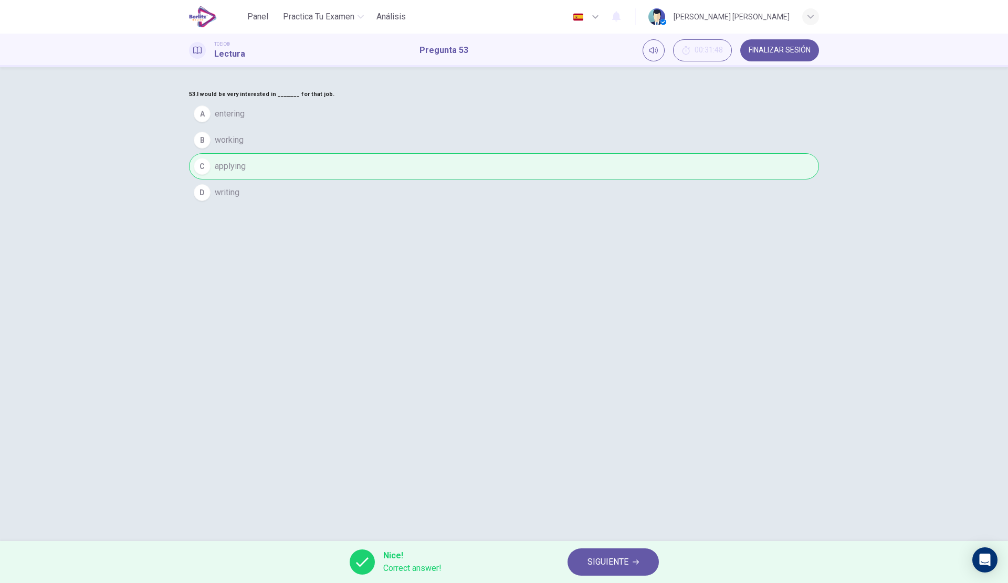
click at [613, 562] on span "SIGUIENTE" at bounding box center [608, 562] width 41 height 15
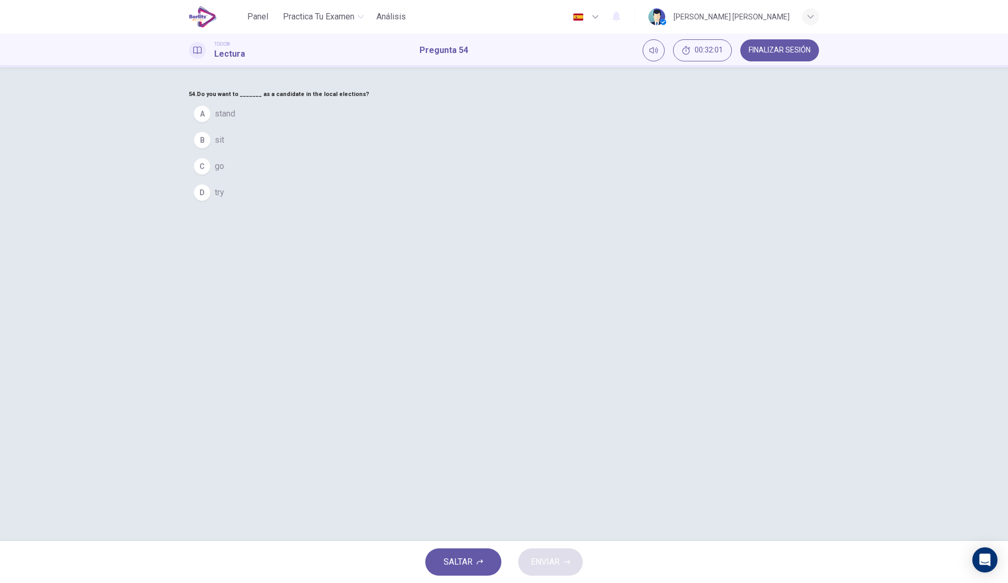
click at [466, 127] on button "A stand" at bounding box center [504, 114] width 630 height 26
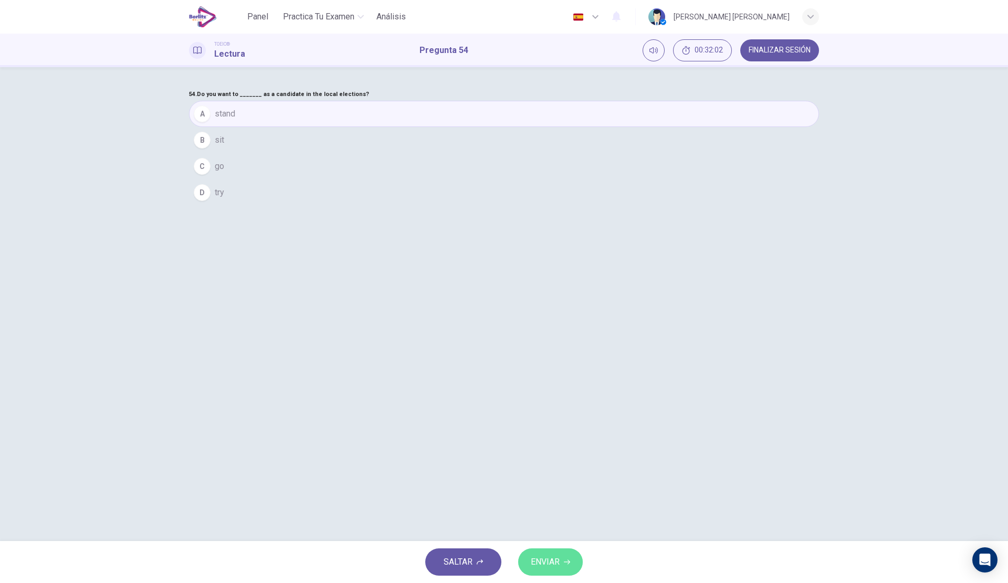
click at [561, 562] on button "ENVIAR" at bounding box center [550, 562] width 65 height 27
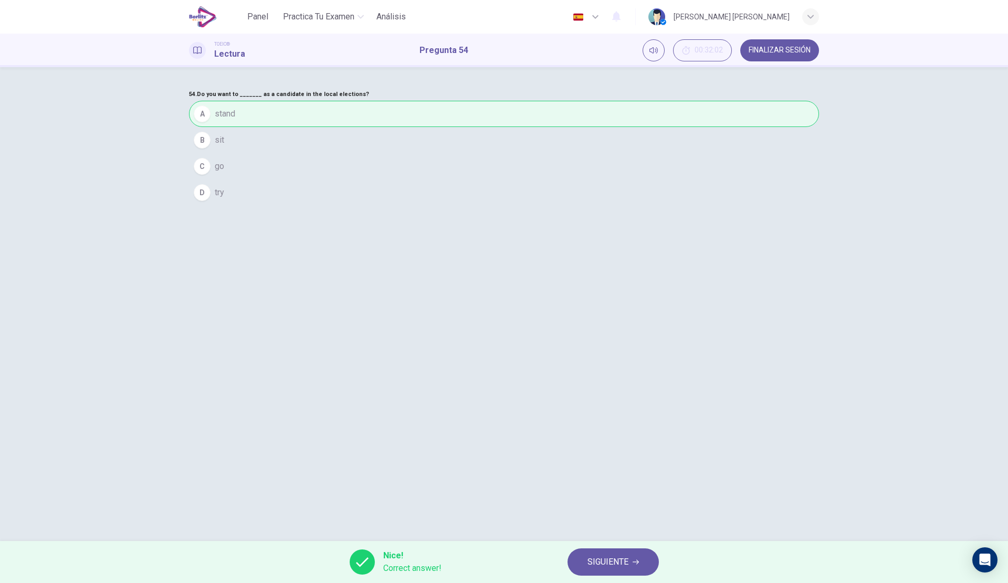
click at [600, 560] on span "SIGUIENTE" at bounding box center [608, 562] width 41 height 15
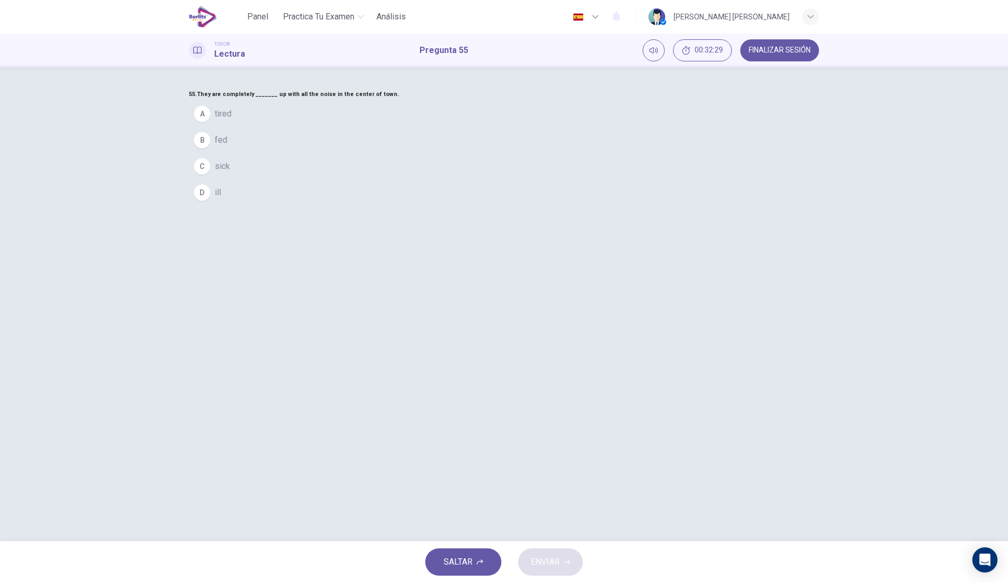
click at [466, 206] on button "D ill" at bounding box center [504, 193] width 630 height 26
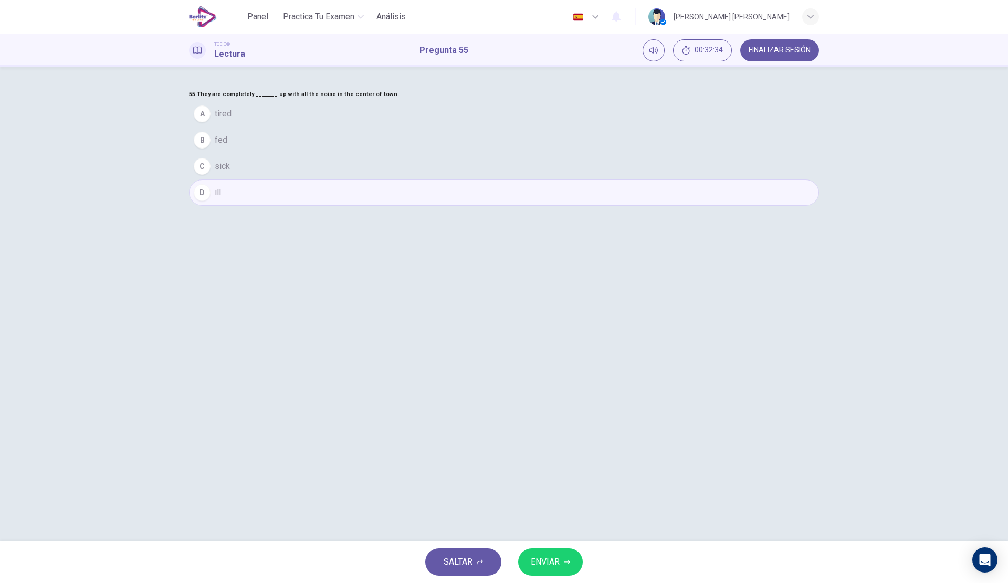
click at [569, 555] on button "ENVIAR" at bounding box center [550, 562] width 65 height 27
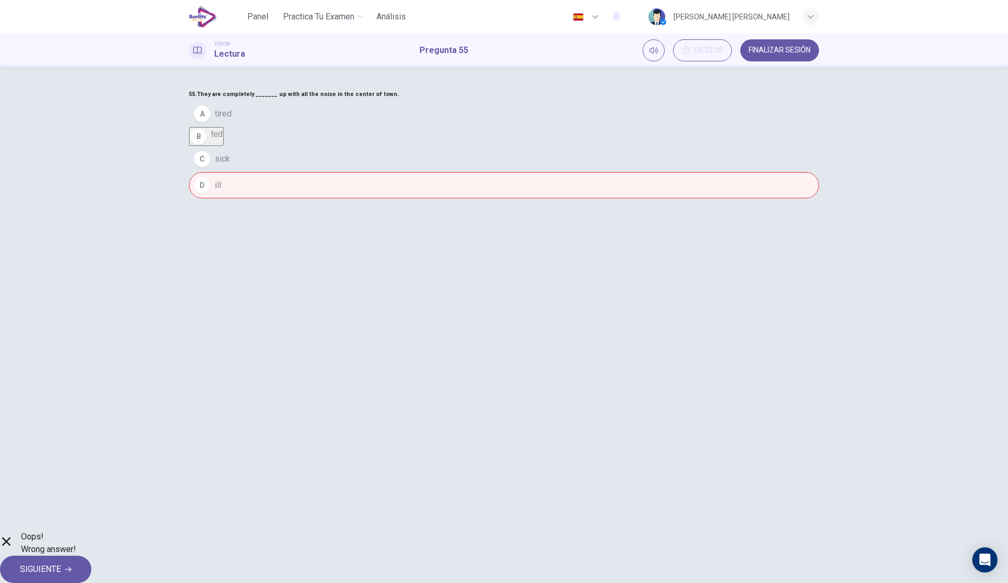
click at [91, 557] on button "SIGUIENTE" at bounding box center [45, 569] width 91 height 27
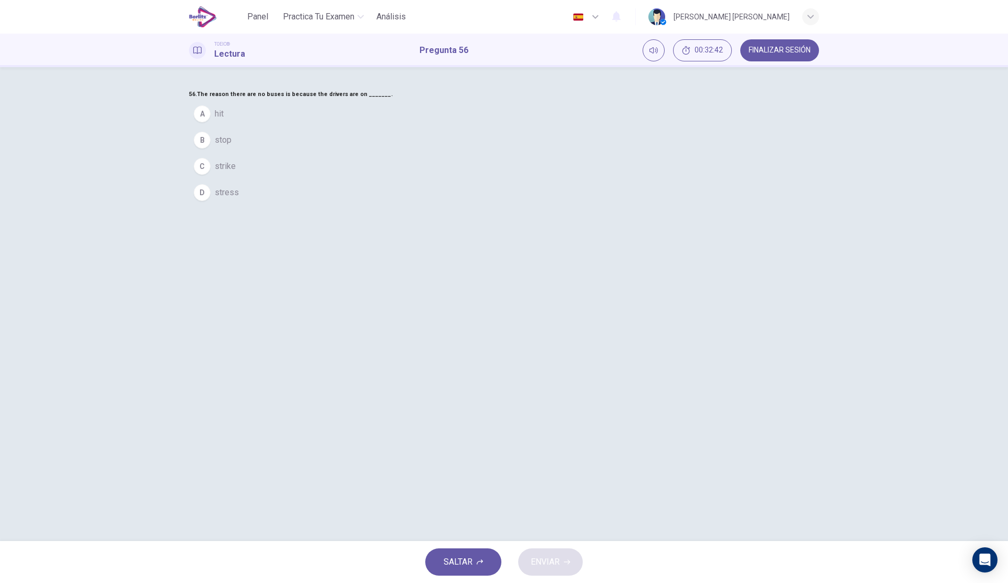
click at [239, 199] on span "stress" at bounding box center [227, 192] width 24 height 13
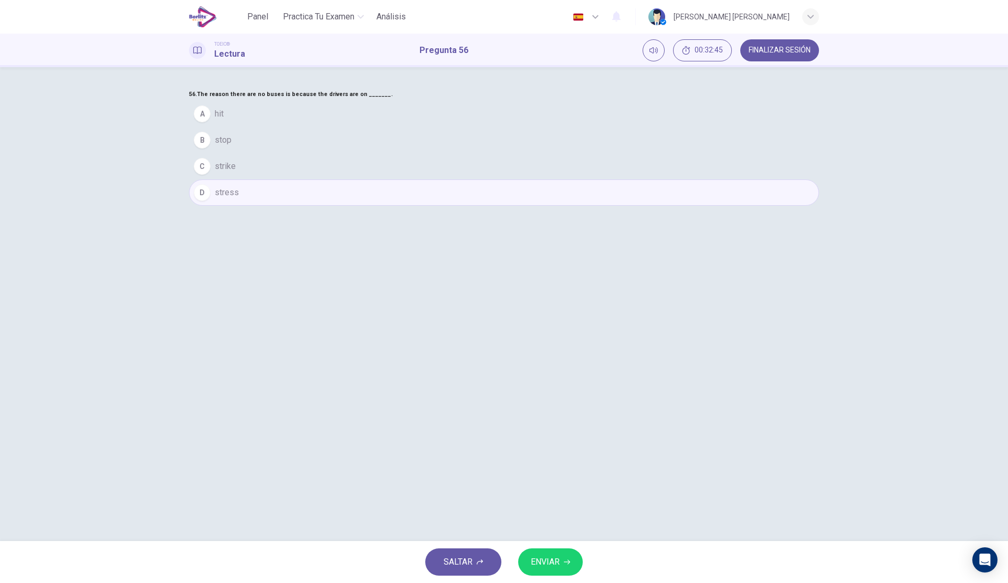
click at [542, 554] on button "ENVIAR" at bounding box center [550, 562] width 65 height 27
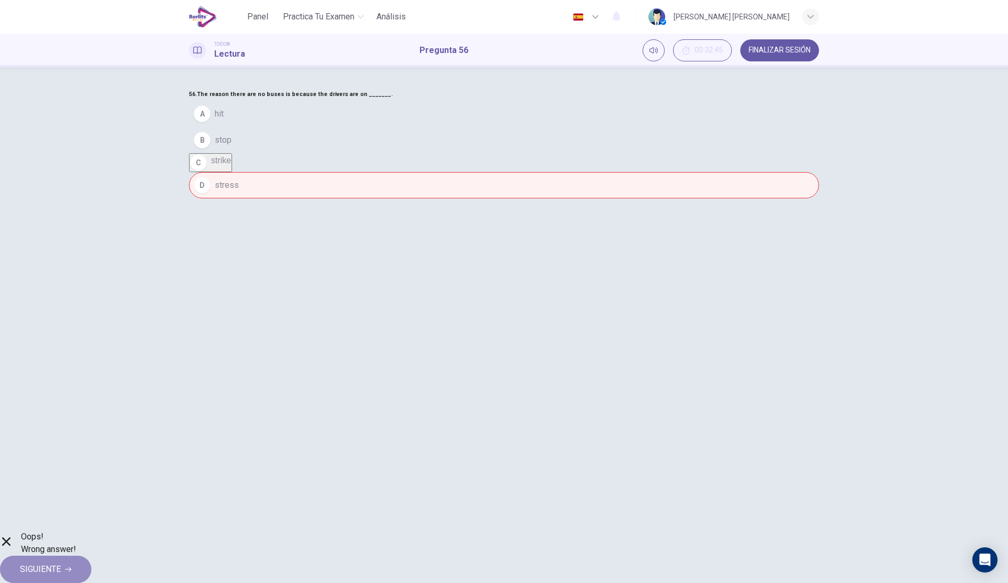
click at [61, 562] on span "SIGUIENTE" at bounding box center [40, 569] width 41 height 15
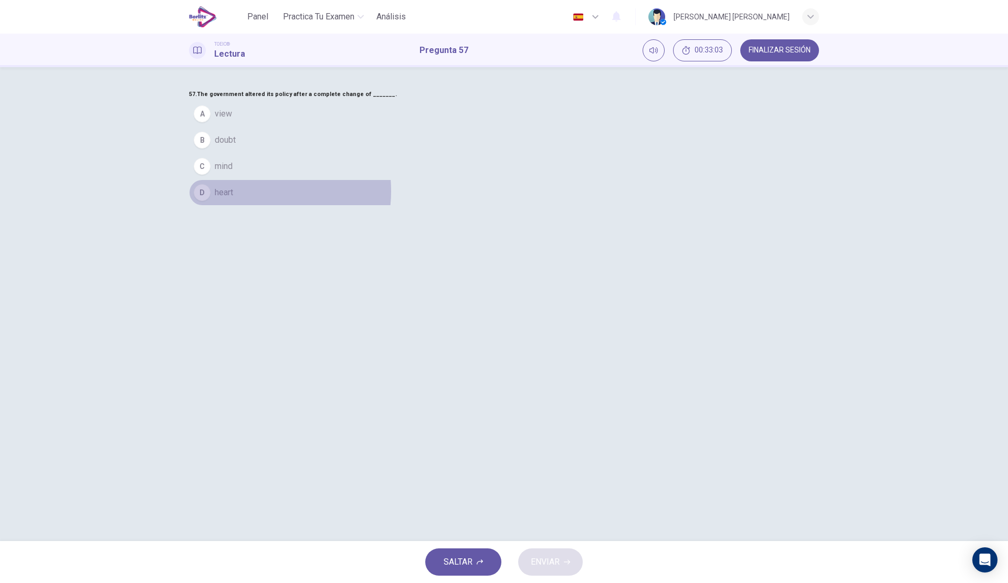
click at [463, 206] on button "D heart" at bounding box center [504, 193] width 630 height 26
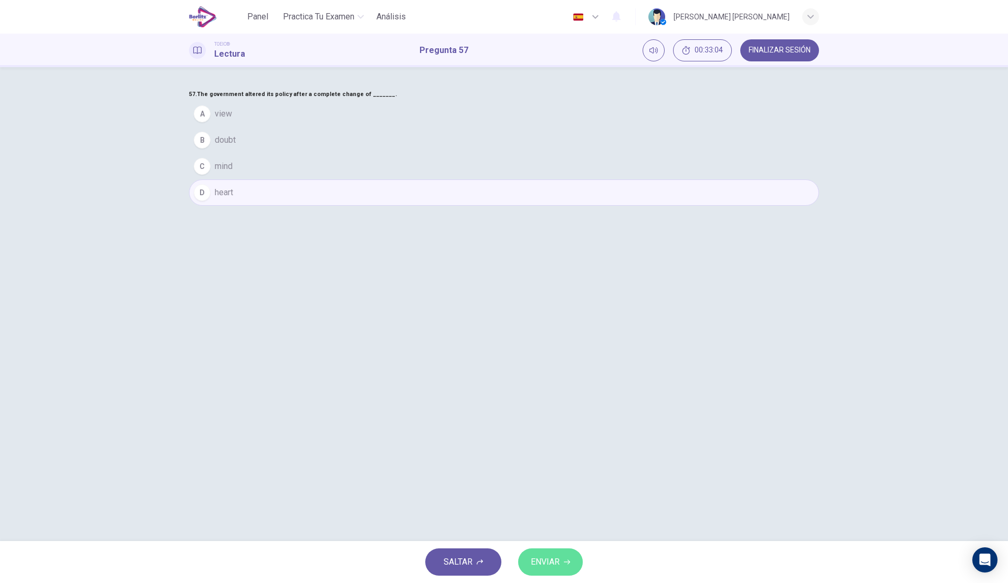
click at [536, 567] on span "ENVIAR" at bounding box center [545, 562] width 29 height 15
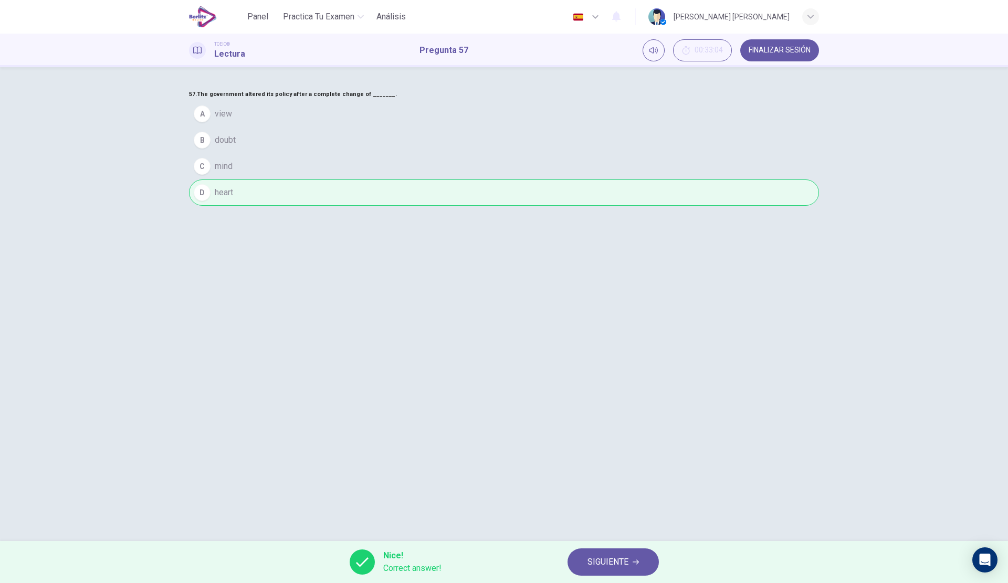
click at [600, 558] on span "SIGUIENTE" at bounding box center [608, 562] width 41 height 15
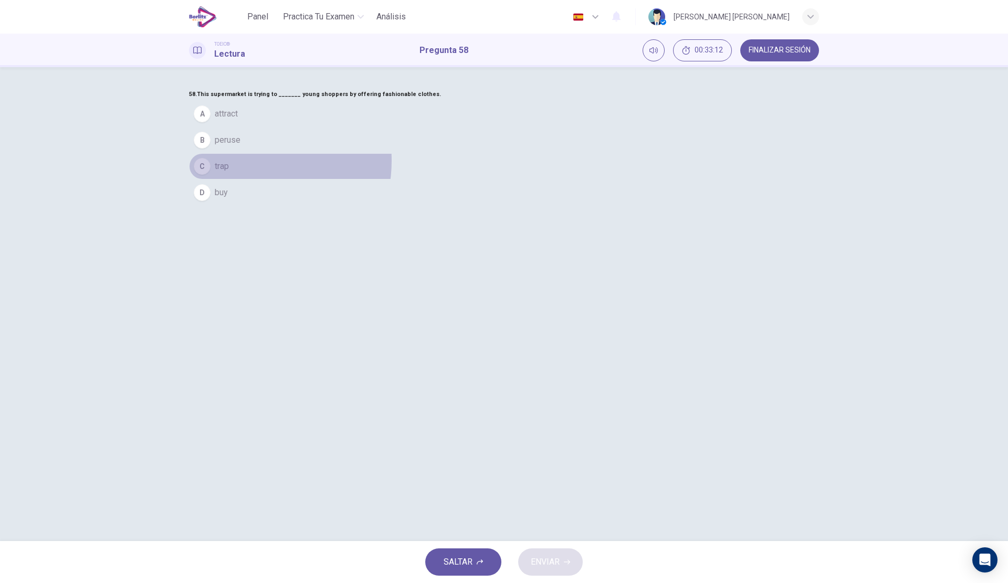
click at [456, 180] on button "C trap" at bounding box center [504, 166] width 630 height 26
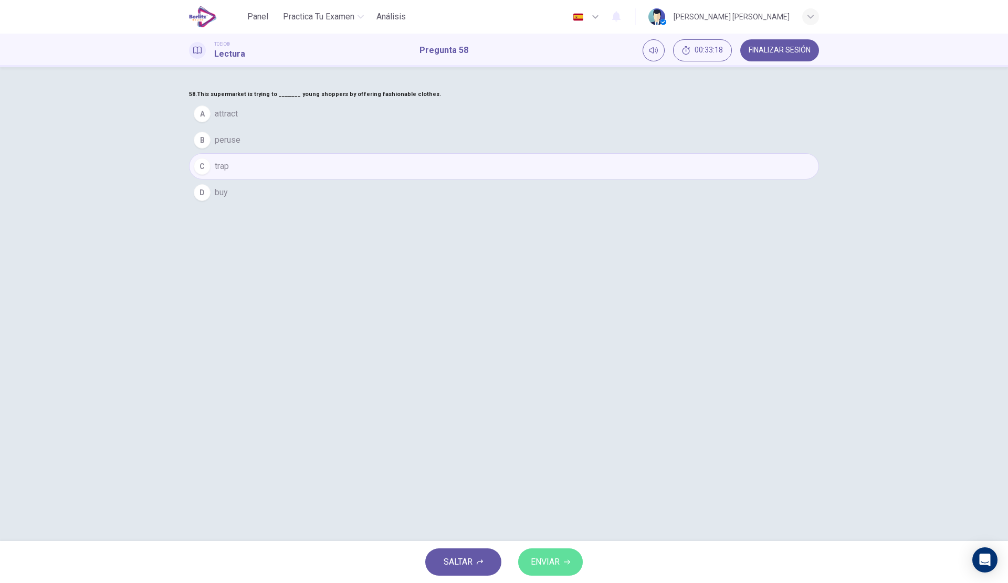
click at [541, 554] on button "ENVIAR" at bounding box center [550, 562] width 65 height 27
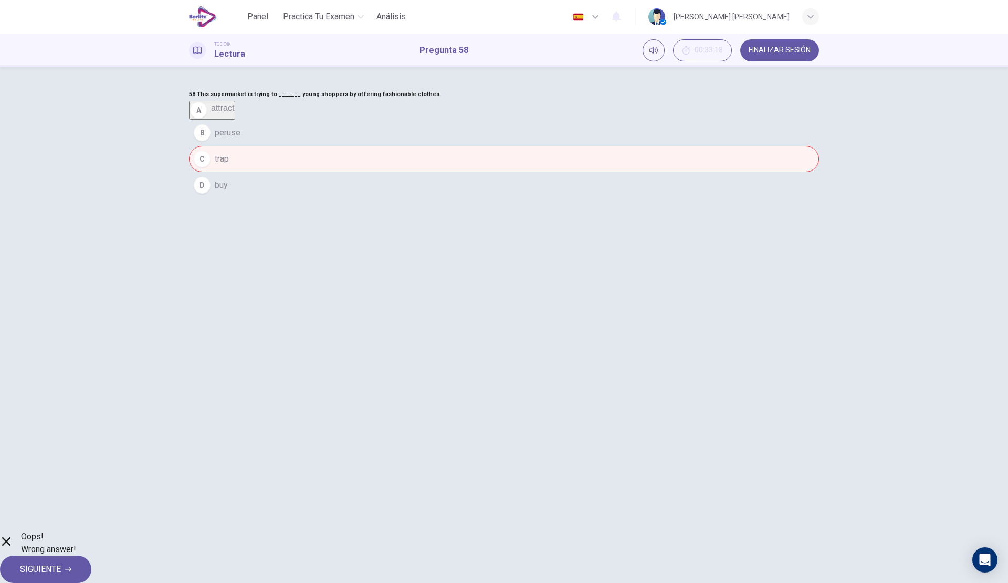
click at [61, 562] on span "SIGUIENTE" at bounding box center [40, 569] width 41 height 15
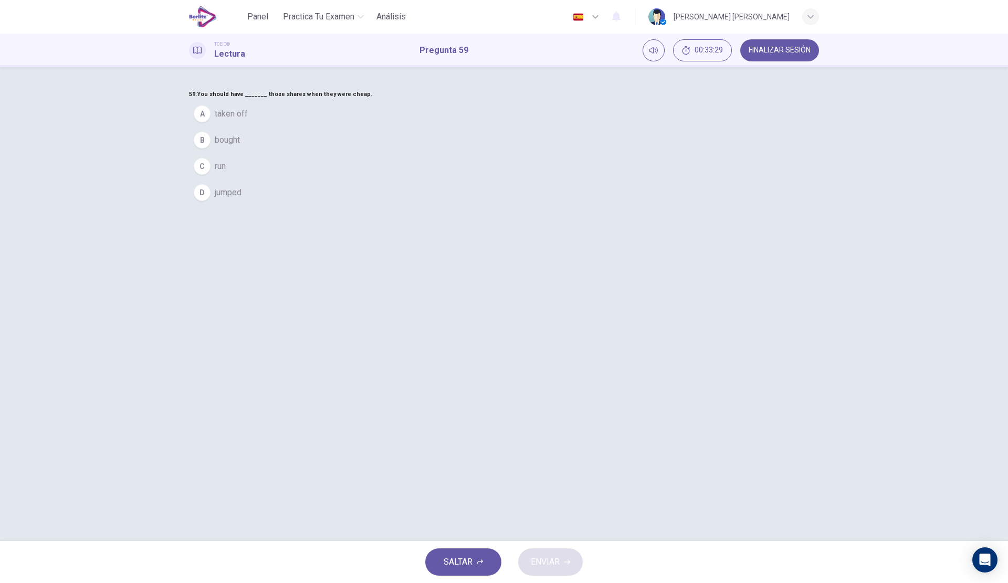
click at [491, 153] on button "B bought" at bounding box center [504, 140] width 630 height 26
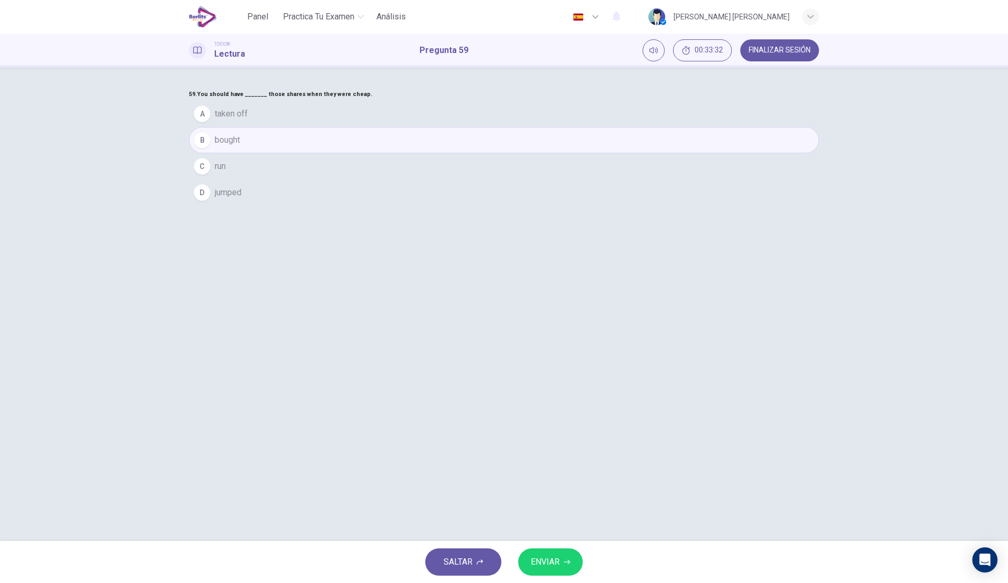
click at [550, 558] on span "ENVIAR" at bounding box center [545, 562] width 29 height 15
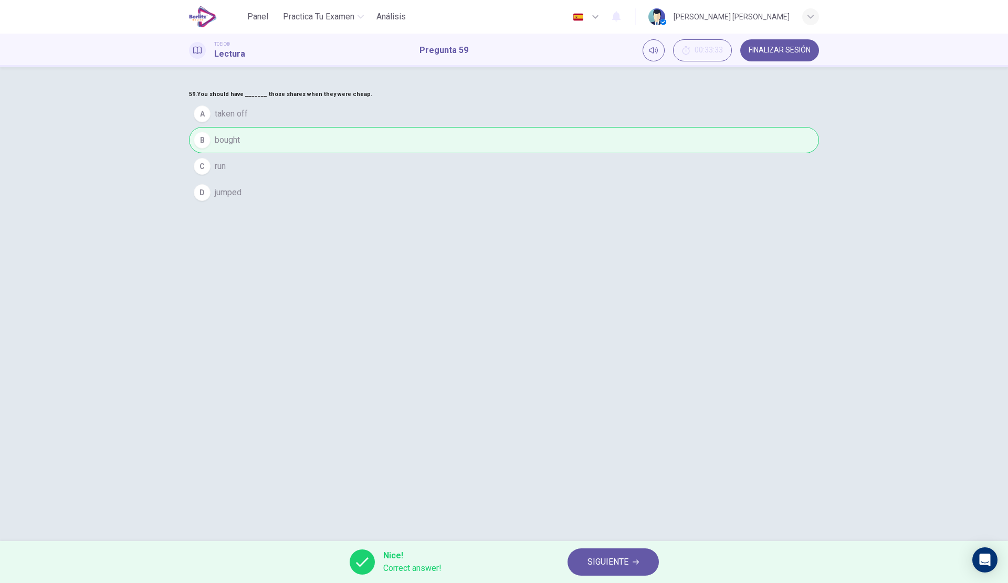
click at [617, 554] on button "SIGUIENTE" at bounding box center [613, 562] width 91 height 27
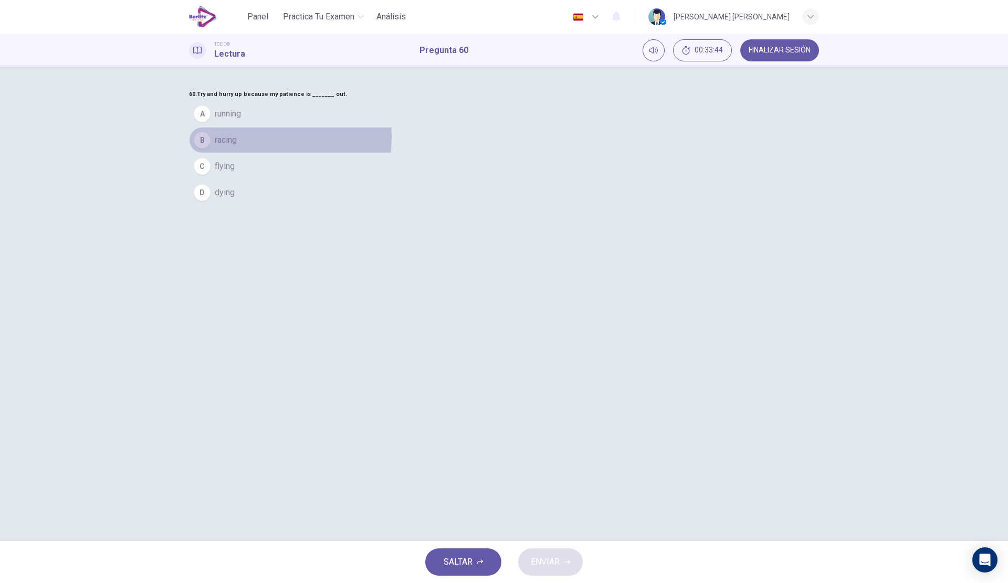
click at [463, 153] on button "B racing" at bounding box center [504, 140] width 630 height 26
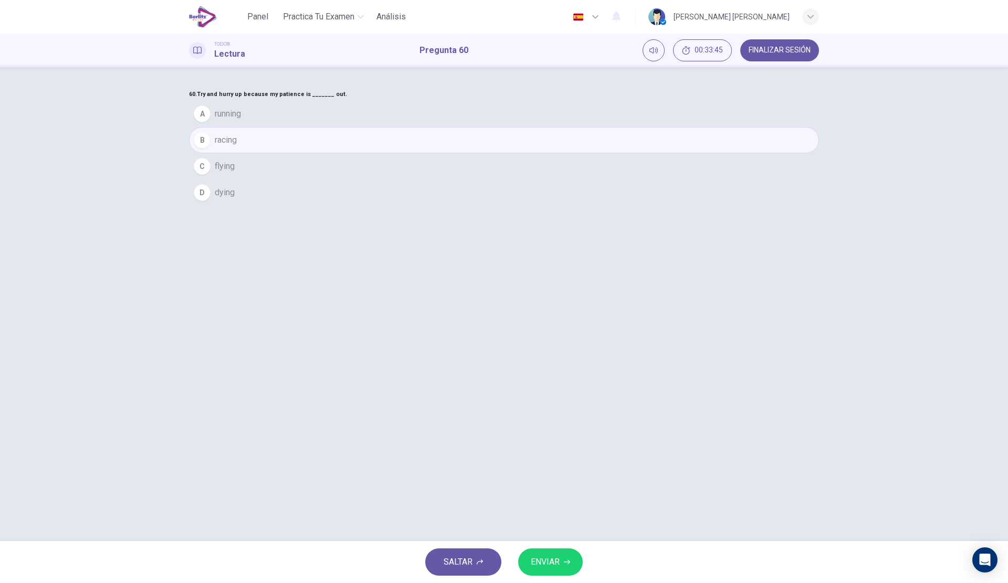
click at [535, 561] on span "ENVIAR" at bounding box center [545, 562] width 29 height 15
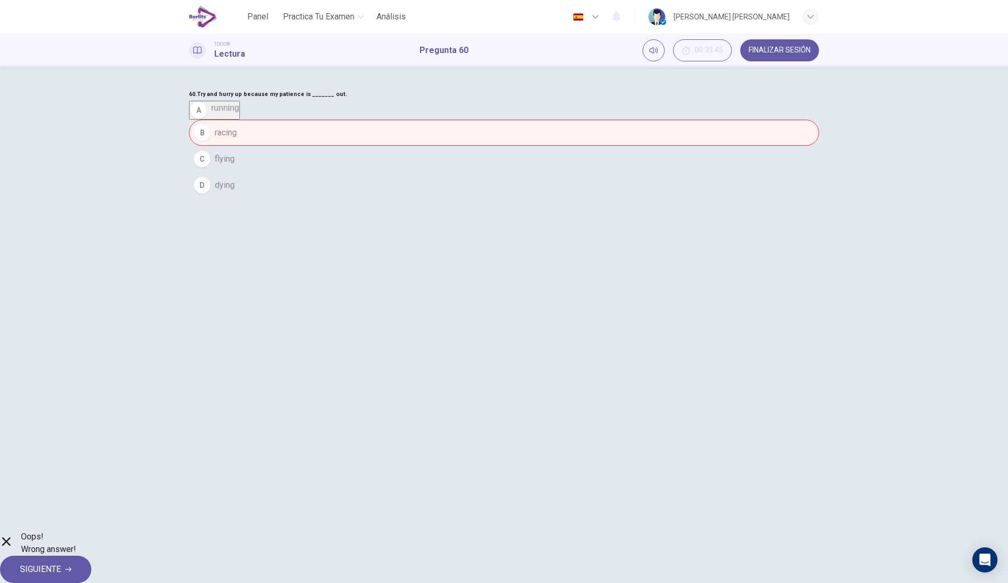
click at [775, 46] on span "FINALIZAR SESIÓN" at bounding box center [780, 50] width 62 height 8
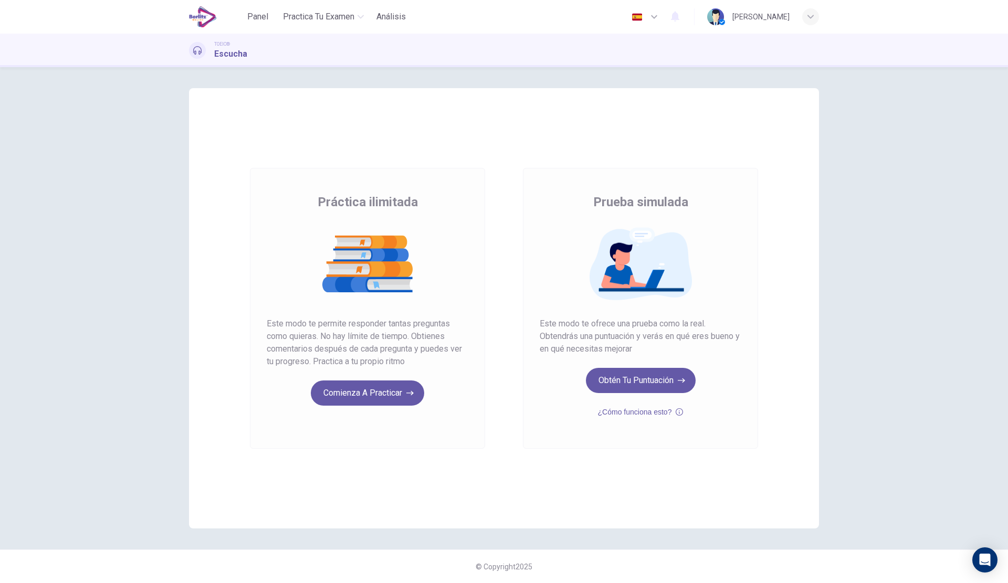
click at [1008, 387] on div "Práctica ilimitada Prueba simulada Práctica ilimitada Este modo te permite resp…" at bounding box center [504, 325] width 1008 height 516
